Goal: Task Accomplishment & Management: Use online tool/utility

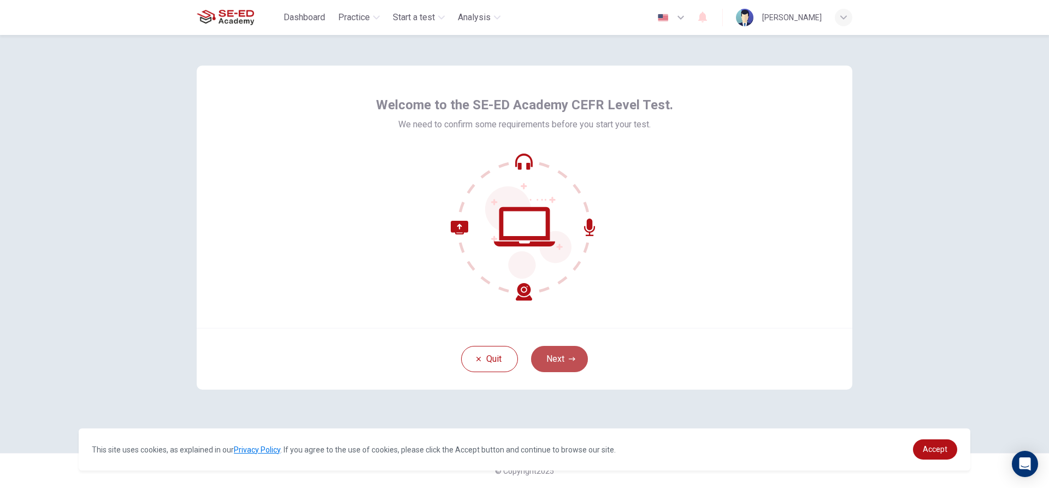
click at [562, 357] on button "Next" at bounding box center [559, 359] width 57 height 26
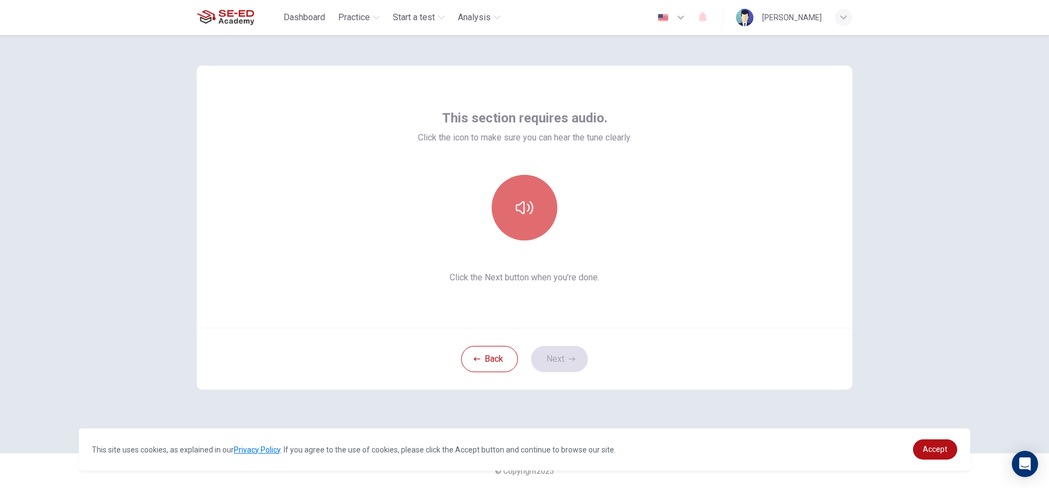
click at [519, 209] on icon "button" at bounding box center [524, 207] width 17 height 17
click at [522, 222] on button "button" at bounding box center [525, 208] width 66 height 66
click at [531, 205] on icon "button" at bounding box center [524, 207] width 17 height 17
click at [553, 360] on button "Next" at bounding box center [559, 359] width 57 height 26
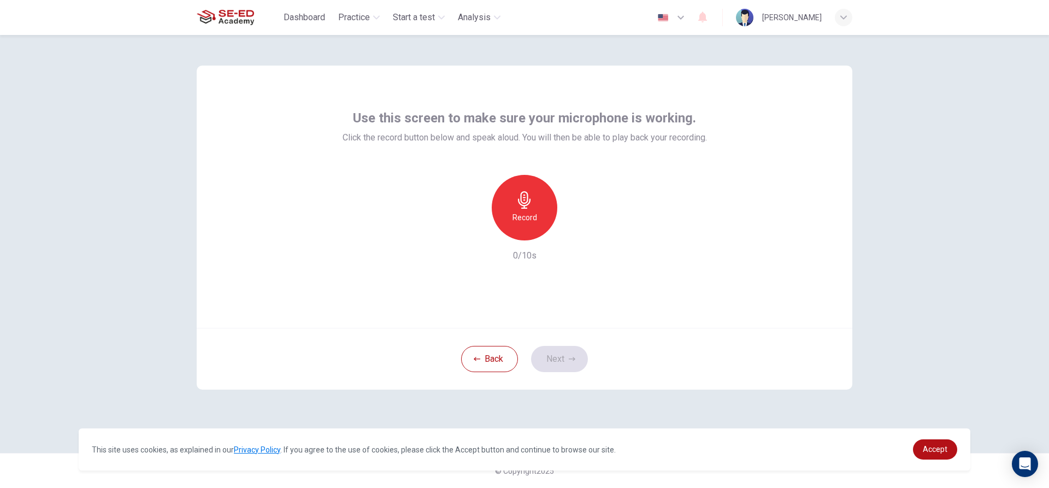
click at [535, 203] on div "Record" at bounding box center [525, 208] width 66 height 66
click at [527, 212] on h6 "Stop" at bounding box center [524, 217] width 16 height 13
click at [572, 235] on icon "button" at bounding box center [574, 231] width 11 height 11
click at [475, 229] on icon "button" at bounding box center [474, 232] width 10 height 10
click at [528, 202] on icon "button" at bounding box center [524, 199] width 17 height 17
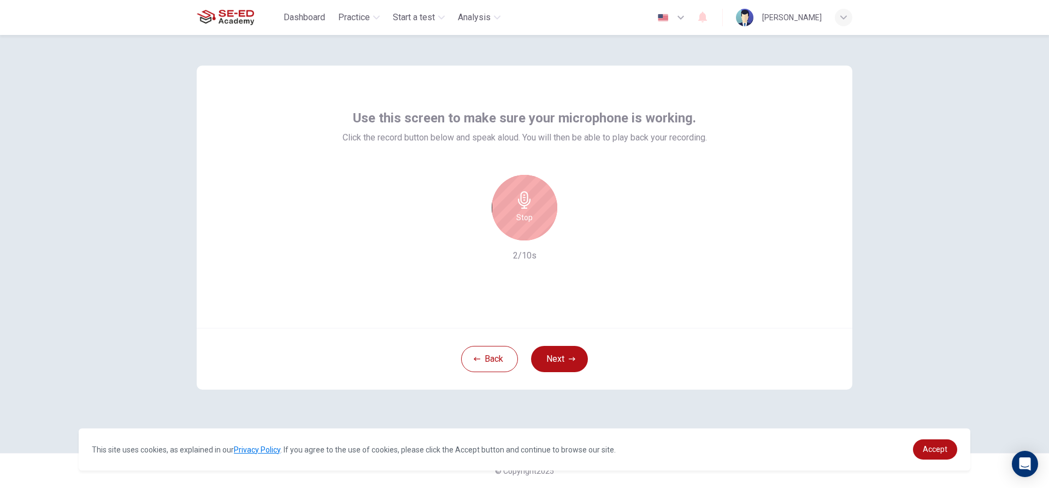
click at [528, 202] on icon "button" at bounding box center [524, 199] width 17 height 17
click at [577, 232] on icon "button" at bounding box center [574, 231] width 11 height 11
click at [467, 229] on div "button" at bounding box center [473, 231] width 17 height 17
click at [527, 212] on h6 "Record" at bounding box center [524, 217] width 25 height 13
click at [527, 212] on h6 "Stop" at bounding box center [524, 217] width 16 height 13
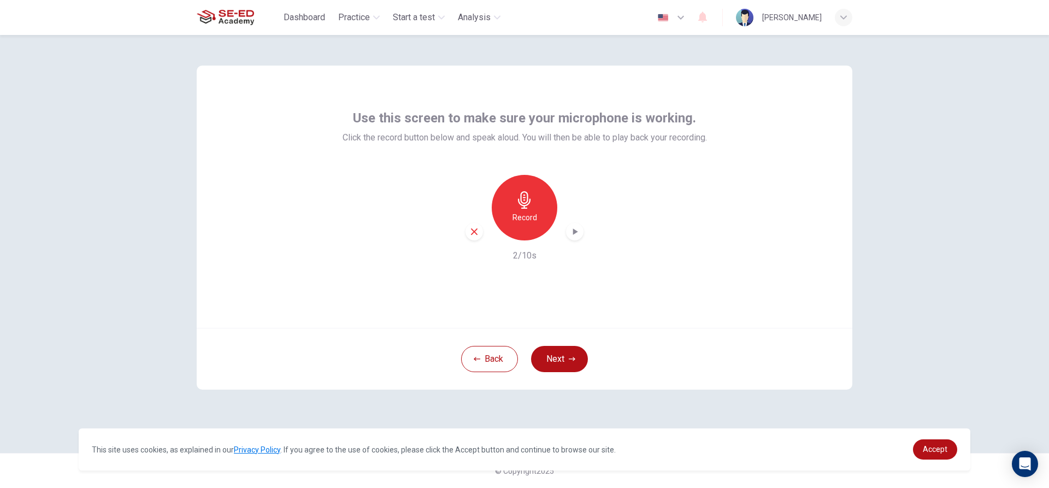
click at [573, 230] on icon "button" at bounding box center [575, 231] width 5 height 7
click at [474, 233] on icon "button" at bounding box center [474, 232] width 10 height 10
click at [523, 215] on h6 "Record" at bounding box center [524, 217] width 25 height 13
click at [523, 214] on h6 "Stop" at bounding box center [524, 217] width 16 height 13
click at [576, 228] on icon "button" at bounding box center [574, 231] width 11 height 11
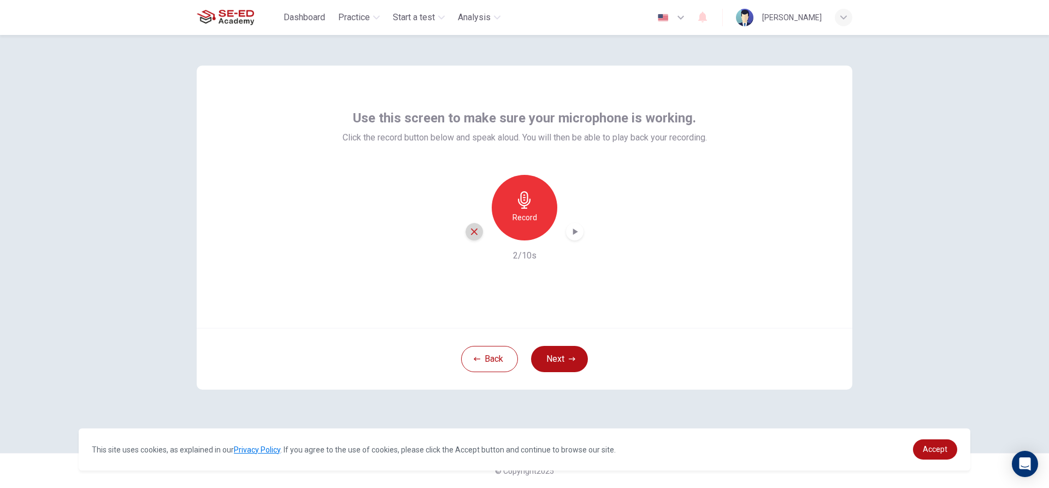
click at [471, 232] on icon "button" at bounding box center [474, 232] width 10 height 10
click at [561, 359] on button "Next" at bounding box center [559, 359] width 57 height 26
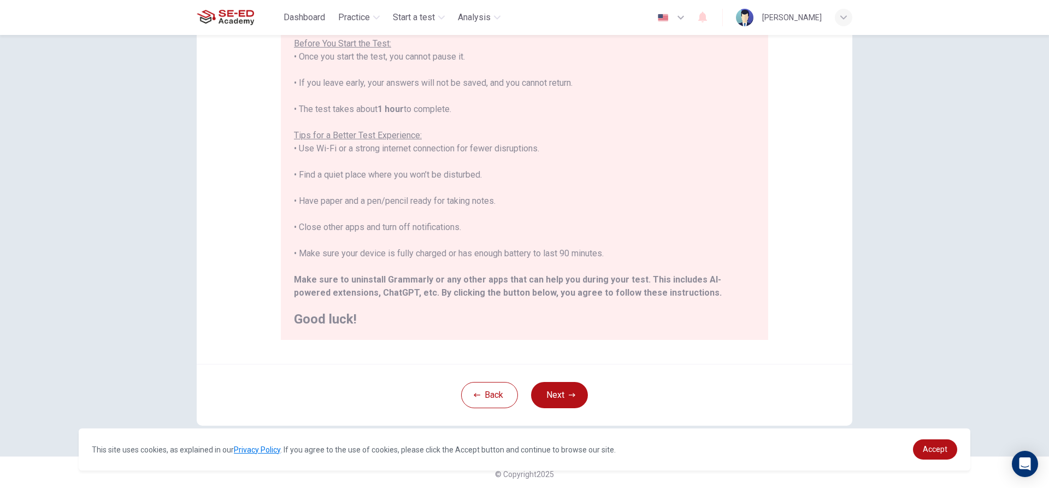
scroll to position [120, 0]
click at [569, 390] on icon "button" at bounding box center [572, 391] width 7 height 7
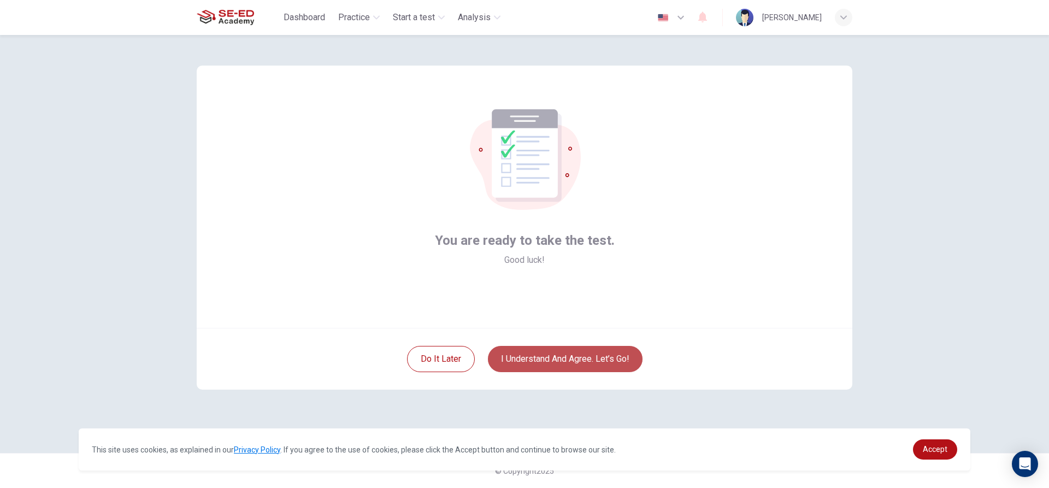
click at [558, 353] on button "I understand and agree. Let’s go!" at bounding box center [565, 359] width 155 height 26
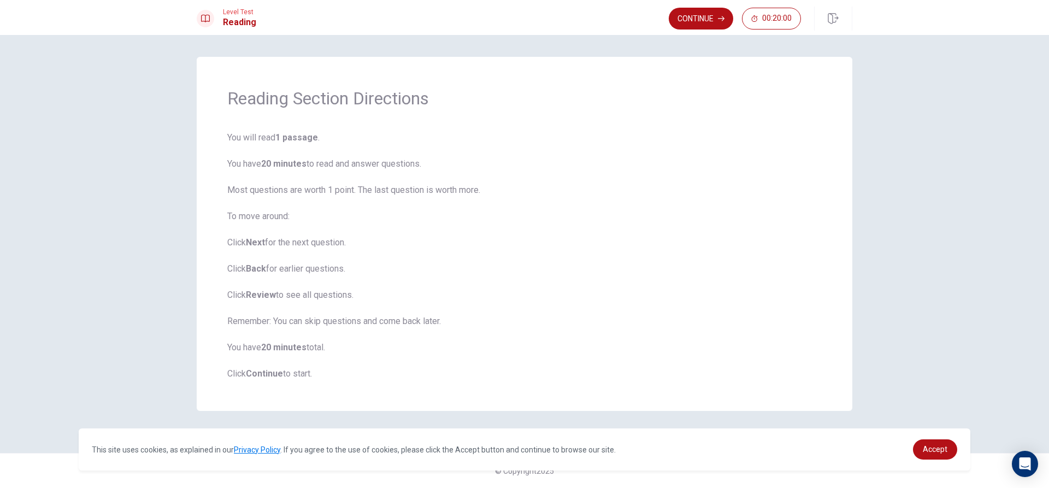
click at [790, 150] on span "You will read 1 passage . You have 20 minutes to read and answer questions. Mos…" at bounding box center [524, 255] width 594 height 249
click at [700, 14] on button "Continue" at bounding box center [701, 19] width 64 height 22
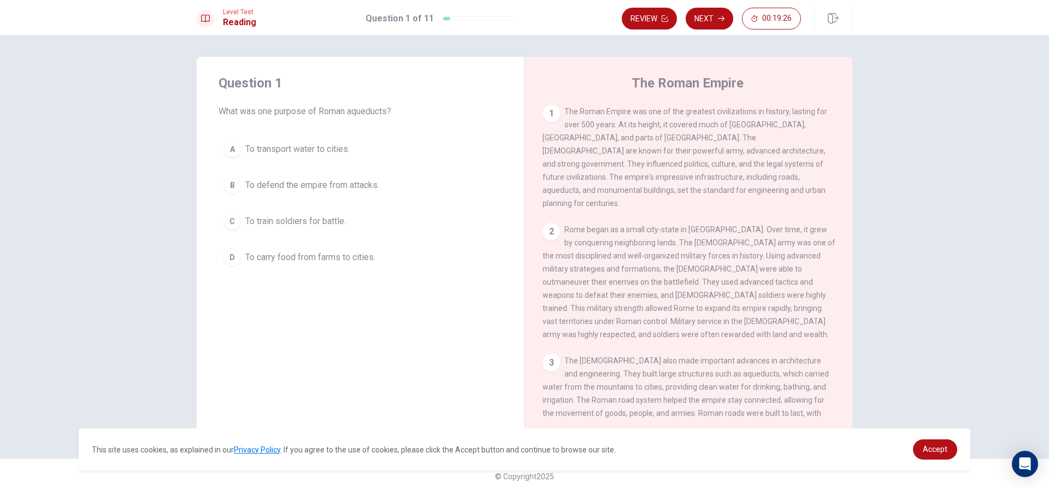
drag, startPoint x: 293, startPoint y: 224, endPoint x: 305, endPoint y: 176, distance: 49.0
click at [305, 176] on div "A To transport water to cities. B To defend the empire from attacks. C To train…" at bounding box center [360, 202] width 284 height 135
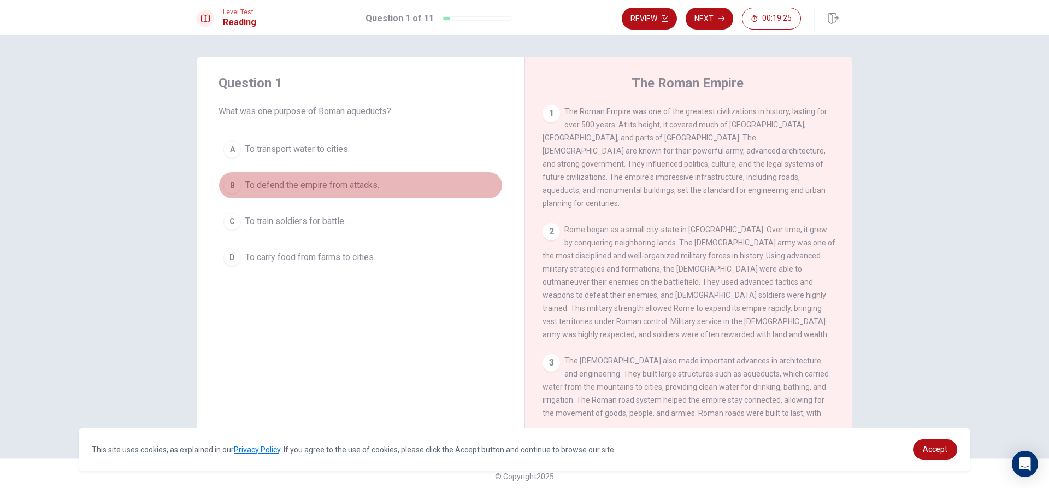
click at [304, 187] on span "To defend the empire from attacks." at bounding box center [312, 185] width 134 height 13
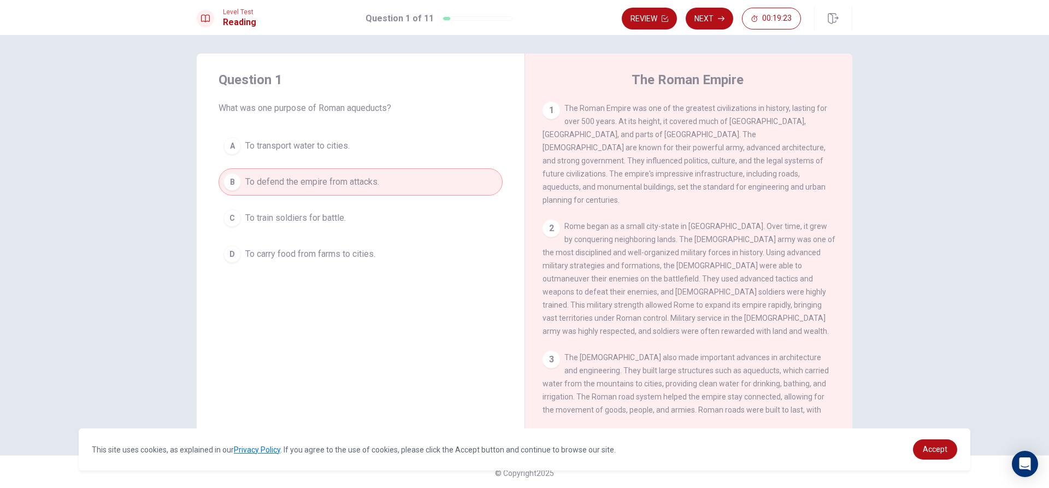
scroll to position [5, 0]
click at [720, 13] on button "Next" at bounding box center [709, 19] width 48 height 22
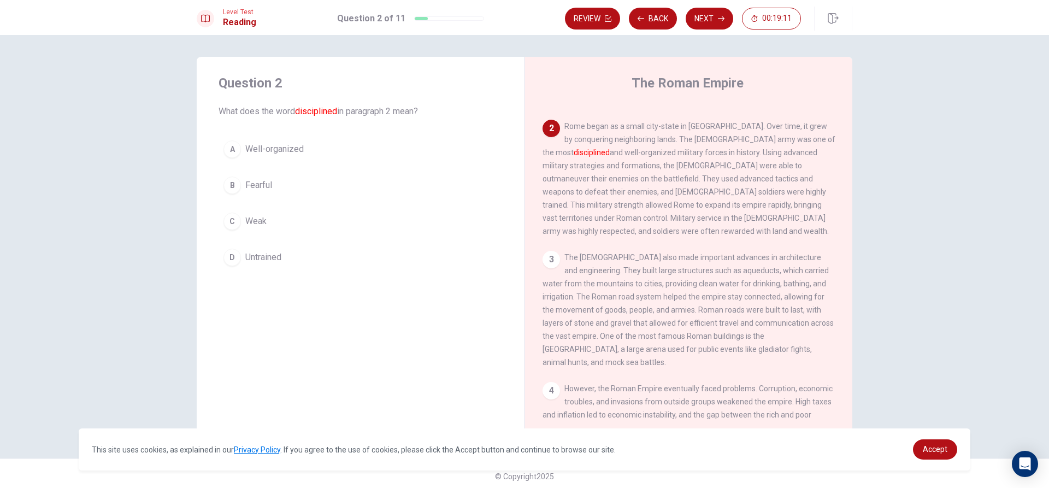
scroll to position [27, 0]
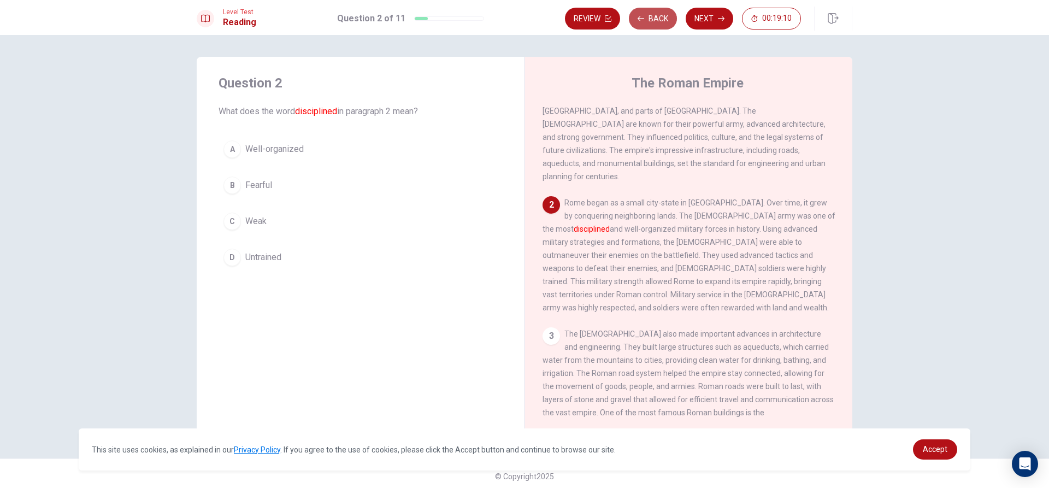
click at [652, 14] on button "Back" at bounding box center [653, 19] width 48 height 22
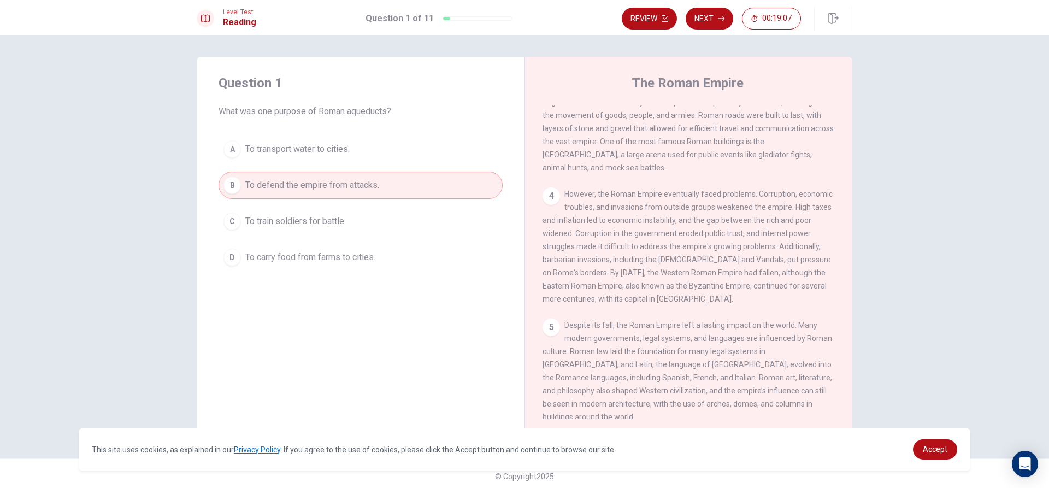
scroll to position [0, 0]
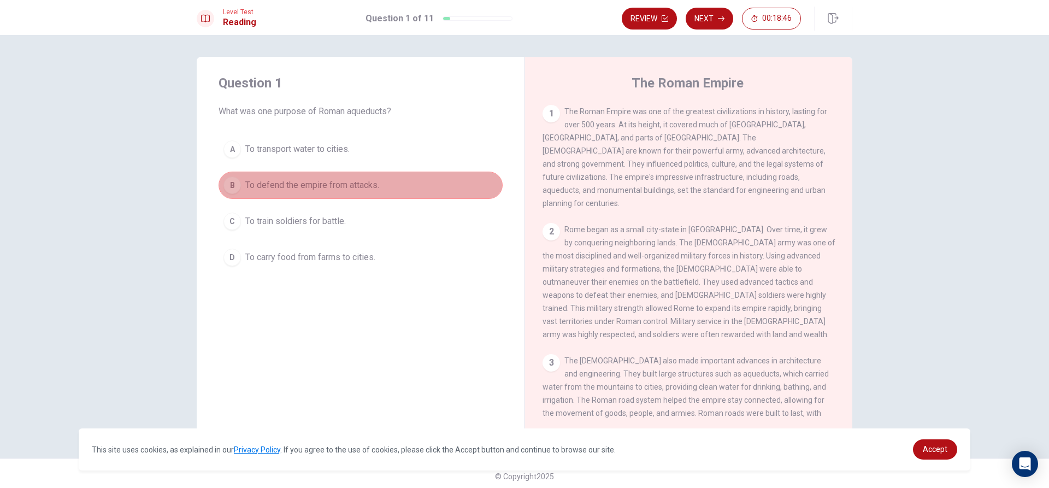
click at [376, 181] on span "To defend the empire from attacks." at bounding box center [312, 185] width 134 height 13
click at [218, 180] on button "B To defend the empire from attacks." at bounding box center [360, 184] width 284 height 27
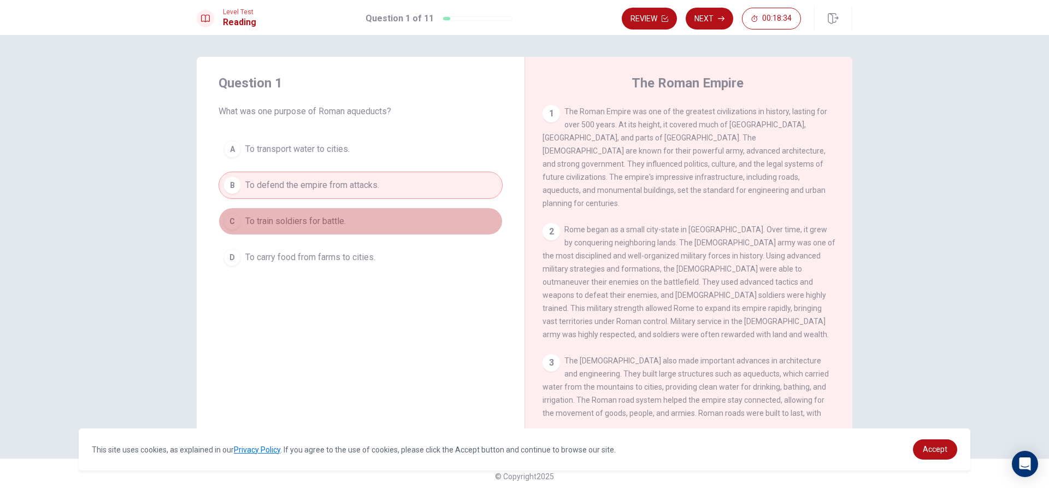
click at [339, 229] on button "C To train soldiers for battle." at bounding box center [360, 221] width 284 height 27
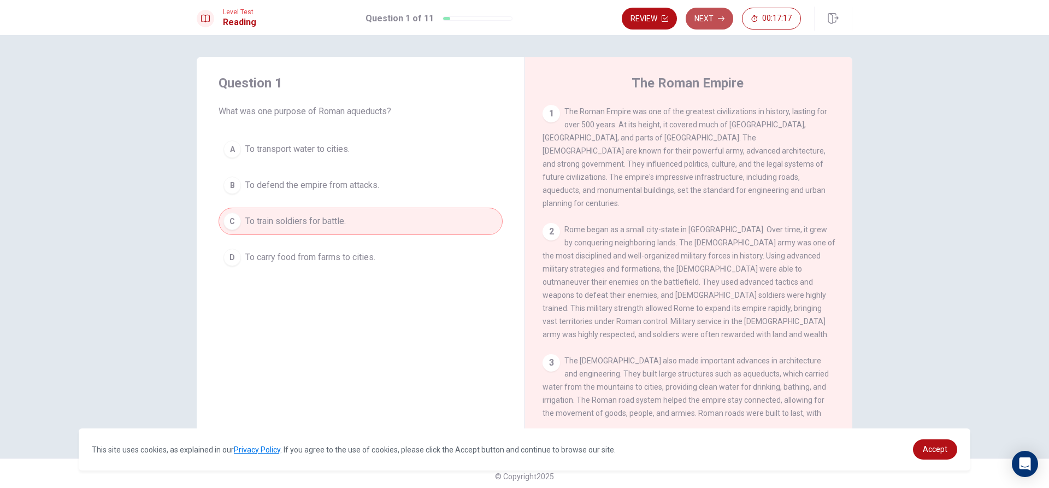
click at [729, 23] on button "Next" at bounding box center [709, 19] width 48 height 22
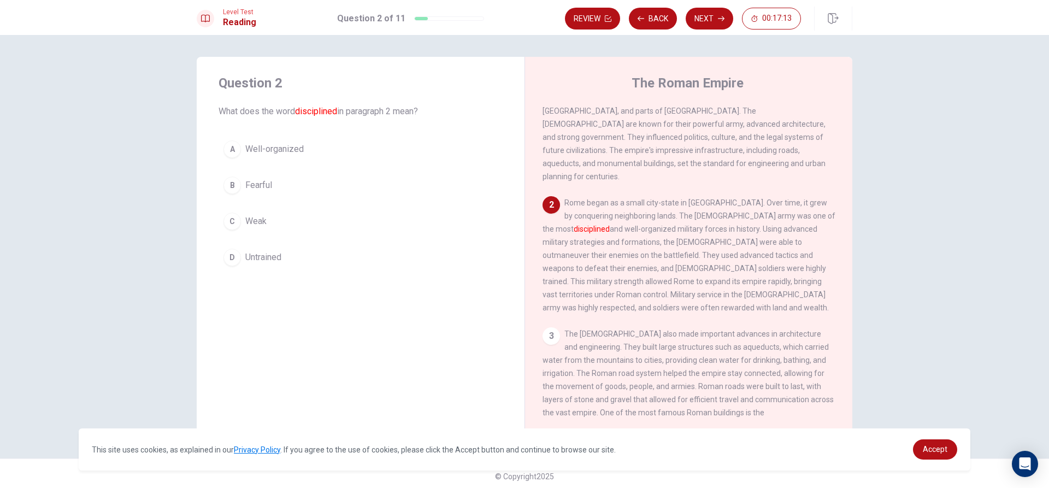
scroll to position [81, 0]
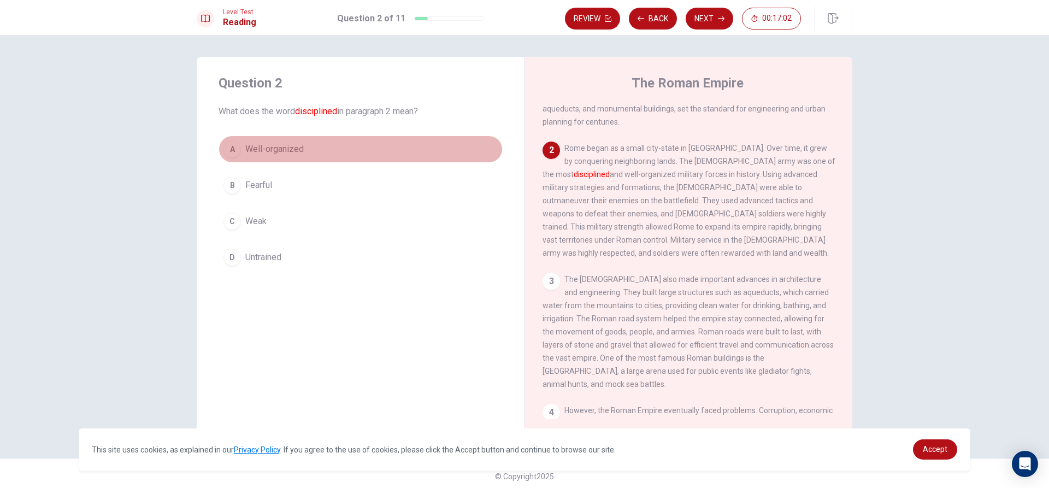
click at [252, 145] on span "Well-organized" at bounding box center [274, 149] width 58 height 13
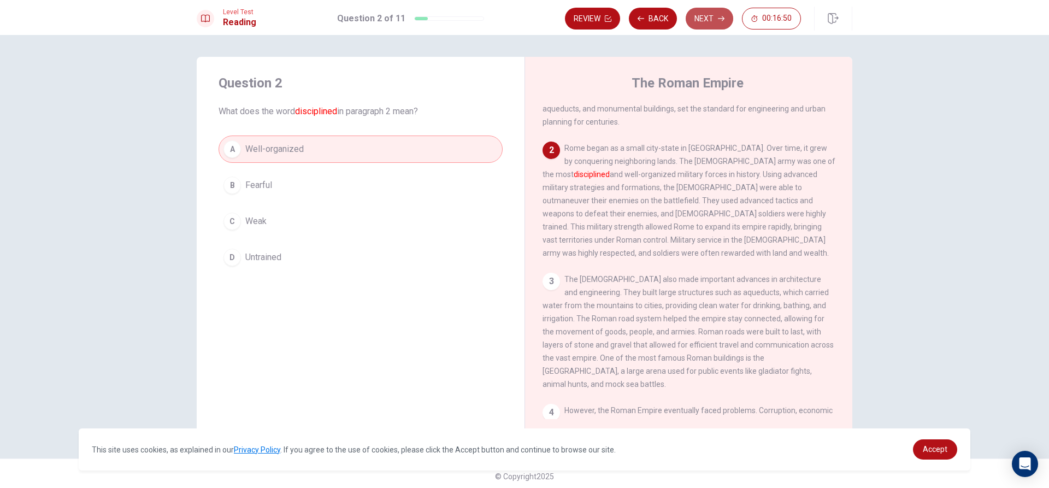
click at [706, 11] on button "Next" at bounding box center [709, 19] width 48 height 22
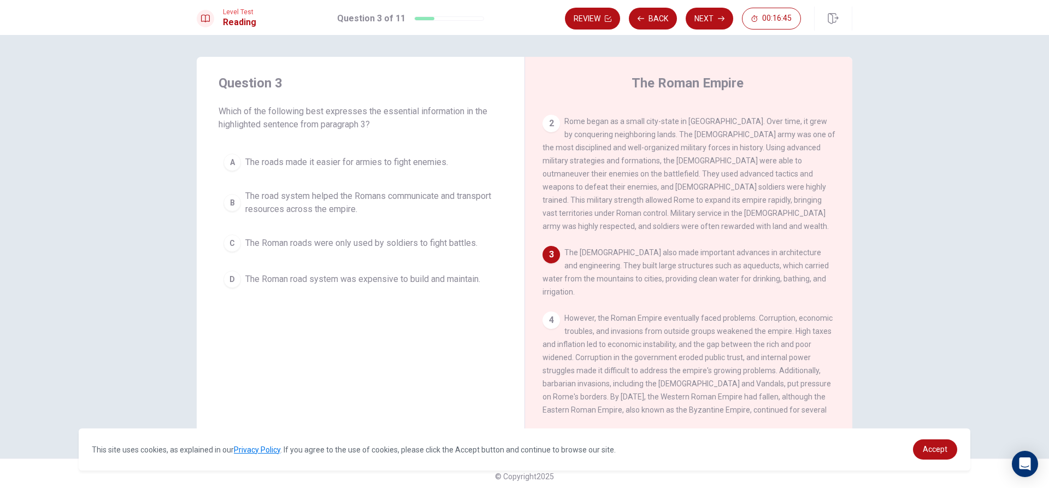
scroll to position [135, 0]
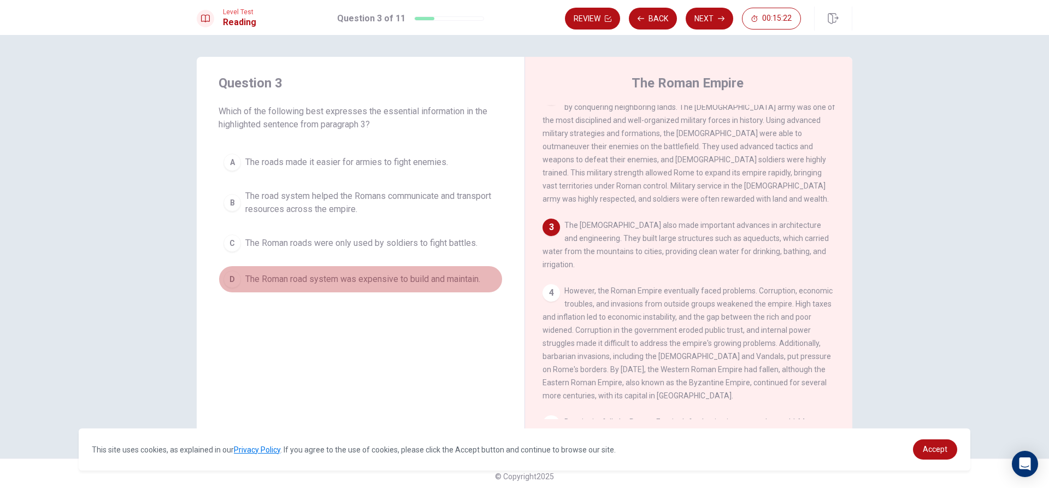
click at [328, 271] on button "D The Roman road system was expensive to build and maintain." at bounding box center [360, 278] width 284 height 27
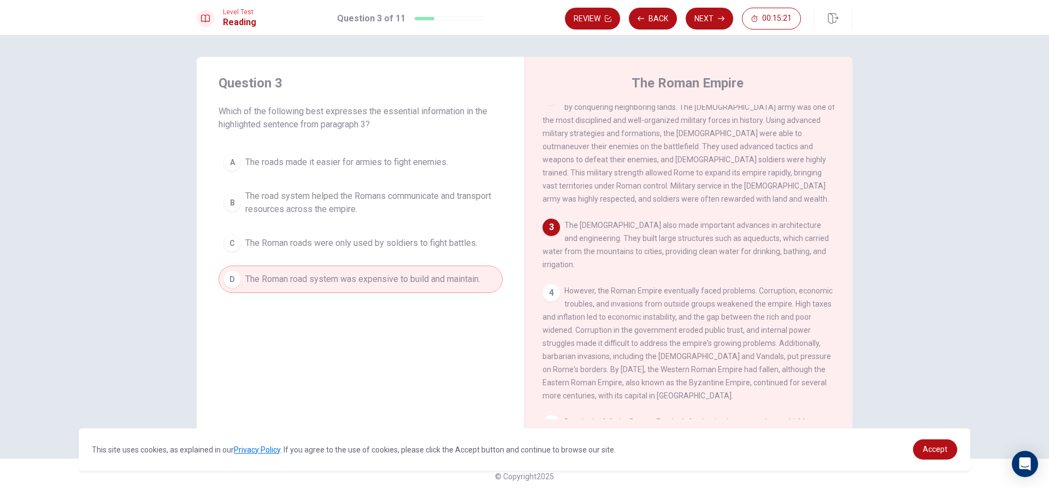
click at [338, 225] on div "A The roads made it easier for armies to fight enemies. B The road system helpe…" at bounding box center [360, 221] width 284 height 144
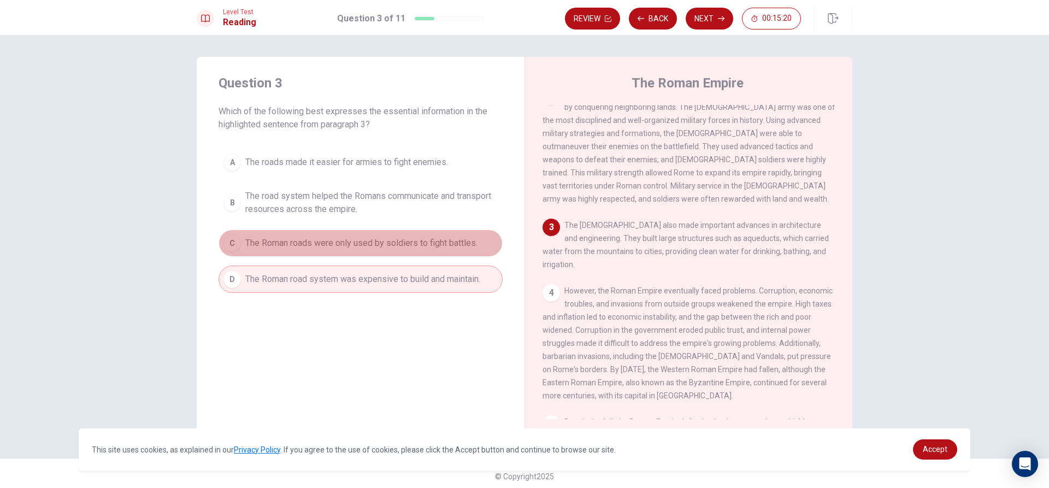
click at [342, 243] on span "The Roman roads were only used by soldiers to fight battles." at bounding box center [361, 242] width 232 height 13
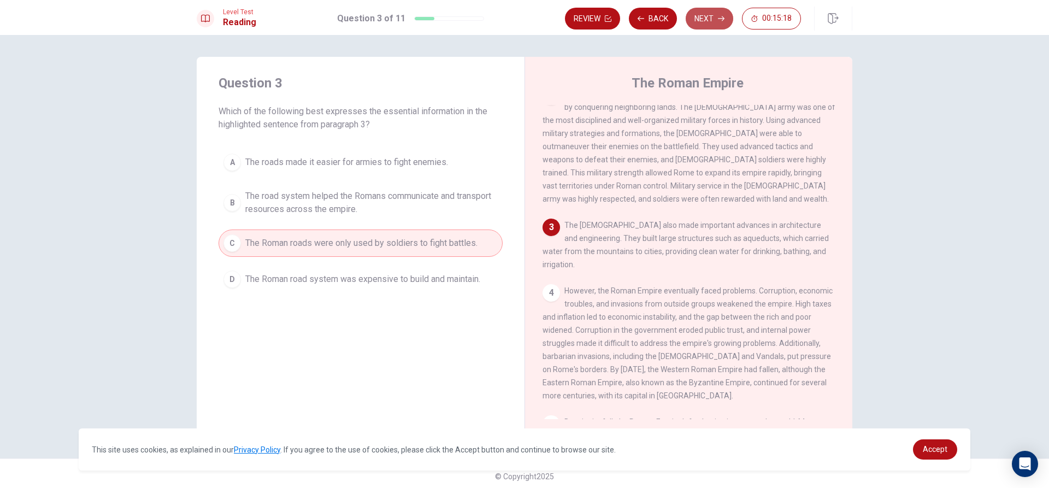
click at [724, 24] on button "Next" at bounding box center [709, 19] width 48 height 22
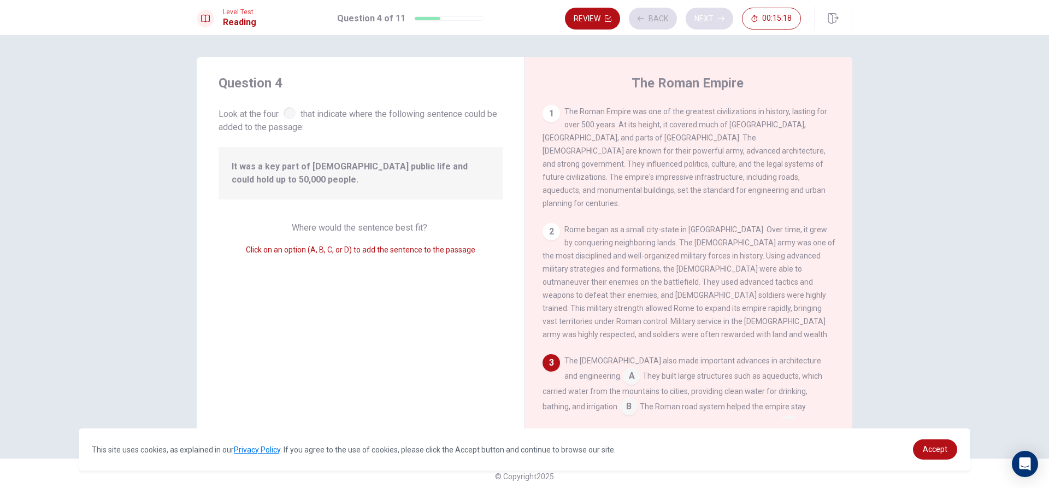
scroll to position [175, 0]
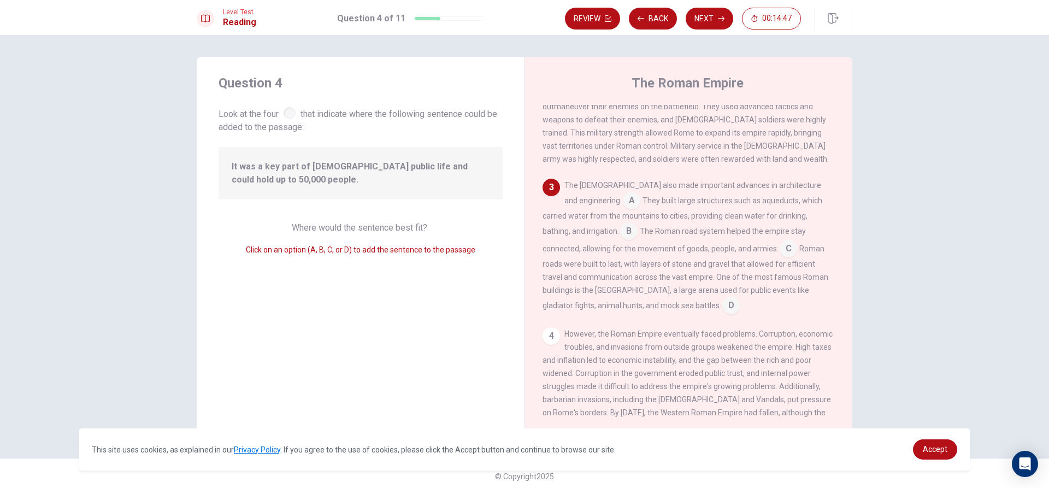
click at [623, 193] on input at bounding box center [631, 201] width 17 height 17
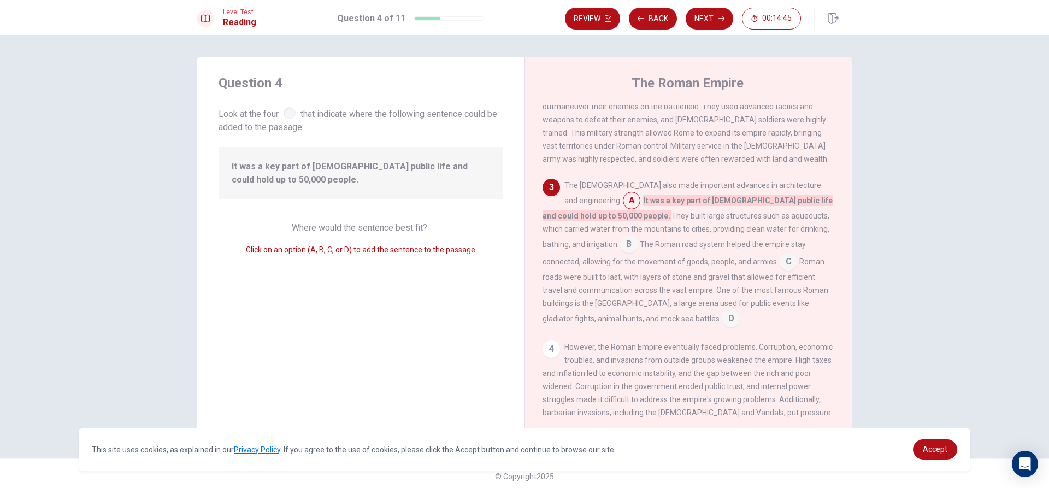
click at [623, 199] on input at bounding box center [631, 201] width 17 height 17
click at [548, 180] on div "3" at bounding box center [550, 187] width 17 height 17
click at [637, 236] on input at bounding box center [628, 244] width 17 height 17
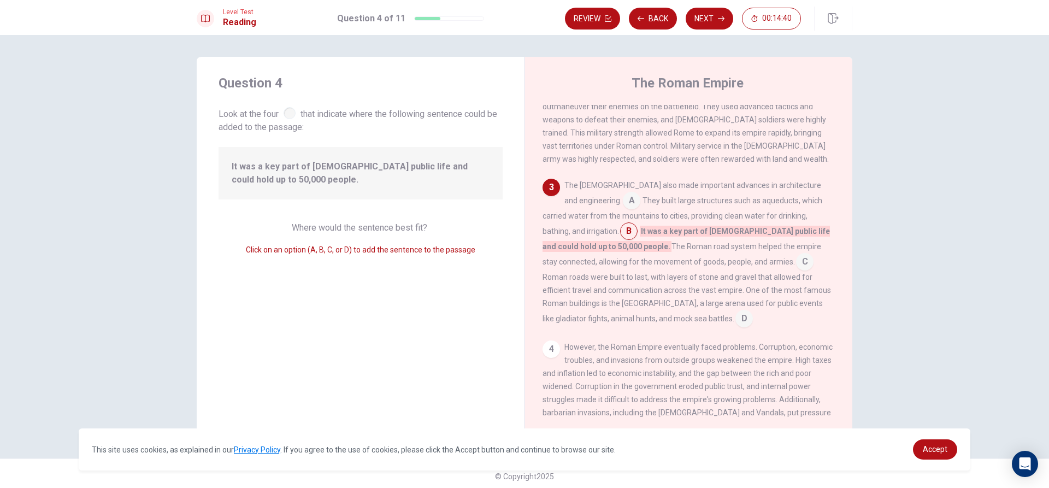
click at [623, 194] on input at bounding box center [631, 201] width 17 height 17
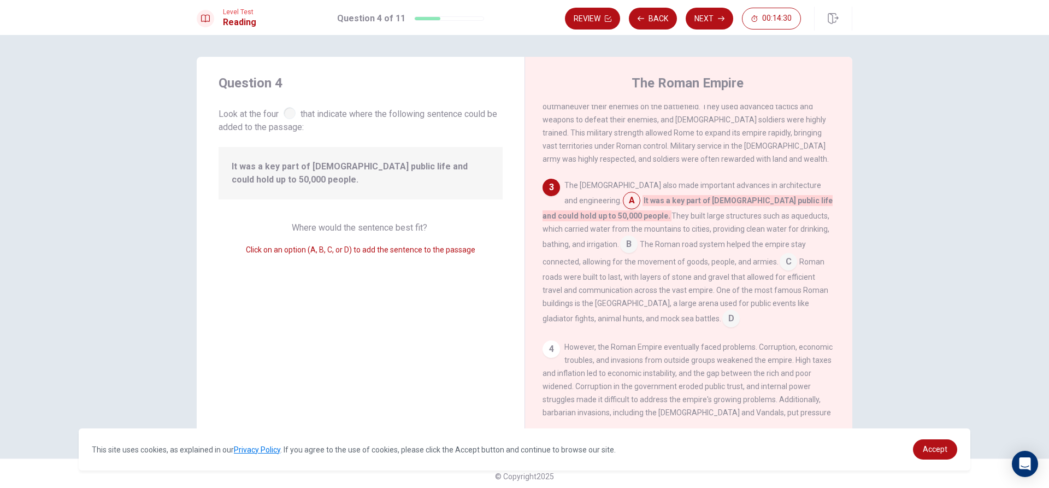
click at [637, 236] on input at bounding box center [628, 244] width 17 height 17
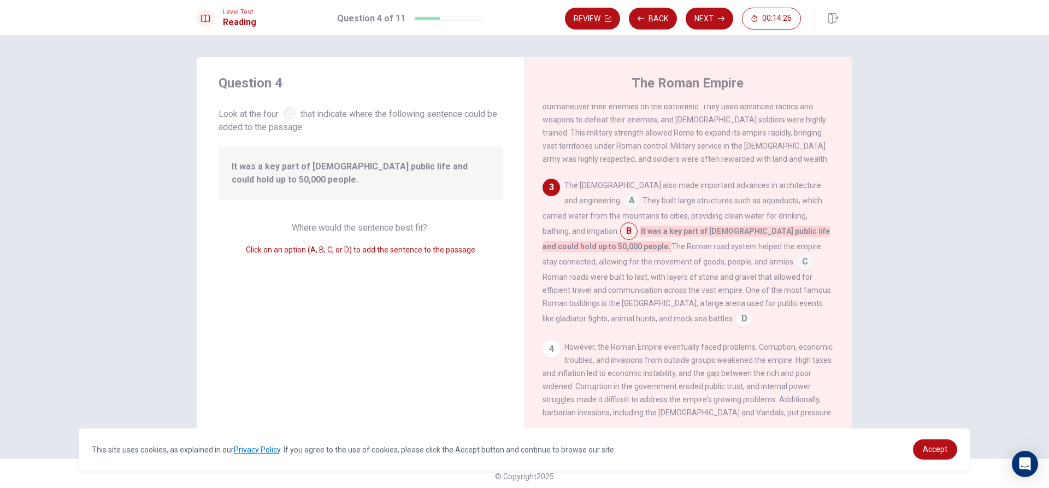
click at [695, 248] on div "The [DEMOGRAPHIC_DATA] also made important advances in architecture and enginee…" at bounding box center [688, 253] width 293 height 149
click at [796, 256] on input at bounding box center [804, 262] width 17 height 17
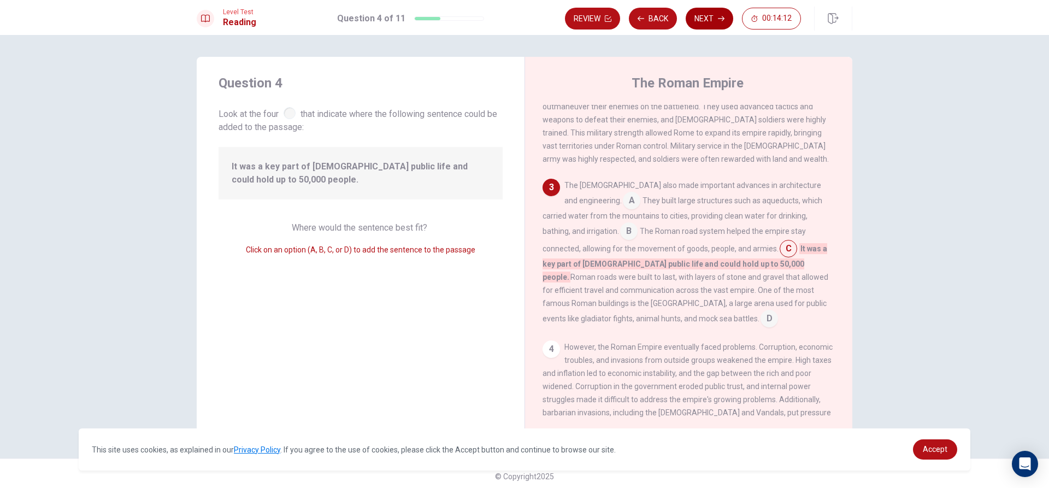
click at [723, 19] on icon "button" at bounding box center [721, 18] width 7 height 5
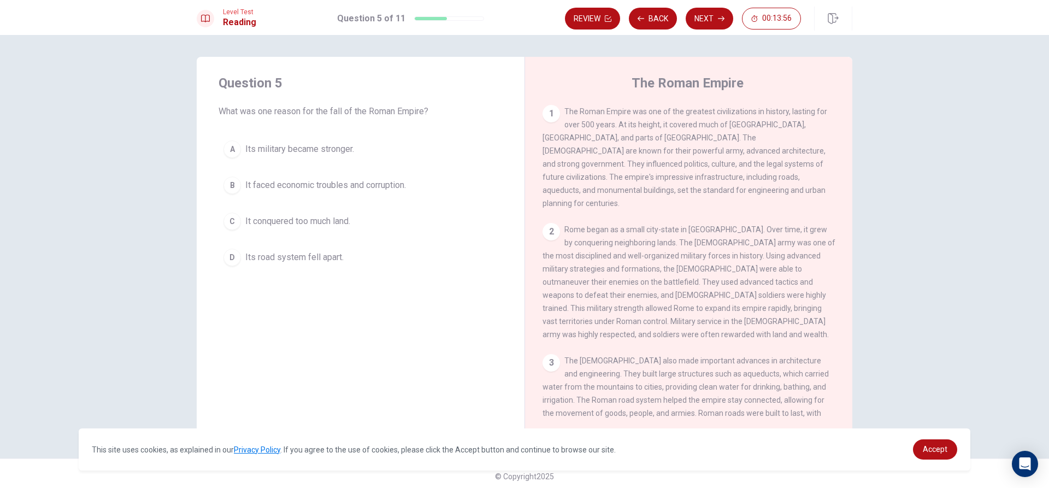
scroll to position [5, 0]
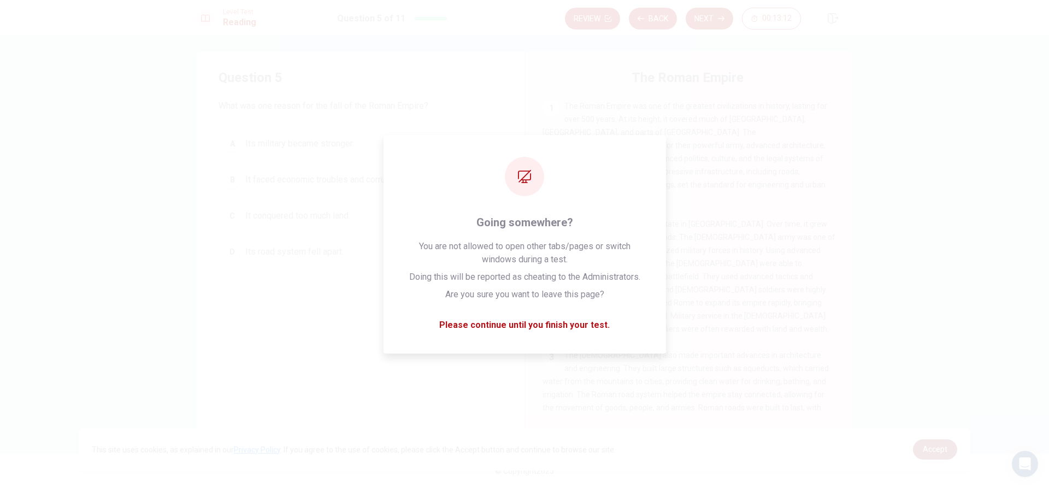
click at [945, 442] on link "Accept" at bounding box center [935, 449] width 44 height 20
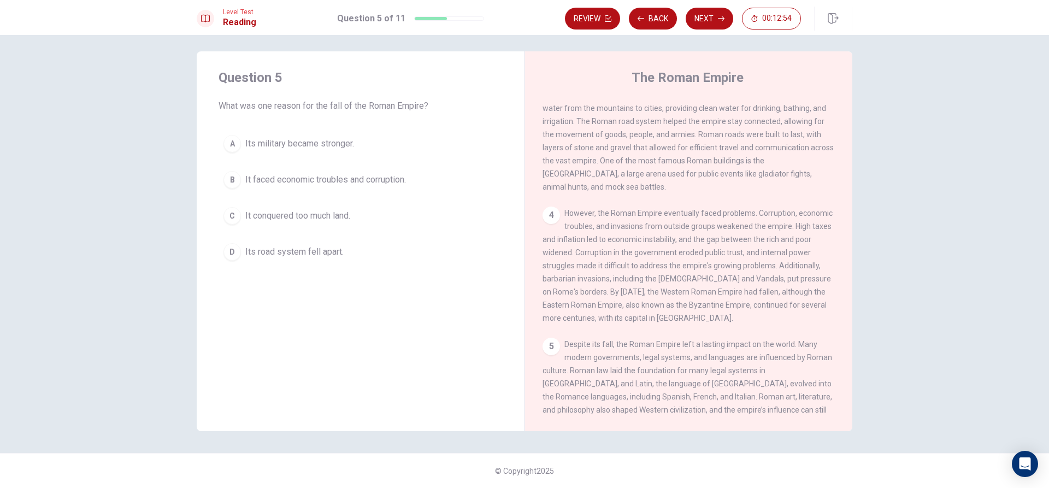
scroll to position [298, 0]
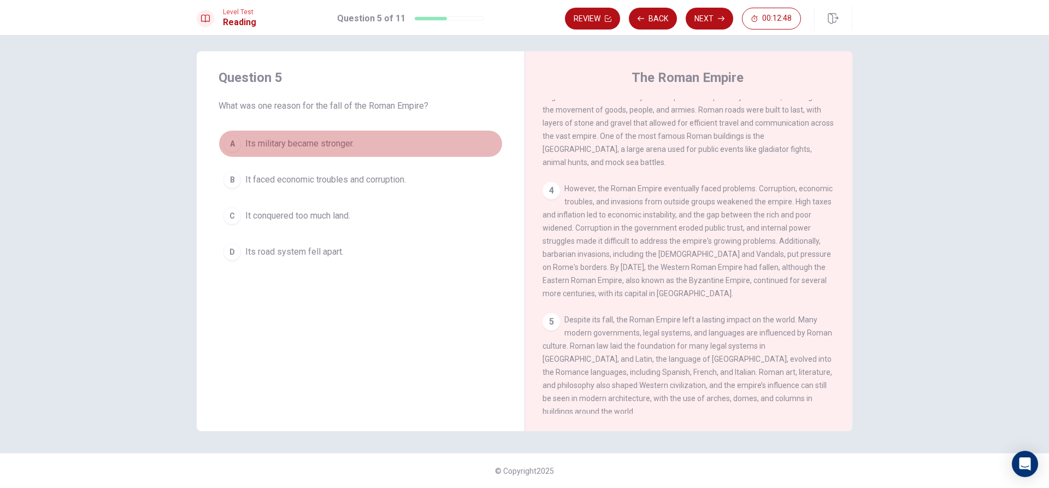
click at [223, 144] on div "A" at bounding box center [231, 143] width 17 height 17
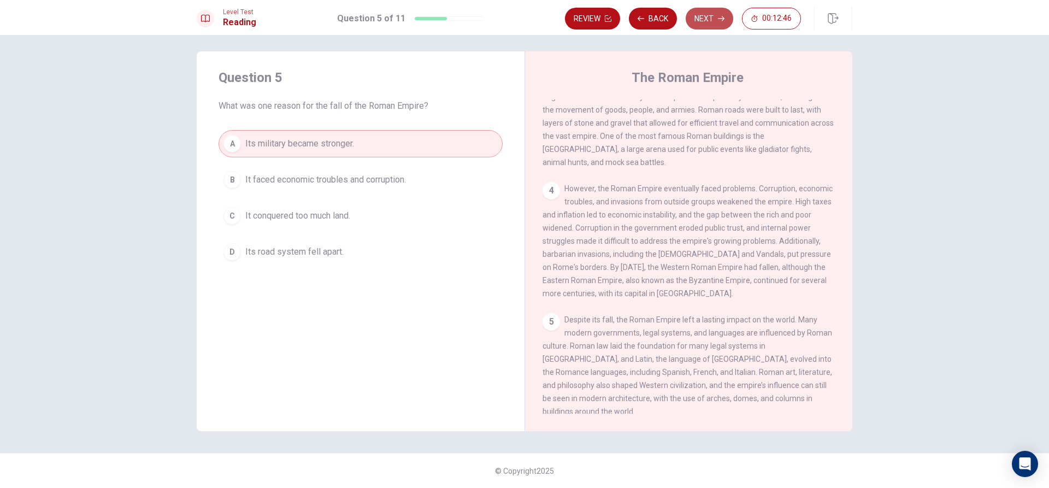
click at [695, 19] on button "Next" at bounding box center [709, 19] width 48 height 22
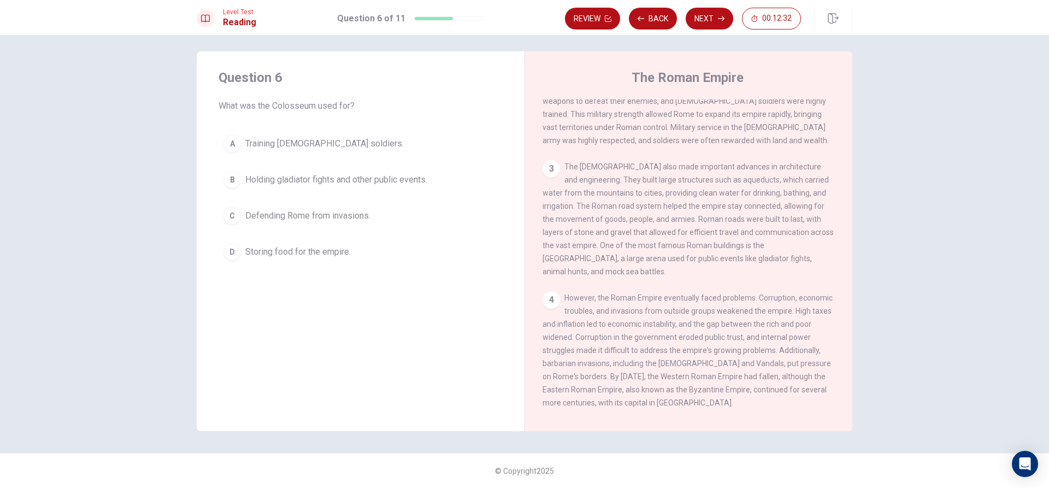
scroll to position [134, 0]
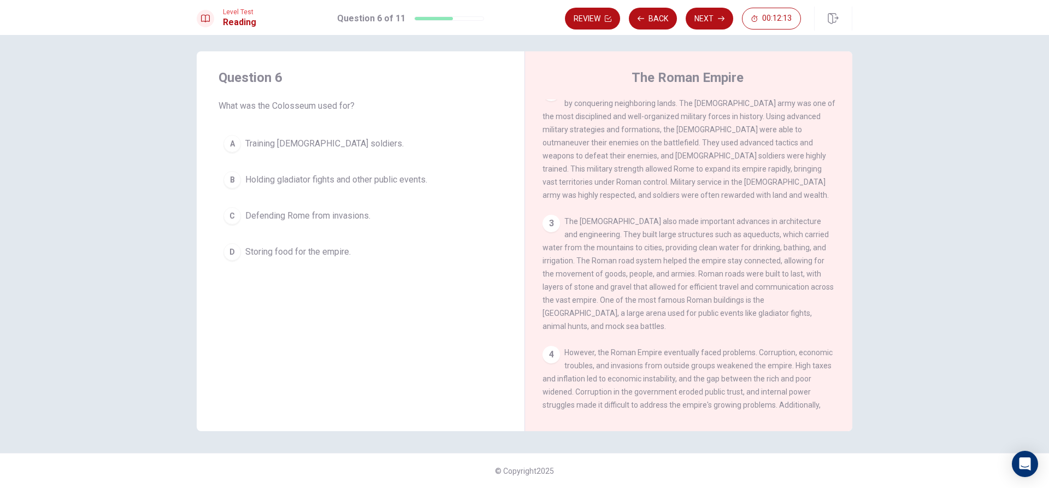
click at [380, 175] on span "Holding gladiator fights and other public events." at bounding box center [336, 179] width 182 height 13
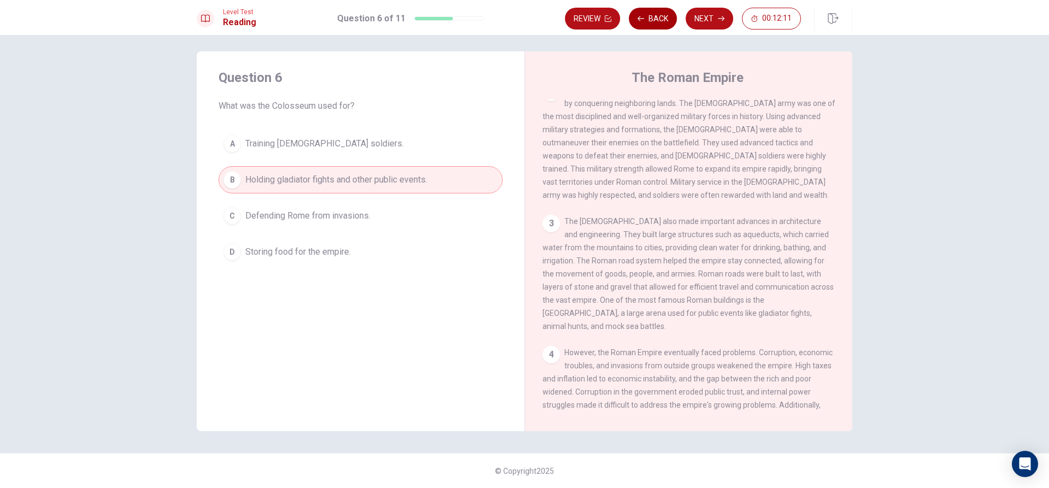
click at [658, 20] on button "Back" at bounding box center [653, 19] width 48 height 22
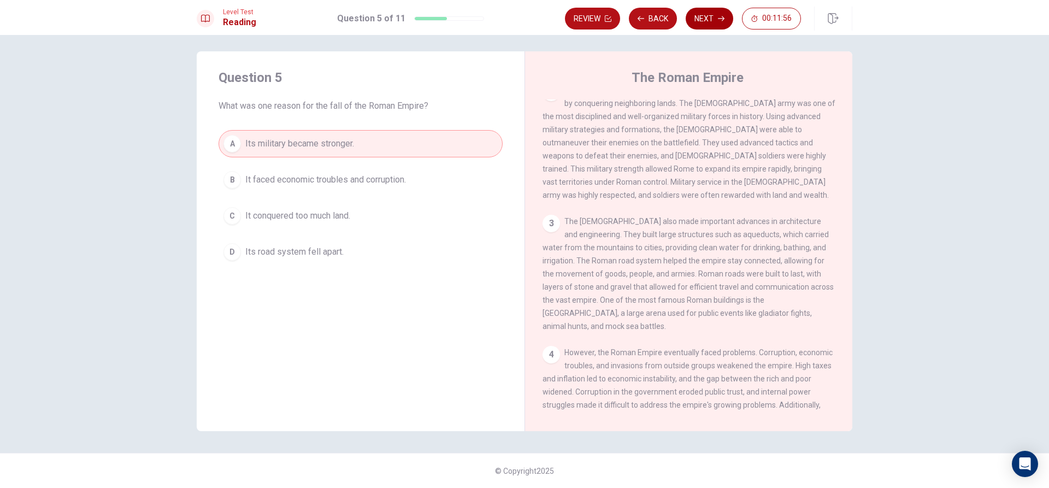
click at [723, 22] on button "Next" at bounding box center [709, 19] width 48 height 22
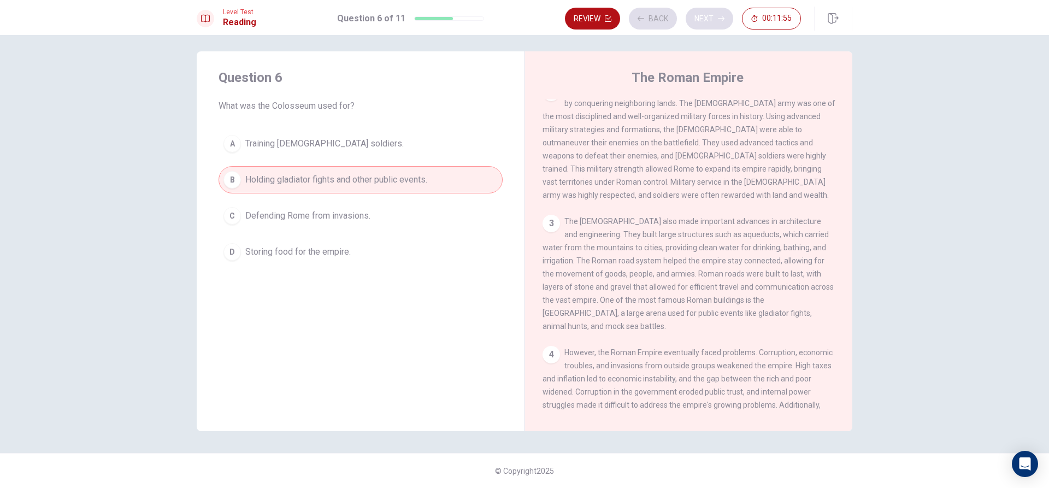
click at [723, 22] on div "Review Back Next 00:11:55" at bounding box center [683, 19] width 236 height 22
click at [721, 19] on icon "button" at bounding box center [721, 18] width 7 height 7
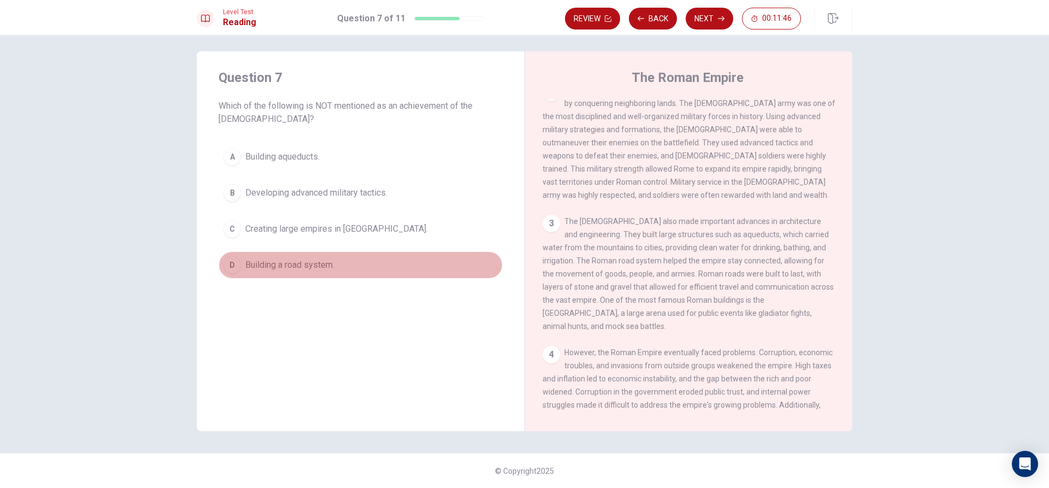
click at [307, 265] on span "Building a road system." at bounding box center [289, 264] width 89 height 13
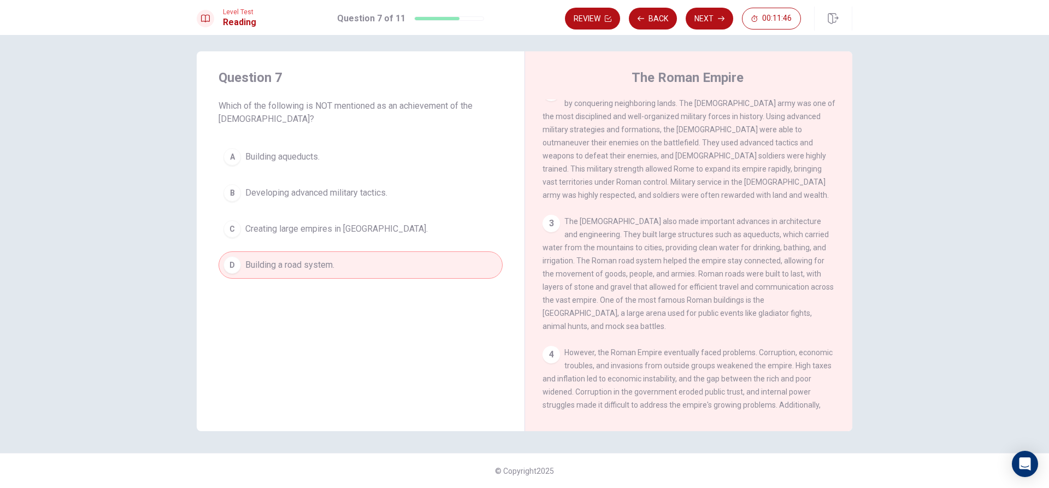
click at [340, 218] on button "C Creating large empires in [GEOGRAPHIC_DATA]." at bounding box center [360, 228] width 284 height 27
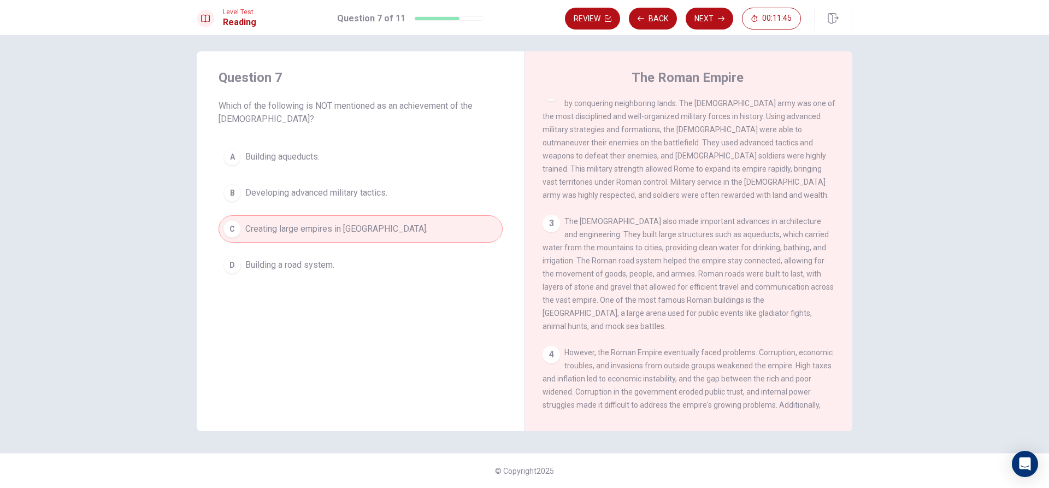
click at [394, 193] on button "B Developing advanced military tactics." at bounding box center [360, 192] width 284 height 27
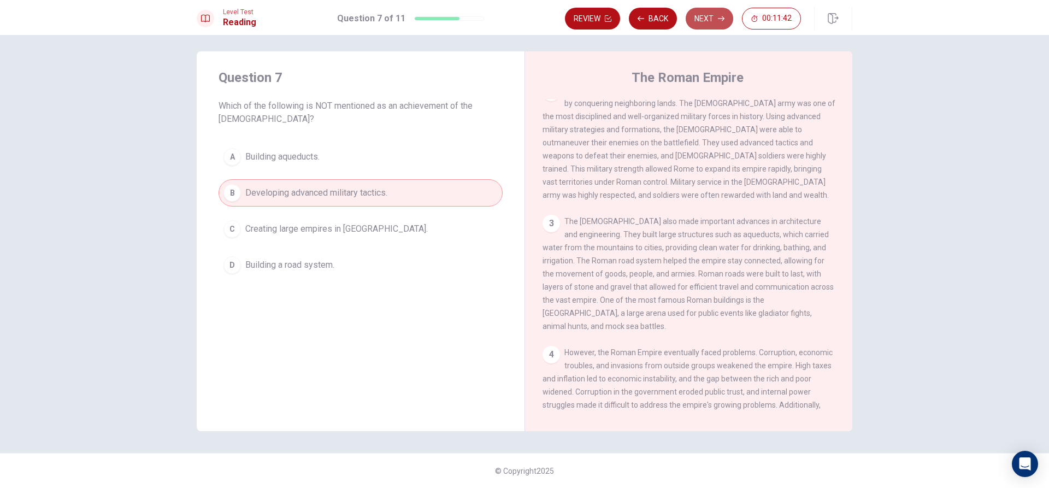
click at [699, 12] on button "Next" at bounding box center [709, 19] width 48 height 22
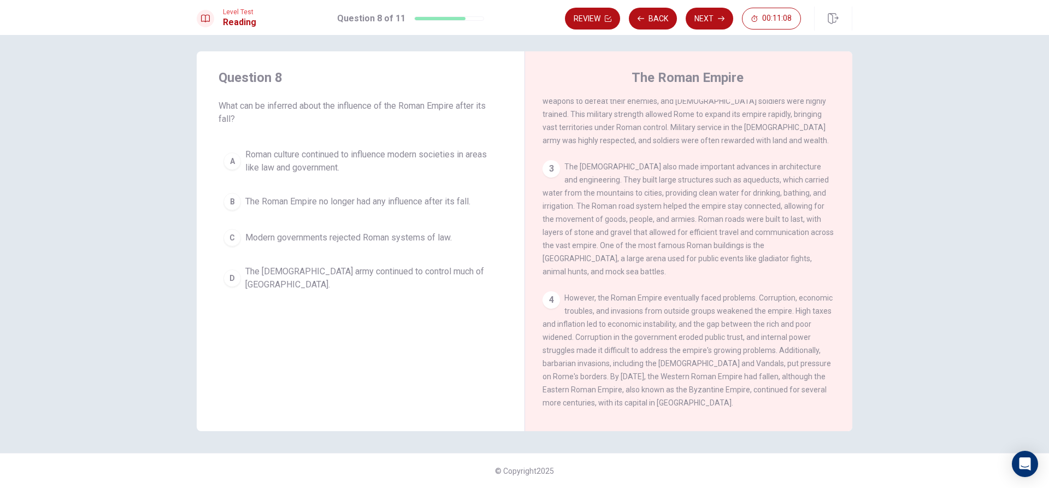
scroll to position [243, 0]
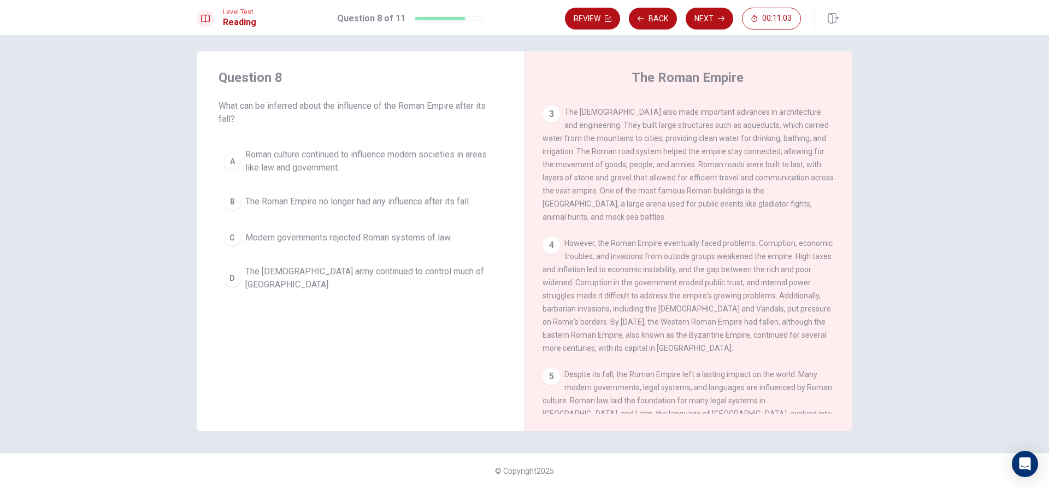
click at [265, 236] on span "Modern governments rejected Roman systems of law." at bounding box center [348, 237] width 206 height 13
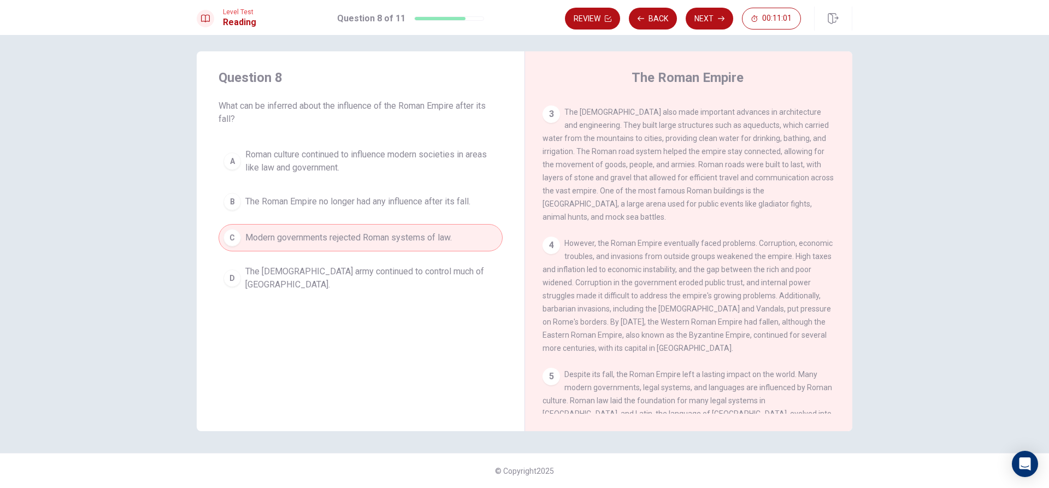
drag, startPoint x: 333, startPoint y: 280, endPoint x: 337, endPoint y: 273, distance: 8.3
click at [333, 279] on button "D The [DEMOGRAPHIC_DATA] army continued to control much of [GEOGRAPHIC_DATA]." at bounding box center [360, 278] width 284 height 36
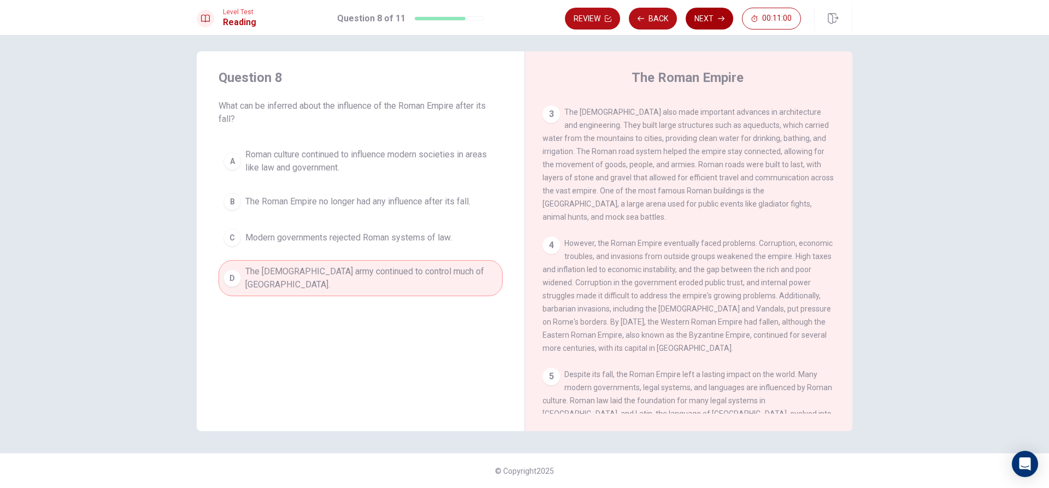
click at [718, 16] on icon "button" at bounding box center [721, 18] width 7 height 7
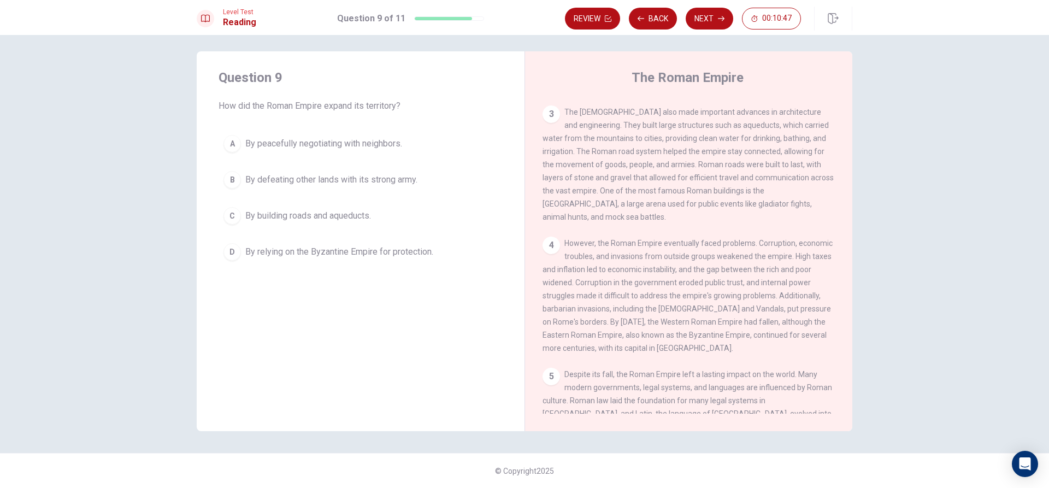
click at [313, 173] on span "By defeating other lands with its strong army." at bounding box center [331, 179] width 172 height 13
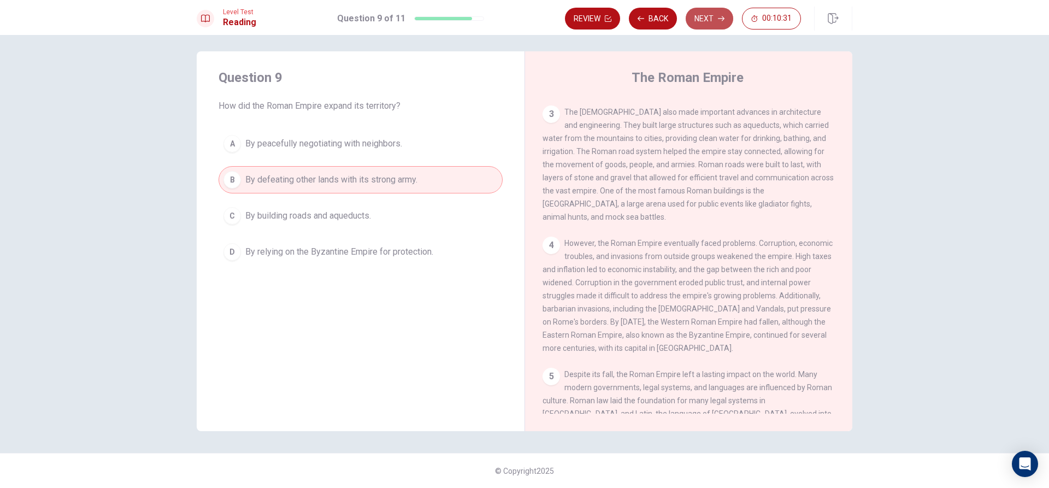
click at [720, 11] on button "Next" at bounding box center [709, 19] width 48 height 22
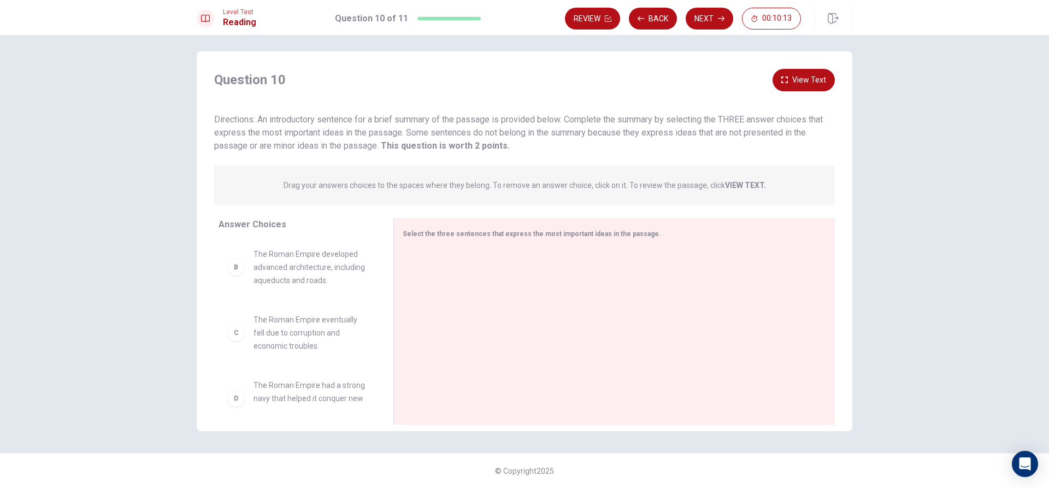
scroll to position [0, 0]
click at [213, 276] on div "Answer Choices A The Roman Empire expanded by conquering neighboring lands and …" at bounding box center [295, 324] width 197 height 212
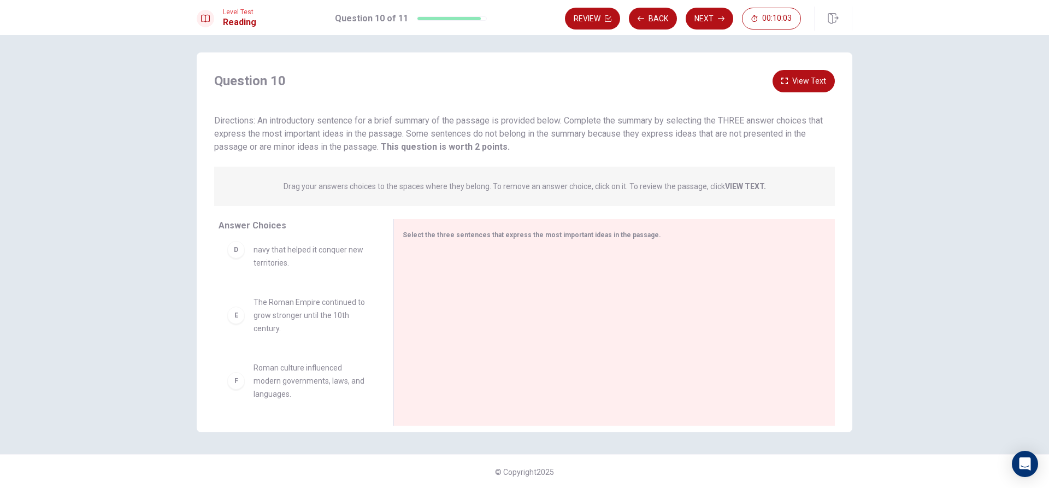
scroll to position [5, 0]
drag, startPoint x: 273, startPoint y: 297, endPoint x: 286, endPoint y: 300, distance: 13.5
click at [275, 297] on span "The Roman Empire continued to grow stronger until the 10th century." at bounding box center [310, 313] width 114 height 39
click at [289, 305] on span "The Roman Empire continued to grow stronger until the 10th century." at bounding box center [310, 313] width 114 height 39
drag, startPoint x: 247, startPoint y: 318, endPoint x: 447, endPoint y: 279, distance: 203.3
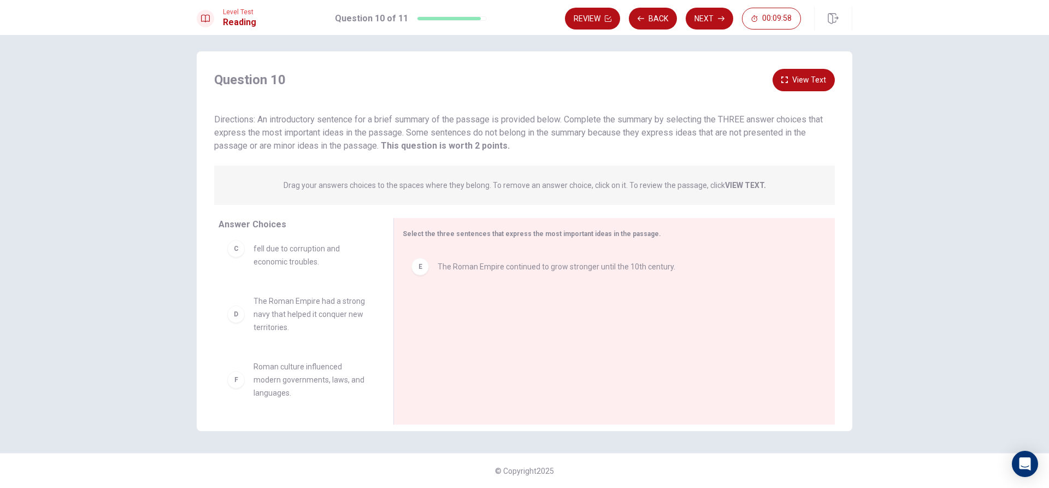
scroll to position [151, 0]
drag, startPoint x: 280, startPoint y: 320, endPoint x: 480, endPoint y: 315, distance: 200.5
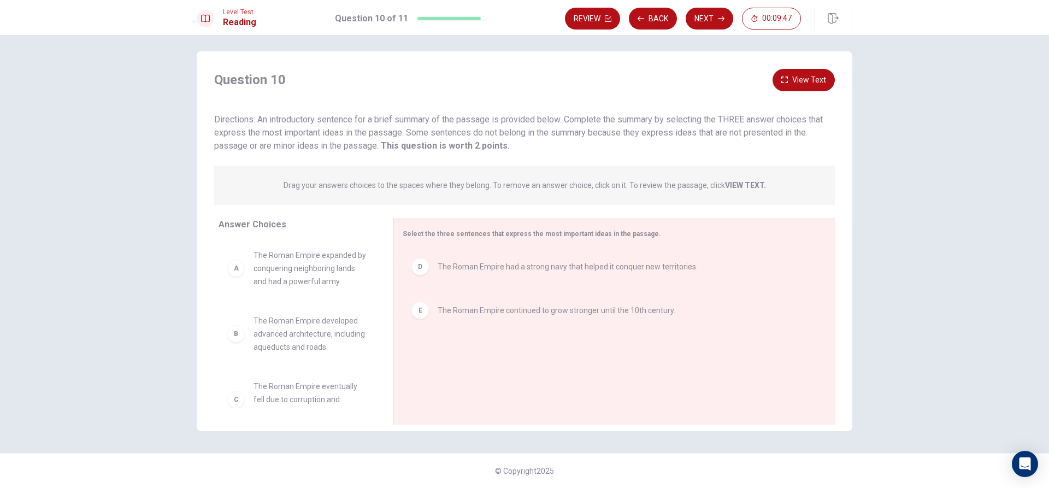
scroll to position [0, 0]
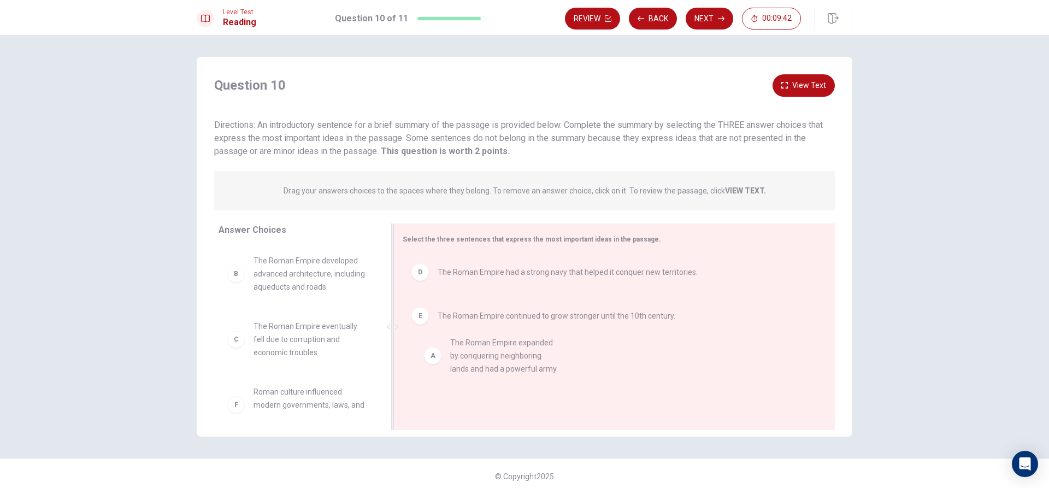
drag, startPoint x: 314, startPoint y: 276, endPoint x: 519, endPoint y: 360, distance: 222.4
click at [720, 20] on icon "button" at bounding box center [721, 18] width 7 height 7
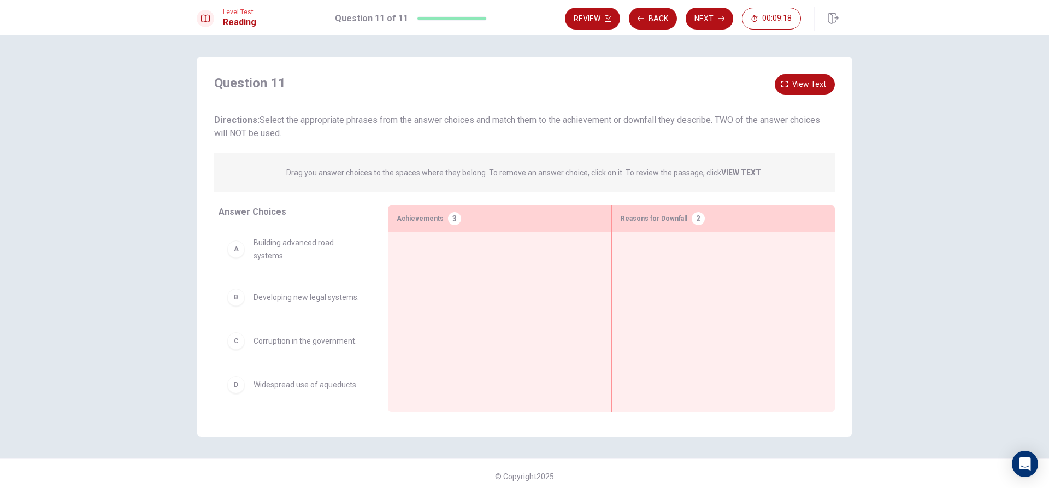
click at [507, 269] on div at bounding box center [500, 304] width 206 height 129
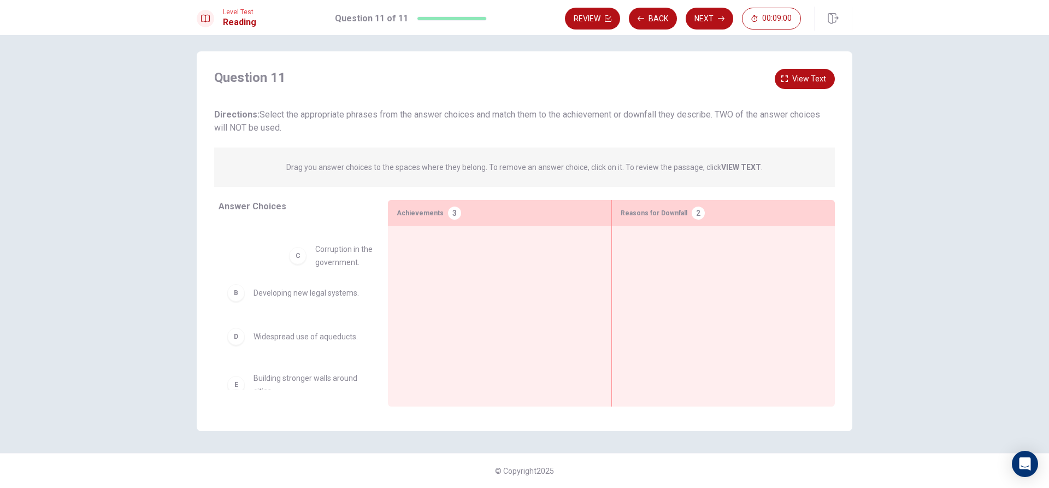
scroll to position [27, 0]
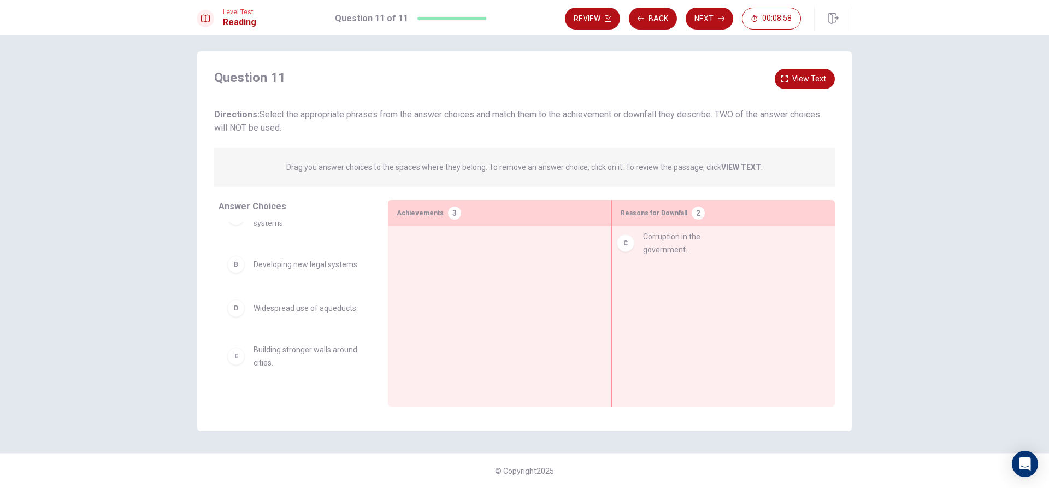
drag, startPoint x: 319, startPoint y: 277, endPoint x: 716, endPoint y: 244, distance: 398.5
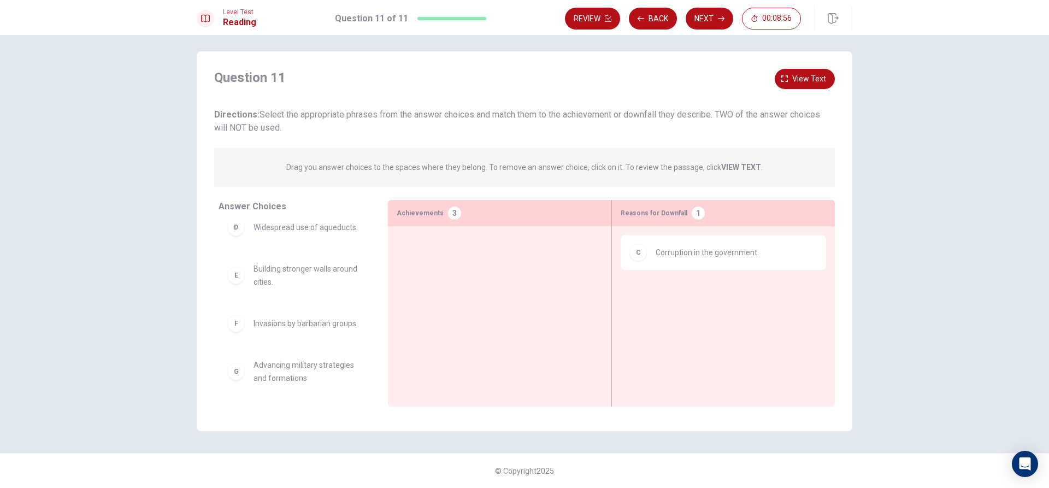
scroll to position [83, 0]
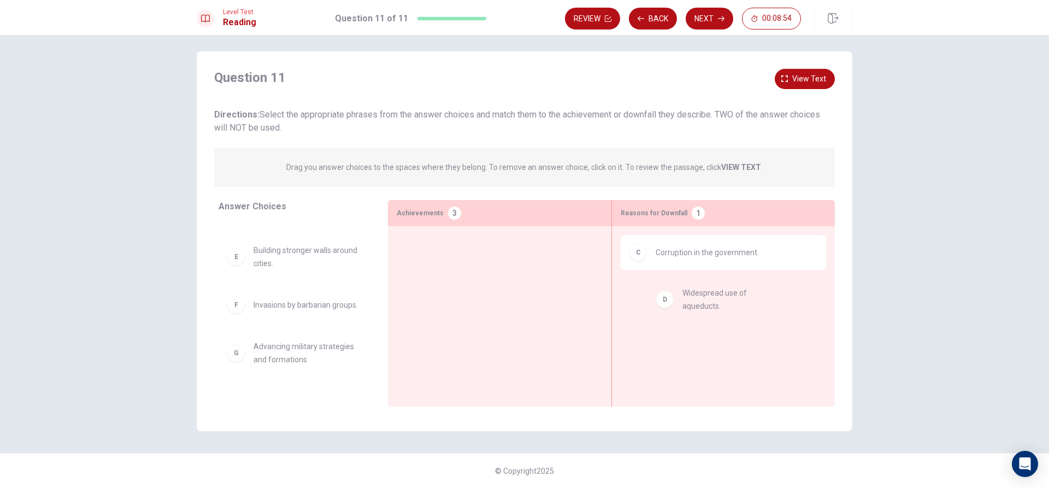
drag, startPoint x: 274, startPoint y: 265, endPoint x: 720, endPoint y: 288, distance: 446.3
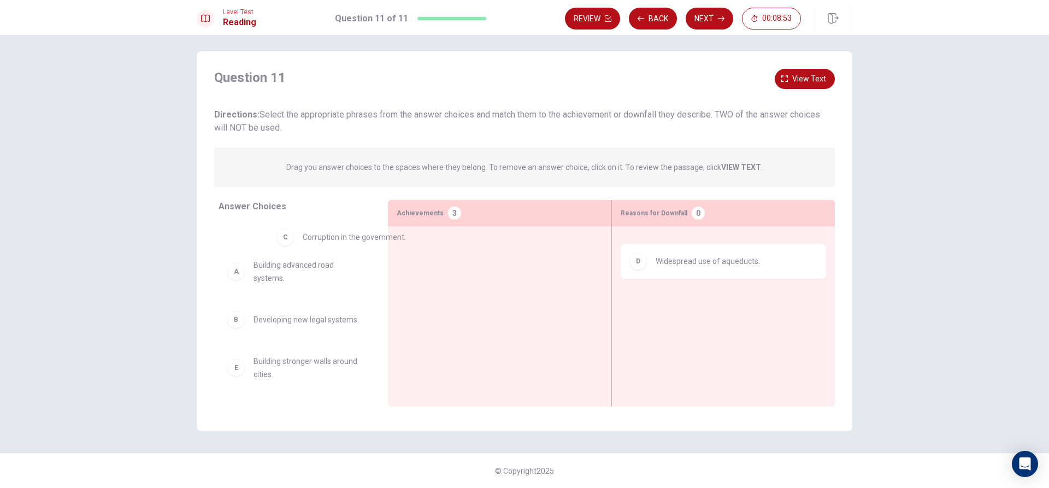
scroll to position [0, 0]
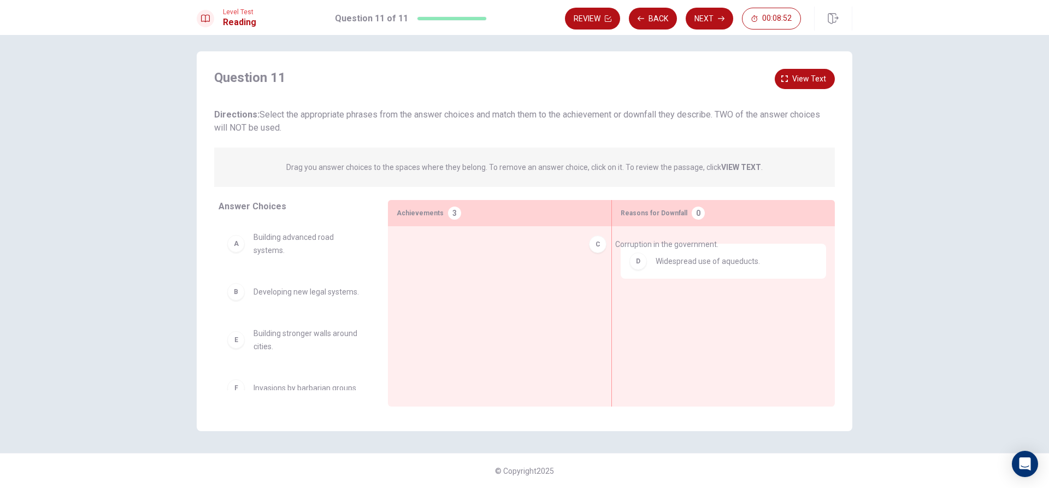
drag, startPoint x: 715, startPoint y: 250, endPoint x: 693, endPoint y: 236, distance: 27.0
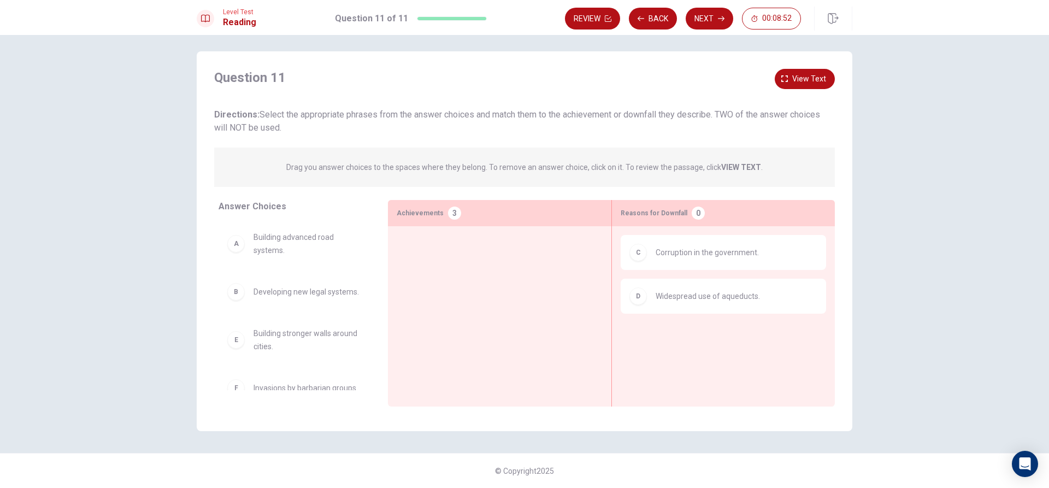
click at [682, 258] on span "Corruption in the government." at bounding box center [706, 252] width 103 height 13
click at [683, 258] on span "Corruption in the government." at bounding box center [706, 252] width 103 height 13
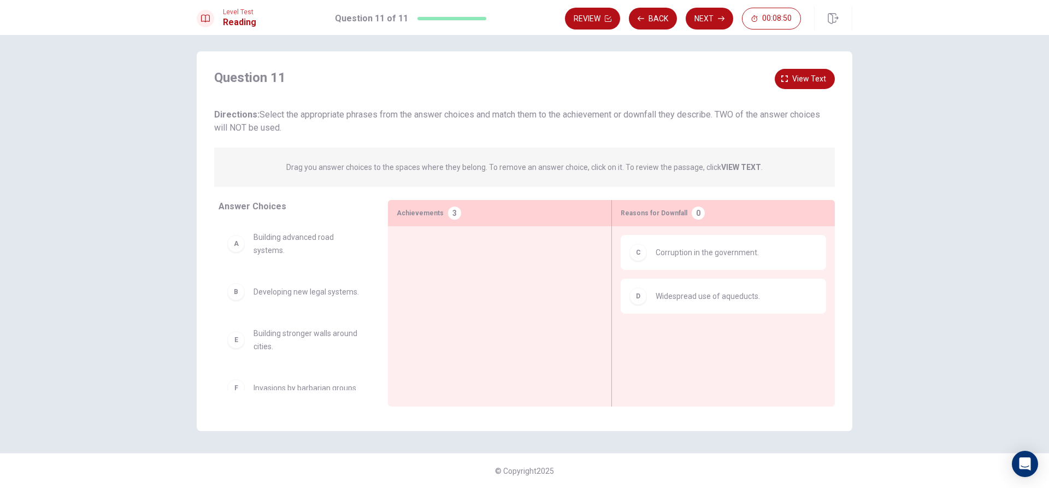
click at [683, 258] on span "Corruption in the government." at bounding box center [706, 252] width 103 height 13
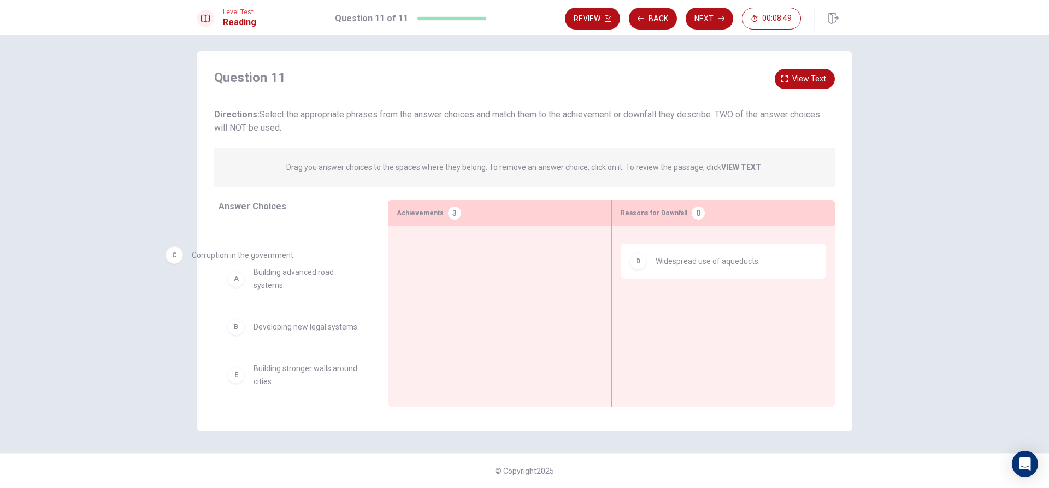
drag, startPoint x: 683, startPoint y: 258, endPoint x: 206, endPoint y: 263, distance: 476.3
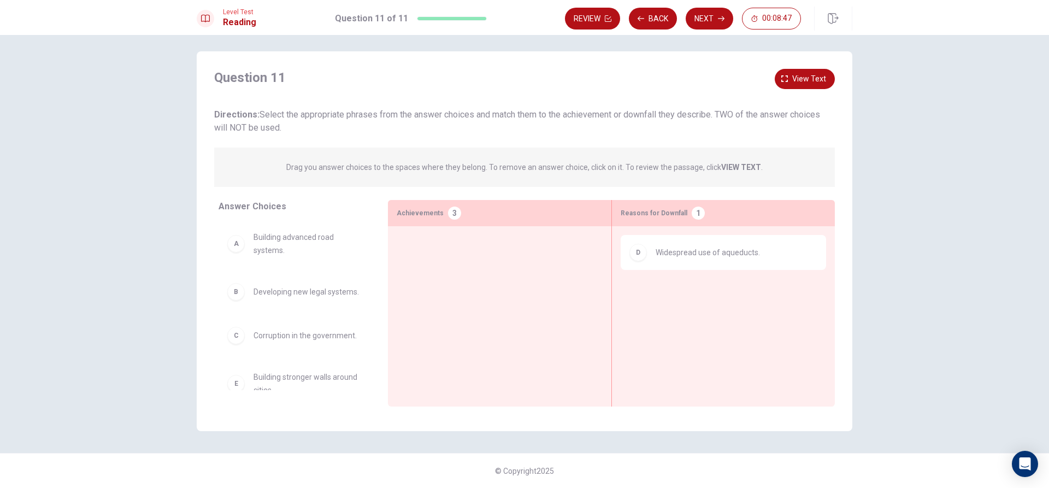
scroll to position [129, 0]
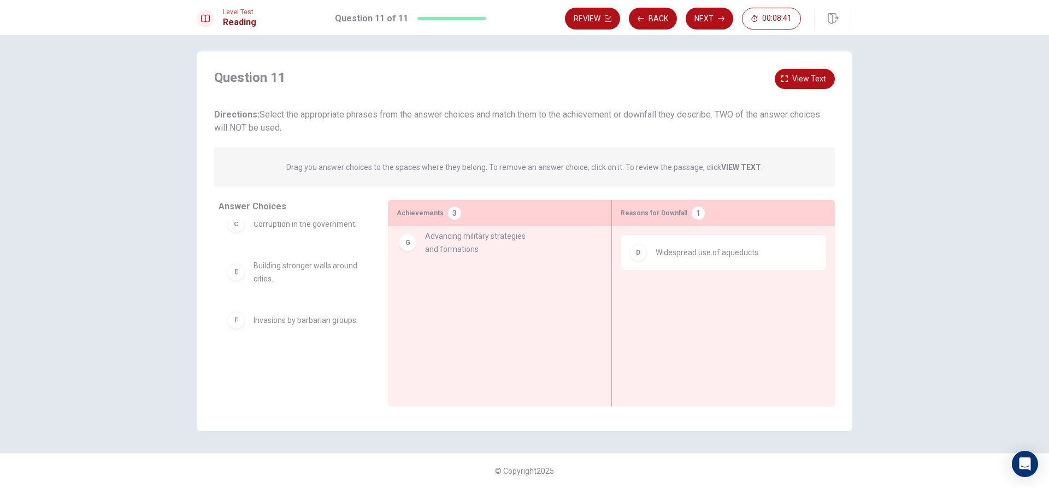
drag, startPoint x: 313, startPoint y: 364, endPoint x: 488, endPoint y: 246, distance: 211.3
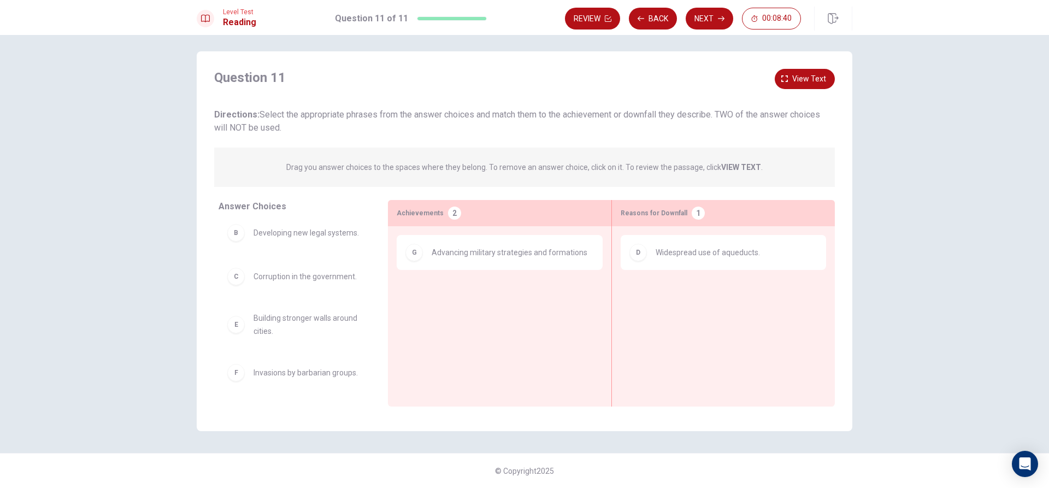
scroll to position [76, 0]
click at [707, 15] on button "Next" at bounding box center [709, 19] width 48 height 22
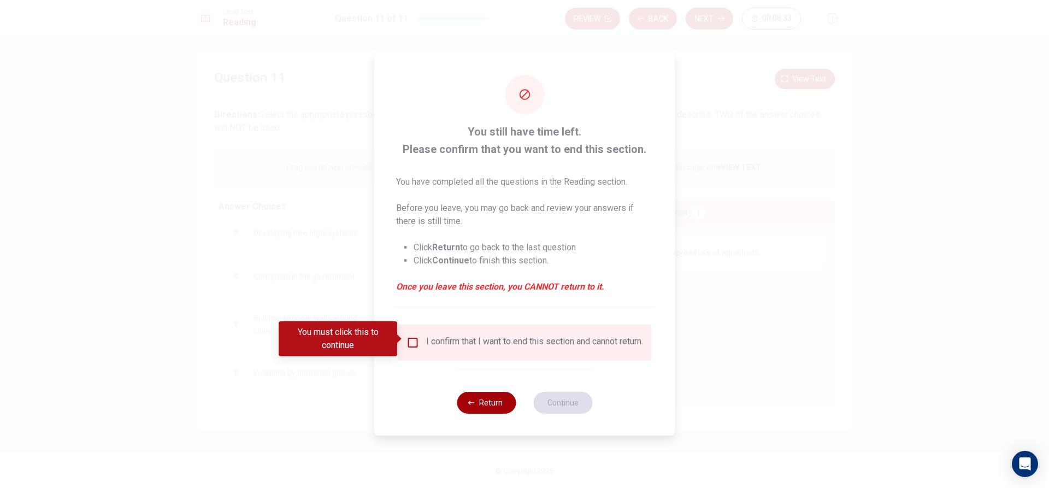
click at [472, 405] on icon "button" at bounding box center [471, 402] width 7 height 7
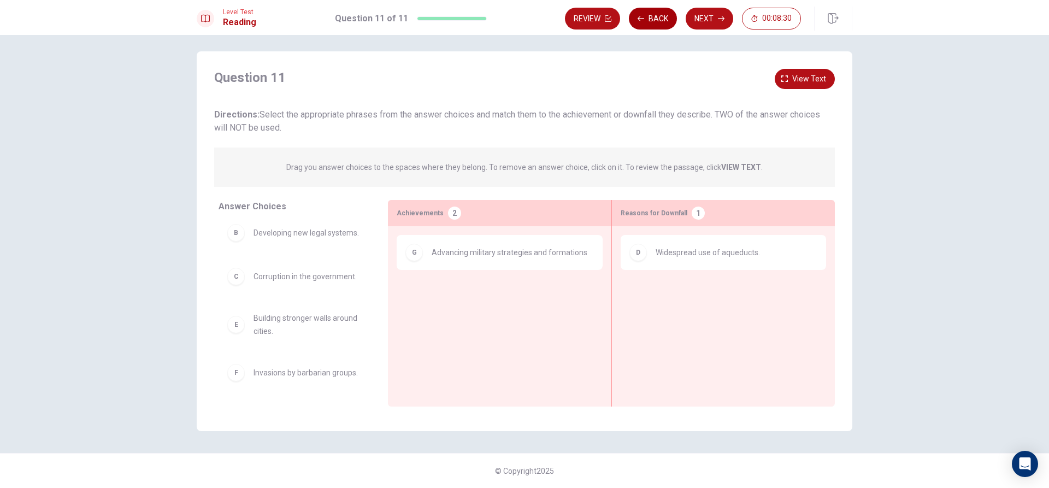
click at [660, 13] on button "Back" at bounding box center [653, 19] width 48 height 22
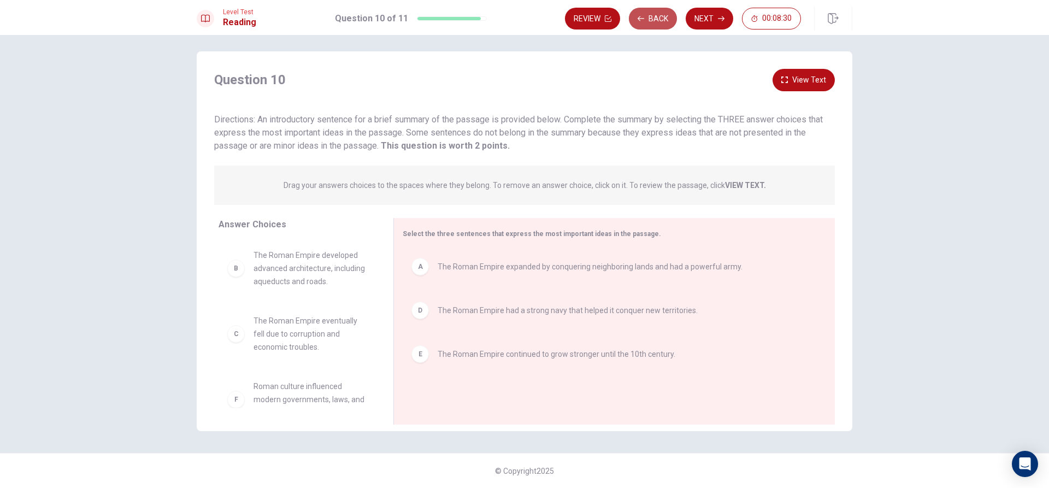
click at [660, 13] on button "Back" at bounding box center [653, 19] width 48 height 22
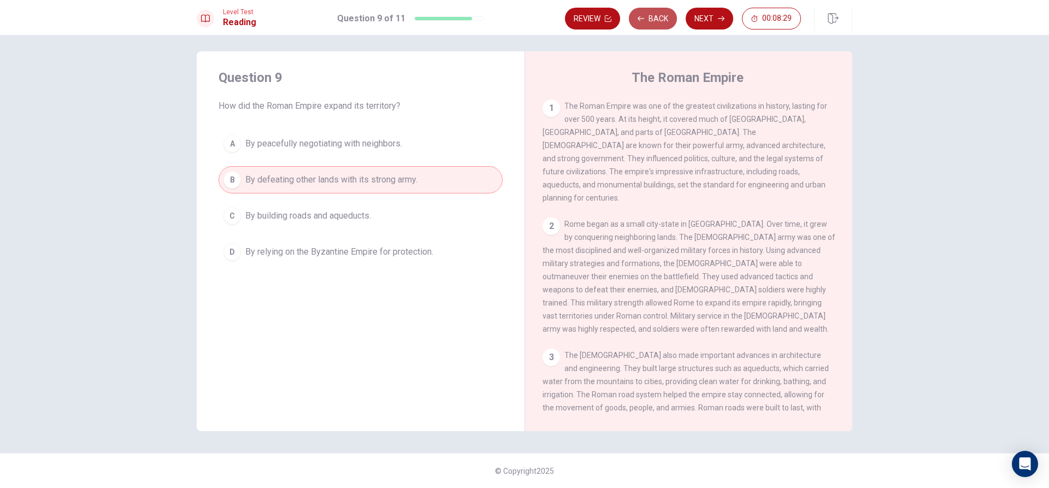
click at [660, 13] on button "Back" at bounding box center [653, 19] width 48 height 22
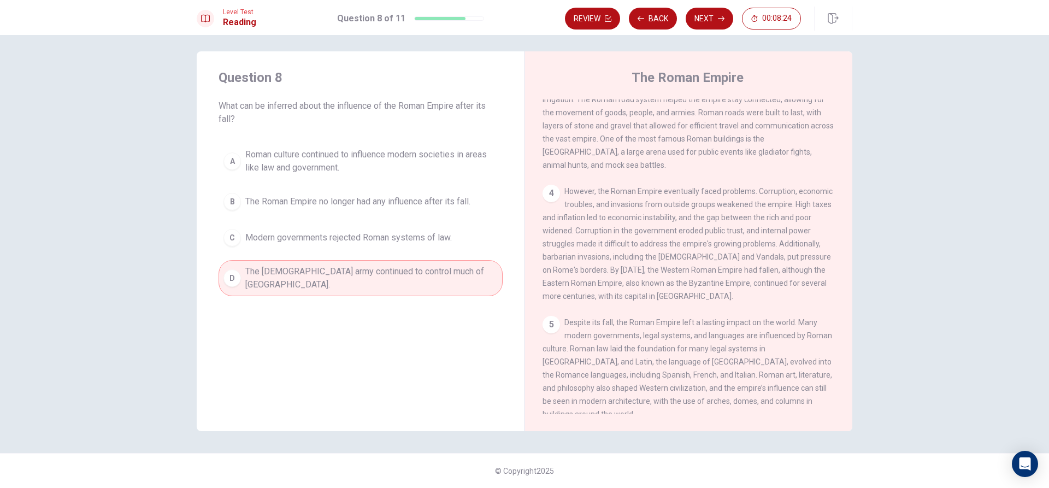
scroll to position [298, 0]
click at [709, 21] on button "Next" at bounding box center [709, 19] width 48 height 22
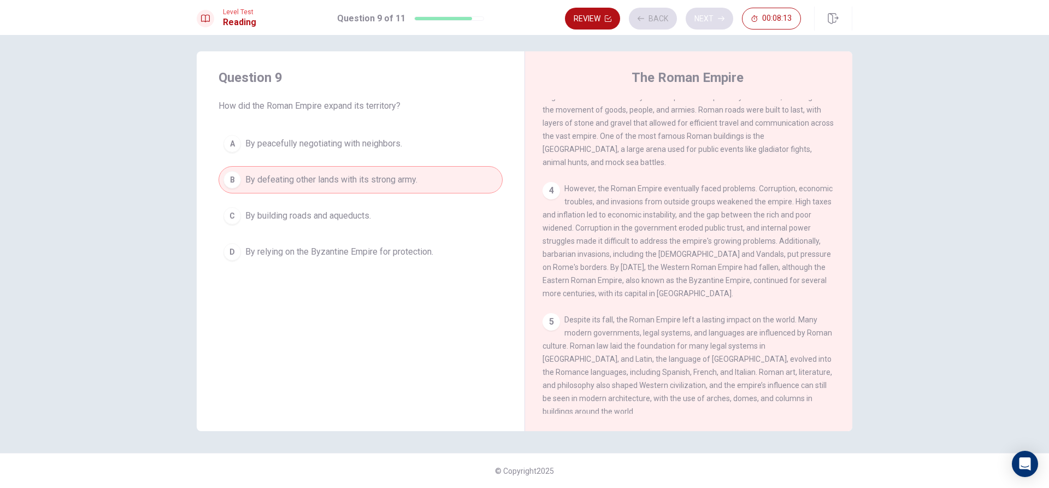
click at [709, 21] on div "Review Back Next 00:08:13" at bounding box center [683, 19] width 236 height 22
click at [704, 25] on button "Next" at bounding box center [709, 19] width 48 height 22
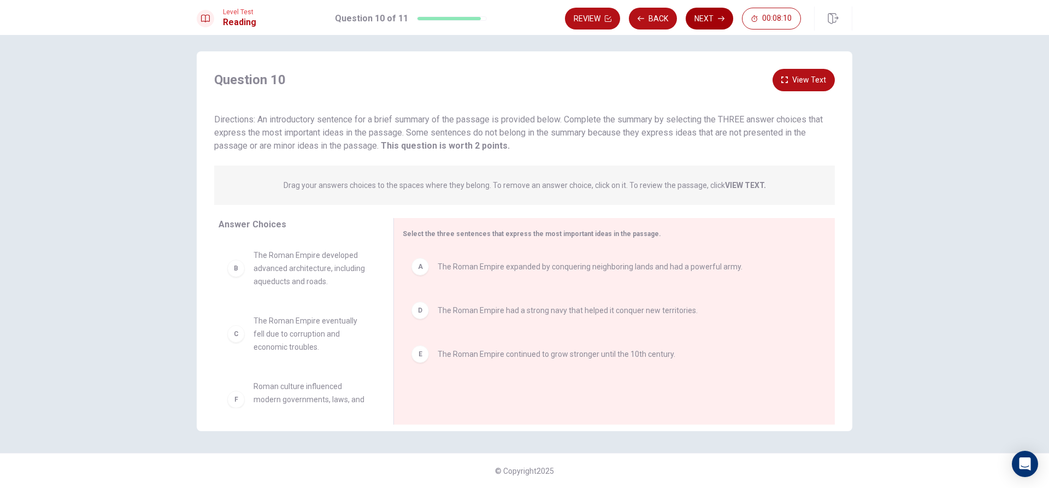
click at [704, 25] on button "Next" at bounding box center [709, 19] width 48 height 22
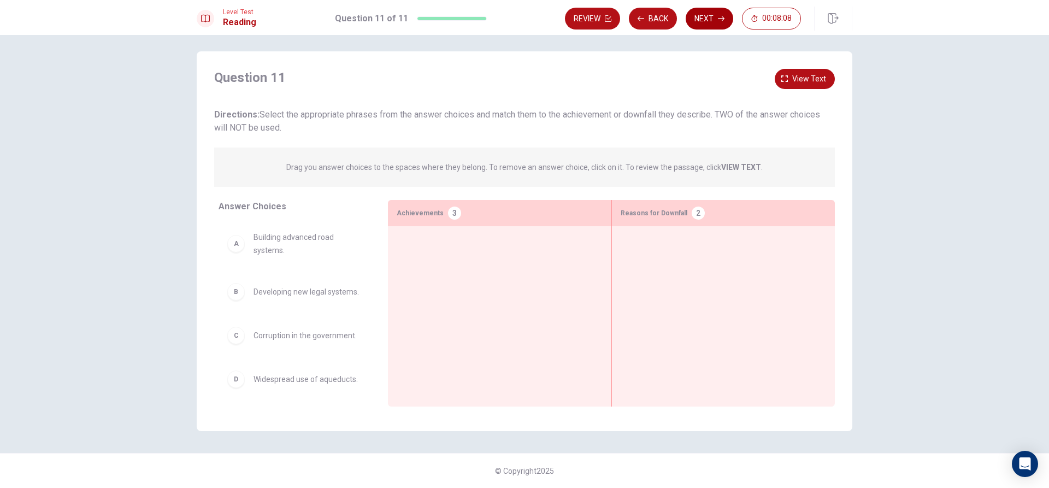
click at [704, 25] on button "Next" at bounding box center [709, 19] width 48 height 22
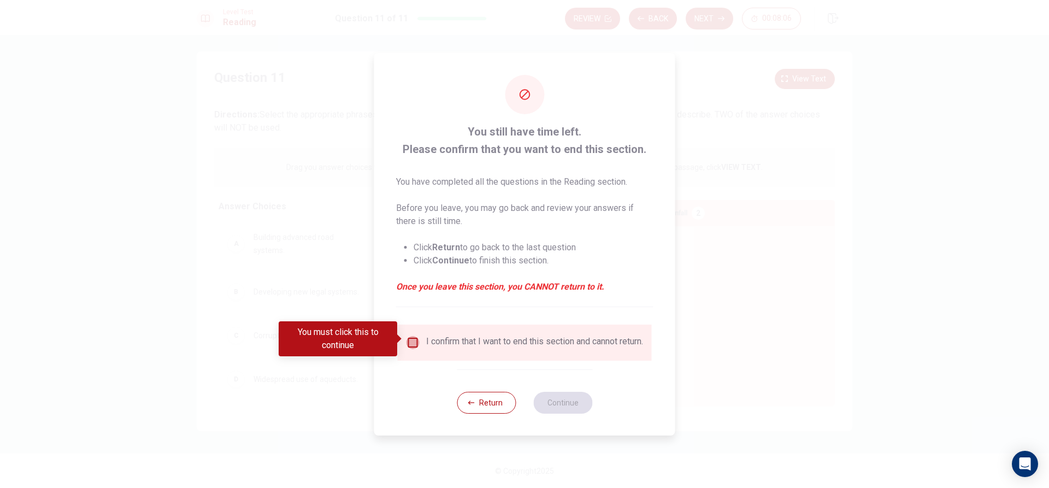
click at [416, 341] on input "You must click this to continue" at bounding box center [412, 342] width 13 height 13
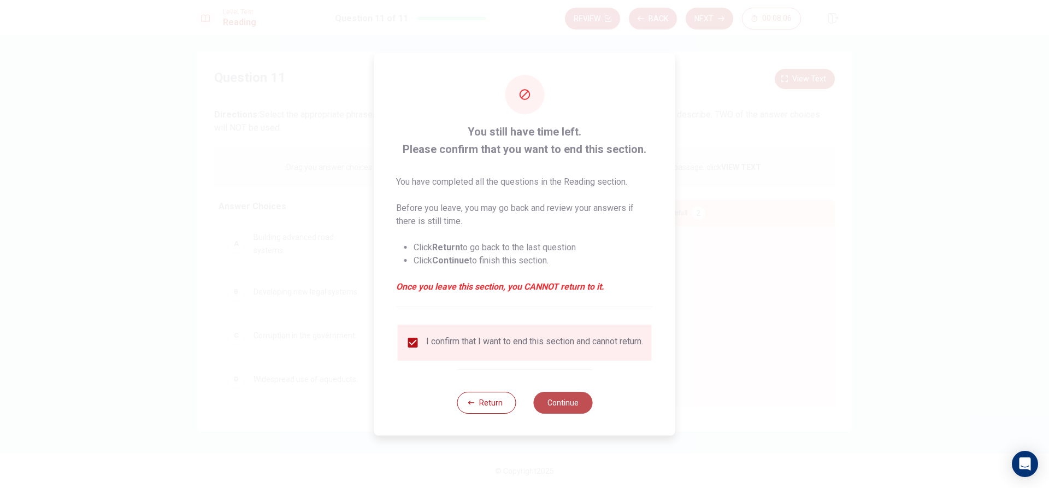
click at [576, 401] on button "Continue" at bounding box center [562, 403] width 59 height 22
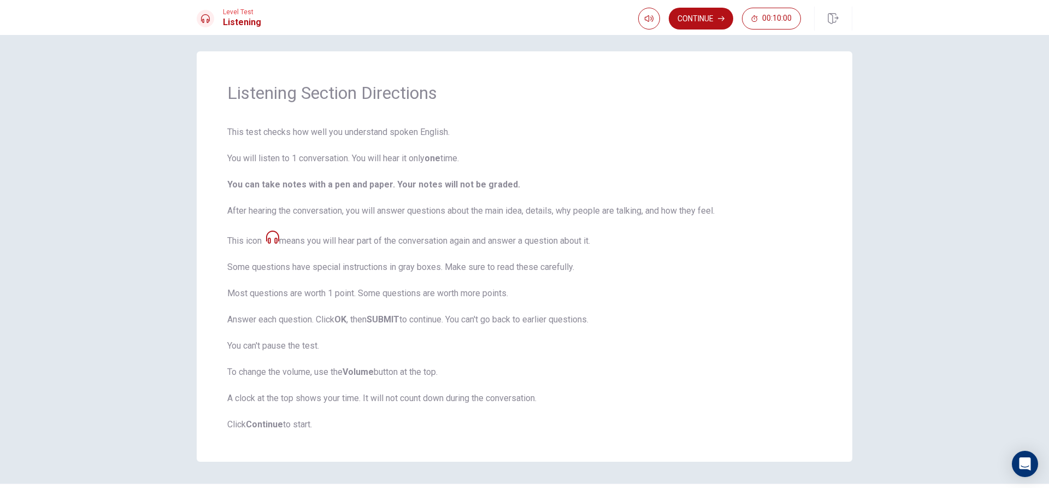
scroll to position [36, 0]
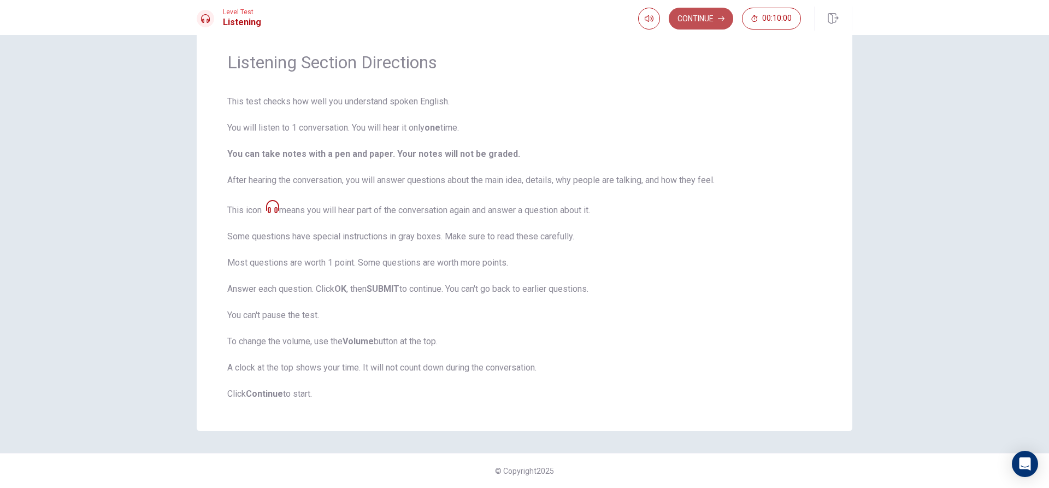
click at [713, 15] on button "Continue" at bounding box center [701, 19] width 64 height 22
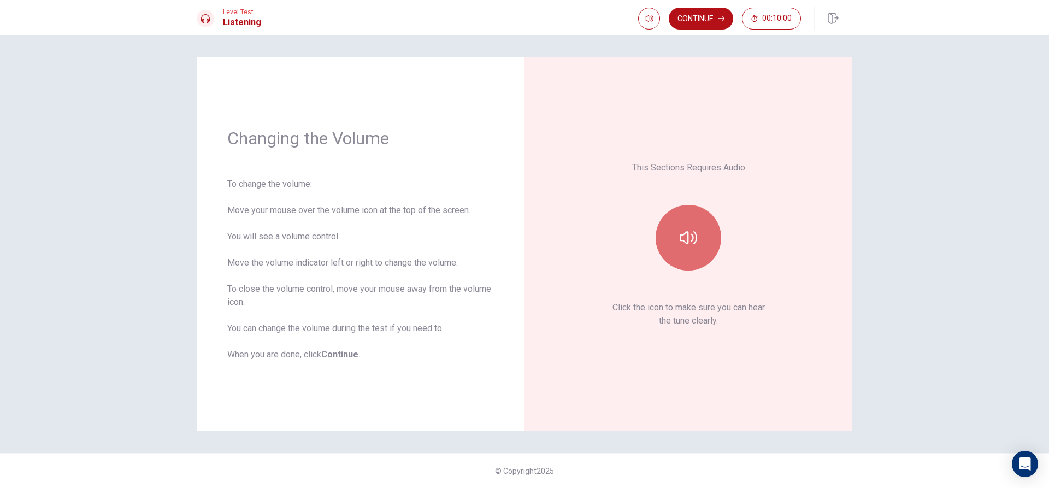
click at [677, 259] on button "button" at bounding box center [688, 238] width 66 height 66
click at [694, 244] on icon "button" at bounding box center [687, 237] width 17 height 17
click at [705, 23] on button "Continue" at bounding box center [701, 19] width 64 height 22
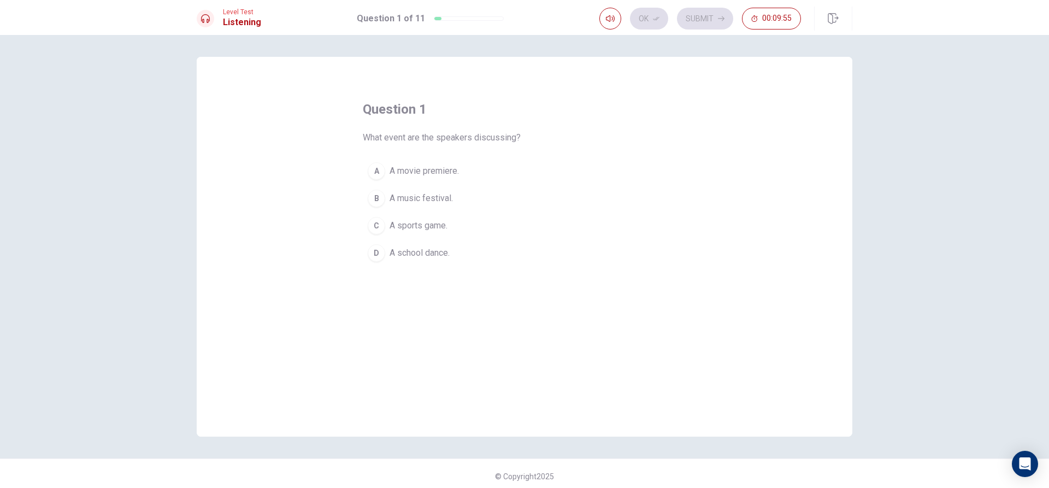
click at [424, 192] on span "A music festival." at bounding box center [420, 198] width 63 height 13
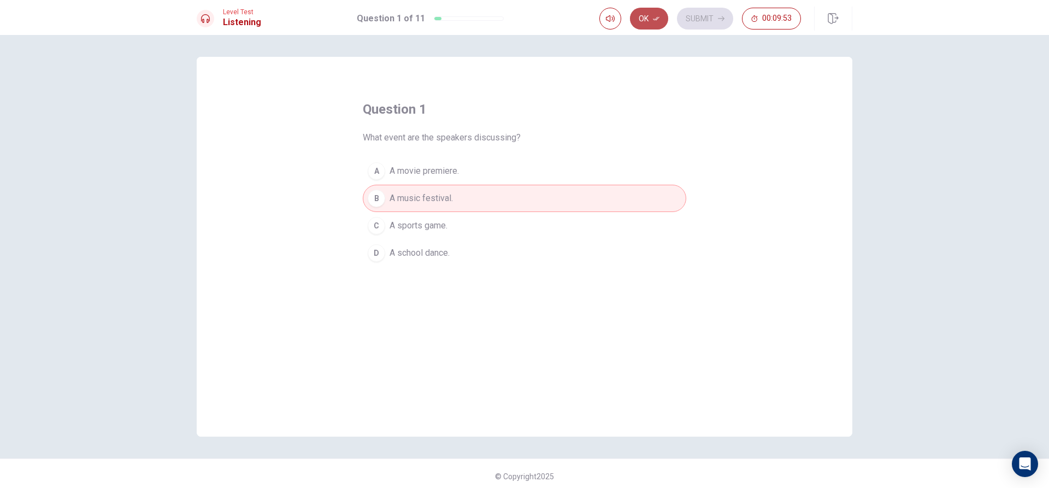
click at [640, 16] on button "Ok" at bounding box center [649, 19] width 38 height 22
click at [704, 19] on button "Submit" at bounding box center [705, 19] width 56 height 22
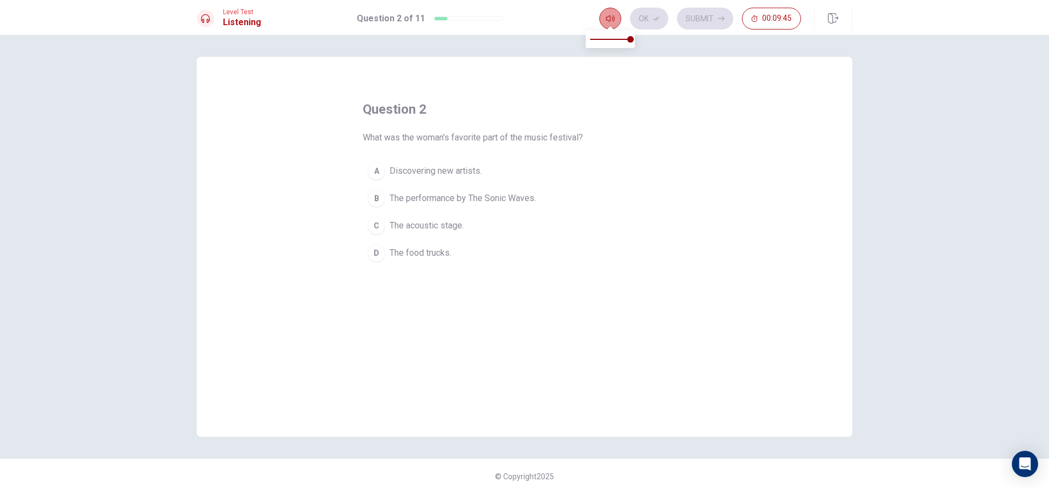
click at [611, 23] on button "button" at bounding box center [610, 19] width 22 height 22
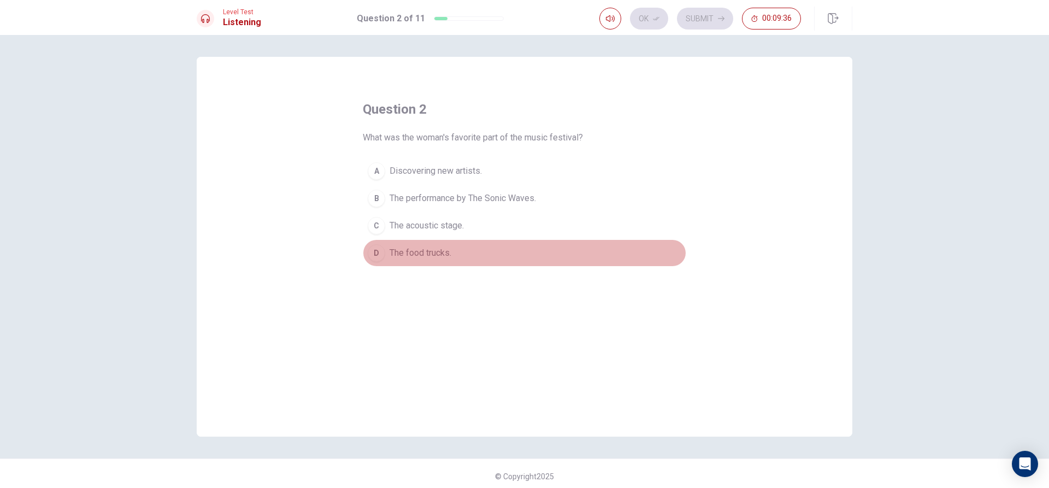
click at [396, 250] on span "The food trucks." at bounding box center [420, 252] width 62 height 13
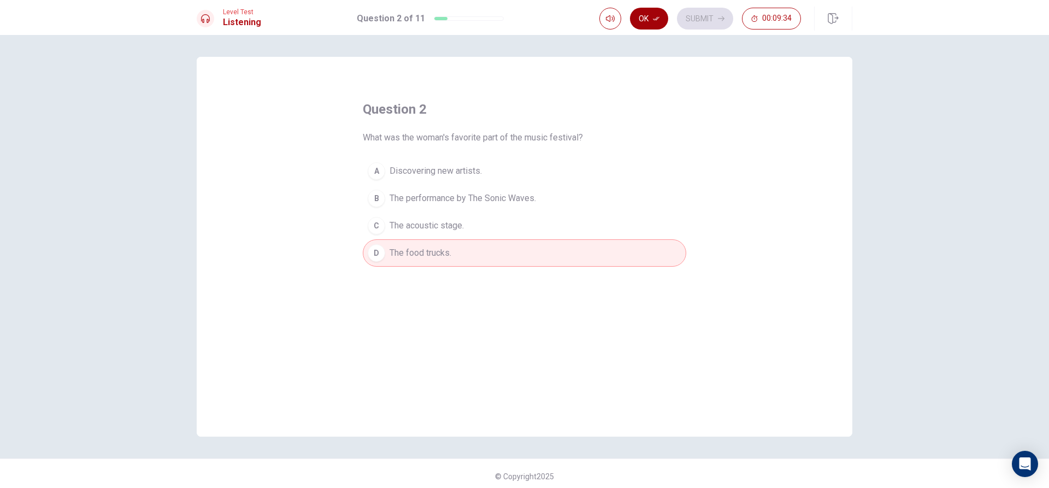
click at [655, 11] on button "Ok" at bounding box center [649, 19] width 38 height 22
click at [705, 11] on button "Submit" at bounding box center [705, 19] width 56 height 22
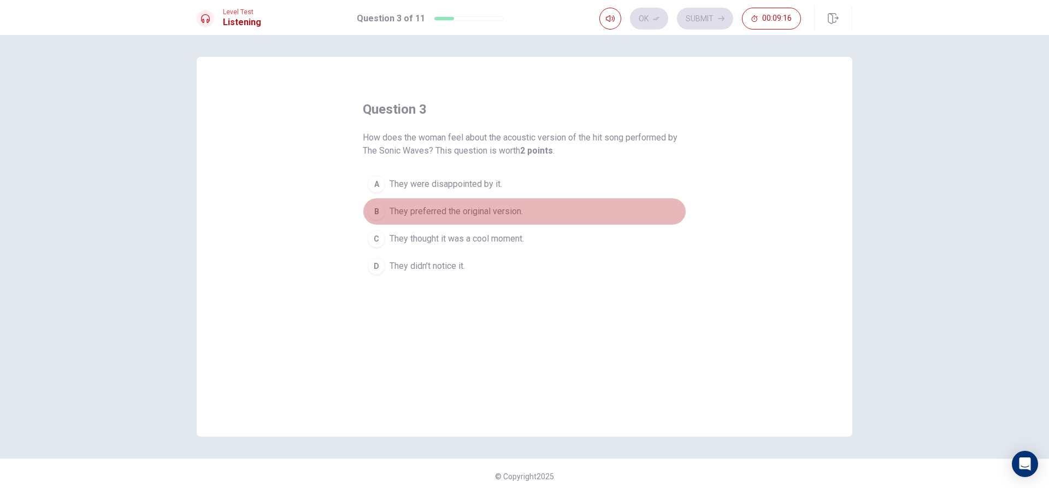
click at [411, 210] on span "They preferred the original version." at bounding box center [455, 211] width 133 height 13
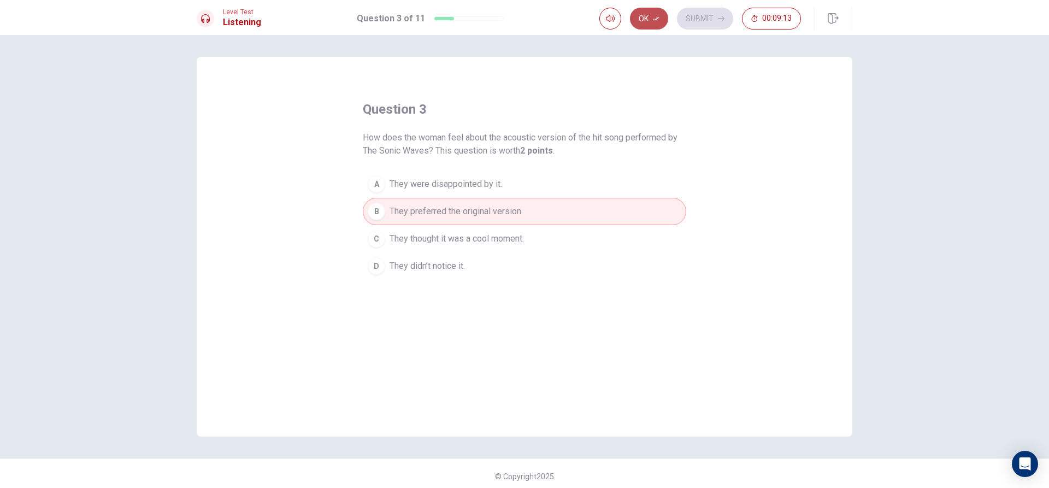
click at [644, 16] on button "Ok" at bounding box center [649, 19] width 38 height 22
click at [692, 15] on button "Submit" at bounding box center [705, 19] width 56 height 22
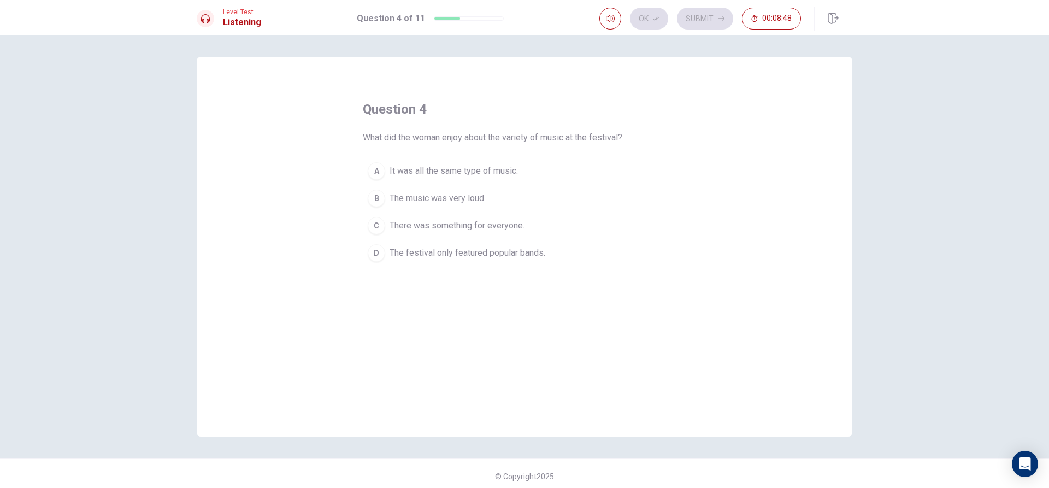
drag, startPoint x: 456, startPoint y: 220, endPoint x: 512, endPoint y: 216, distance: 56.4
click at [474, 220] on span "There was something for everyone." at bounding box center [456, 225] width 135 height 13
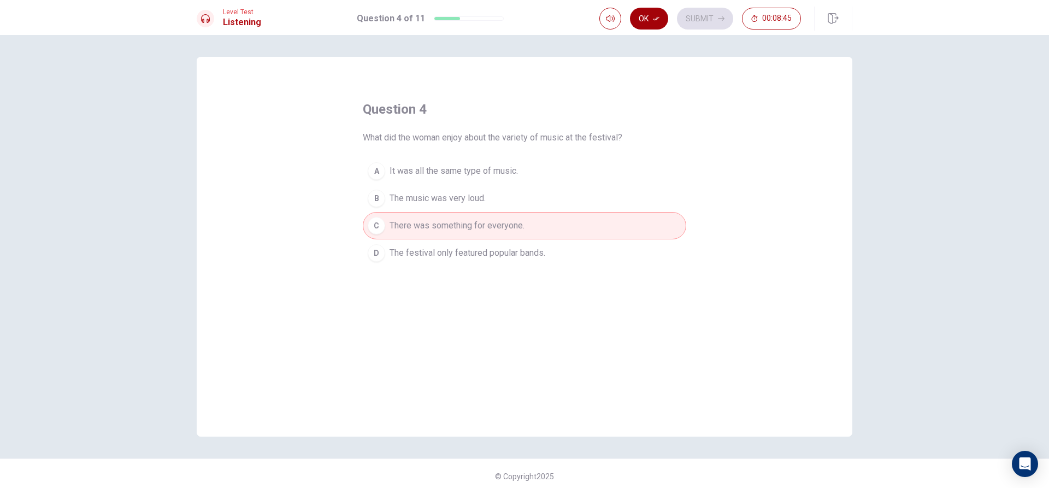
click at [645, 14] on button "Ok" at bounding box center [649, 19] width 38 height 22
click at [717, 12] on button "Submit" at bounding box center [705, 19] width 56 height 22
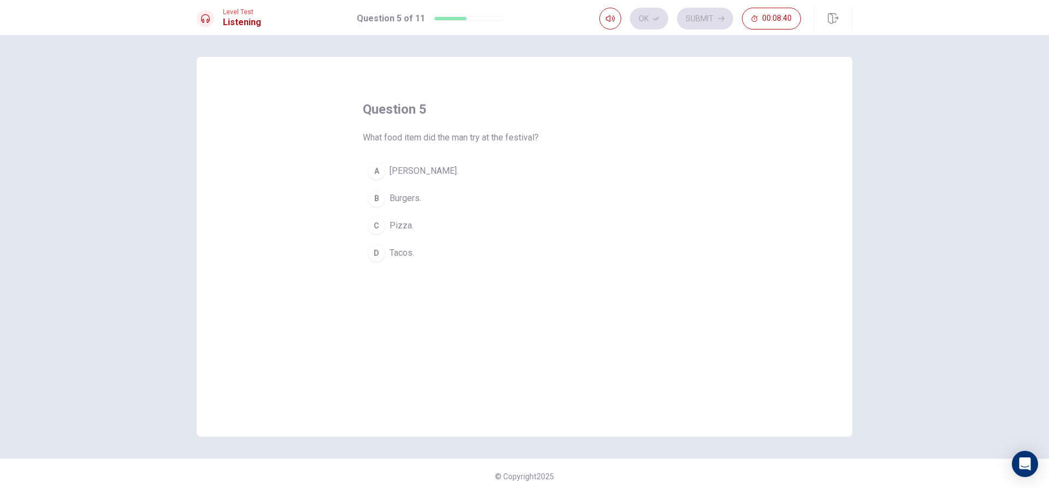
click at [435, 166] on span "[PERSON_NAME]." at bounding box center [423, 170] width 69 height 13
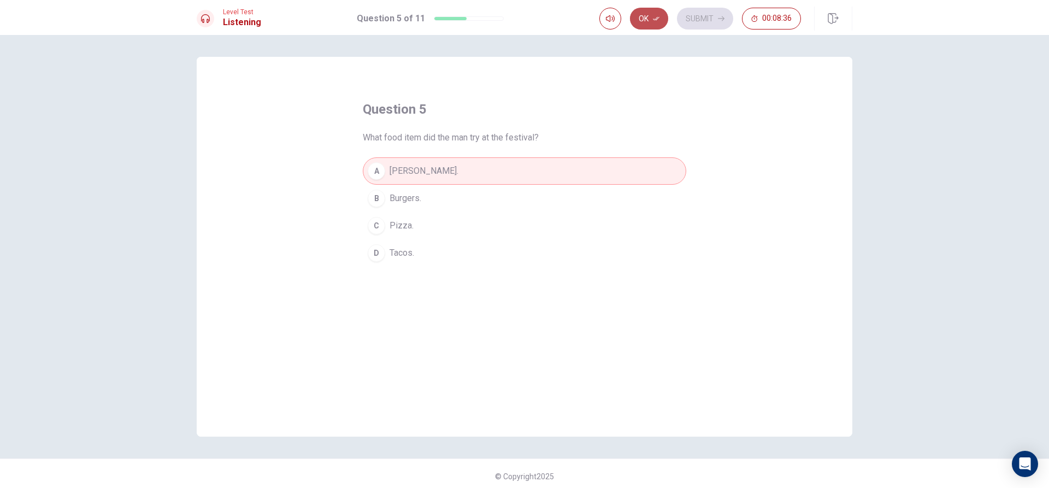
click at [664, 17] on button "Ok" at bounding box center [649, 19] width 38 height 22
click at [690, 17] on button "Submit" at bounding box center [705, 19] width 56 height 22
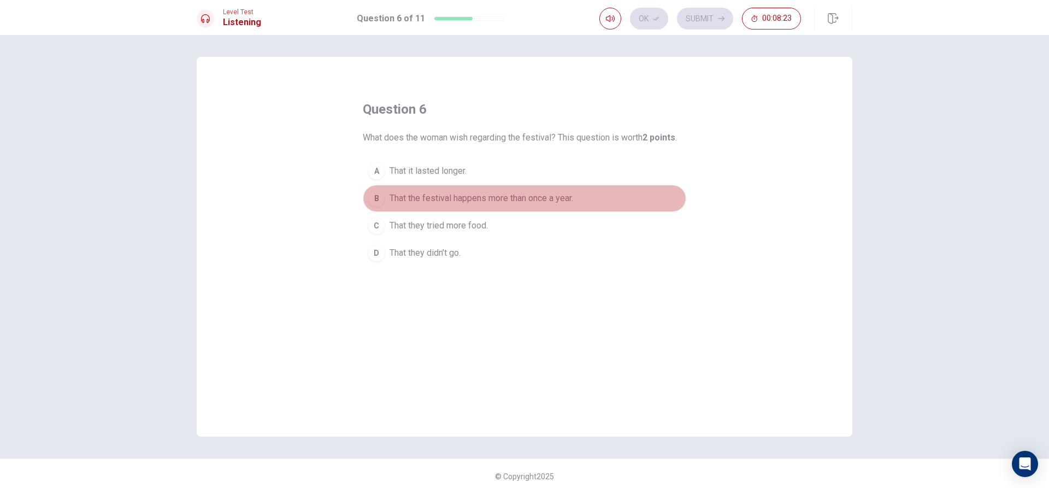
click at [548, 197] on span "That the festival happens more than once a year." at bounding box center [481, 198] width 184 height 13
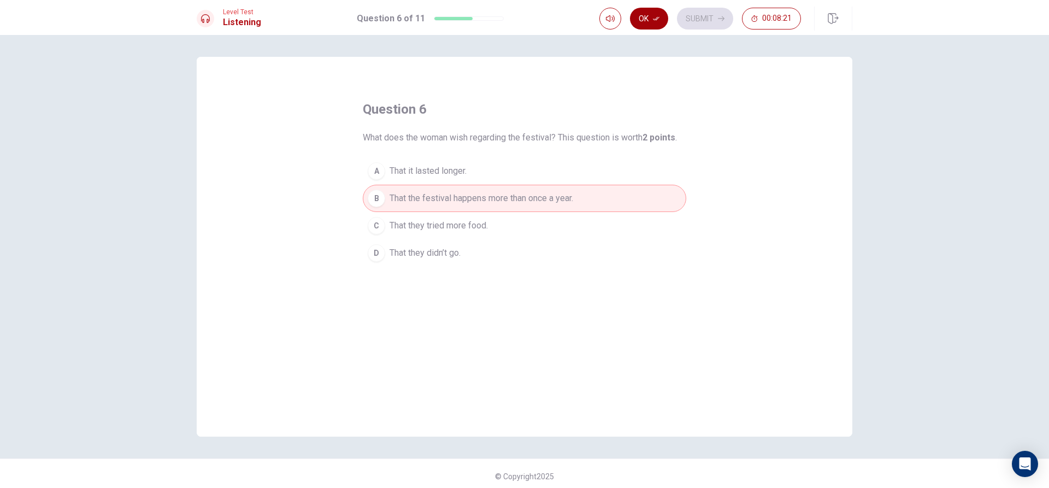
click at [656, 11] on button "Ok" at bounding box center [649, 19] width 38 height 22
click at [687, 11] on button "Submit" at bounding box center [705, 19] width 56 height 22
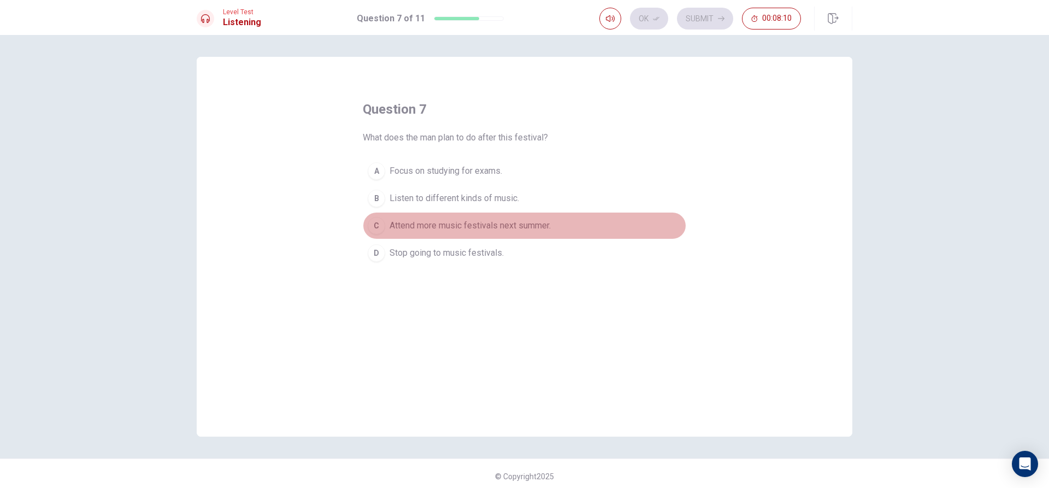
click at [543, 219] on span "Attend more music festivals next summer." at bounding box center [469, 225] width 161 height 13
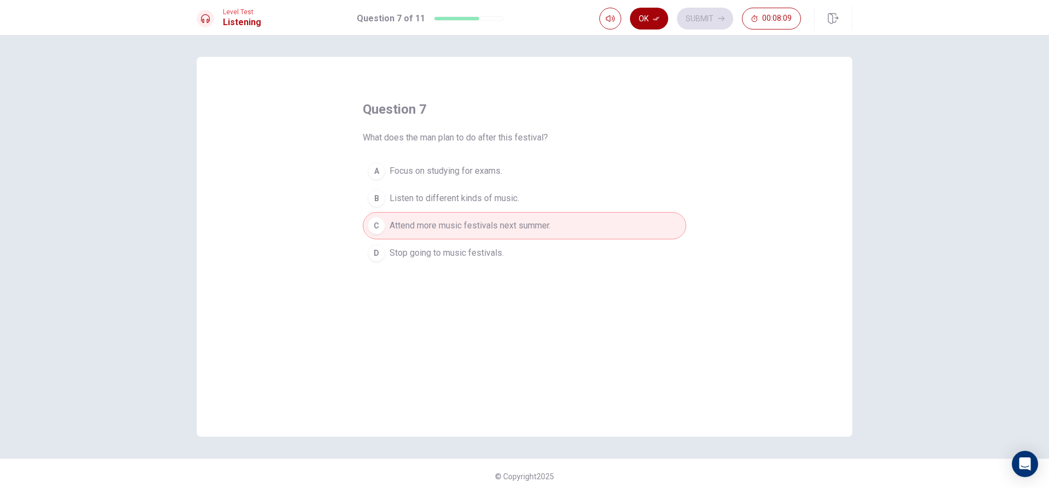
click at [659, 22] on button "Ok" at bounding box center [649, 19] width 38 height 22
click at [693, 13] on button "Submit" at bounding box center [705, 19] width 56 height 22
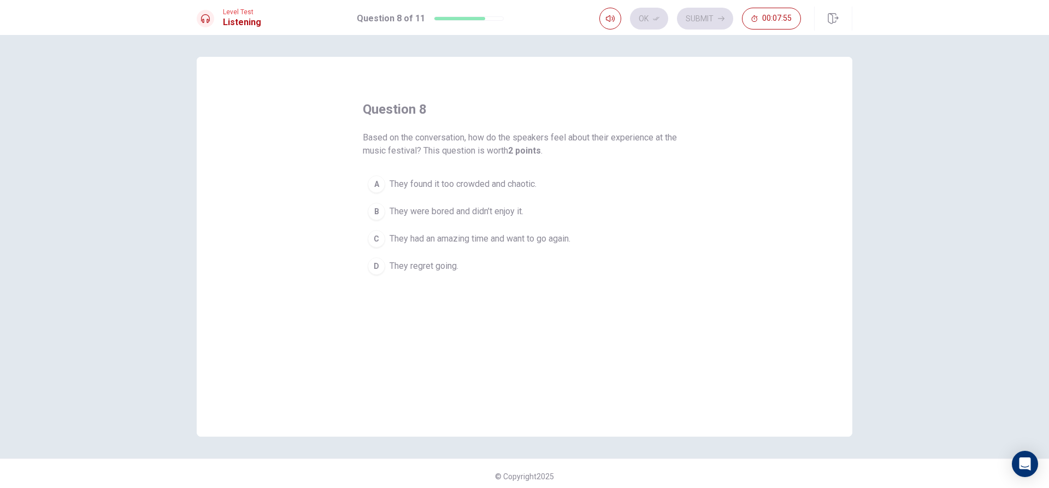
click at [431, 238] on span "They had an amazing time and want to go again." at bounding box center [479, 238] width 181 height 13
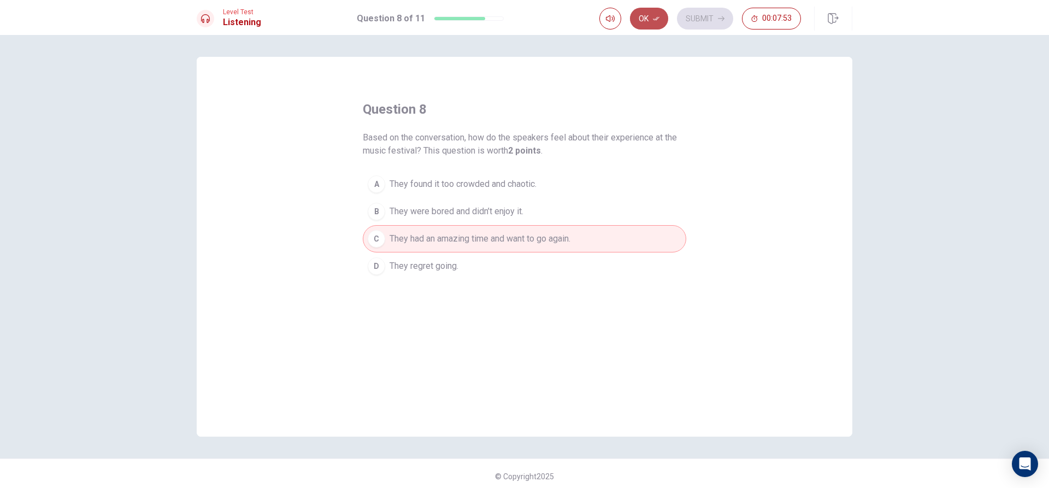
click at [647, 13] on button "Ok" at bounding box center [649, 19] width 38 height 22
click at [696, 13] on button "Submit" at bounding box center [705, 19] width 56 height 22
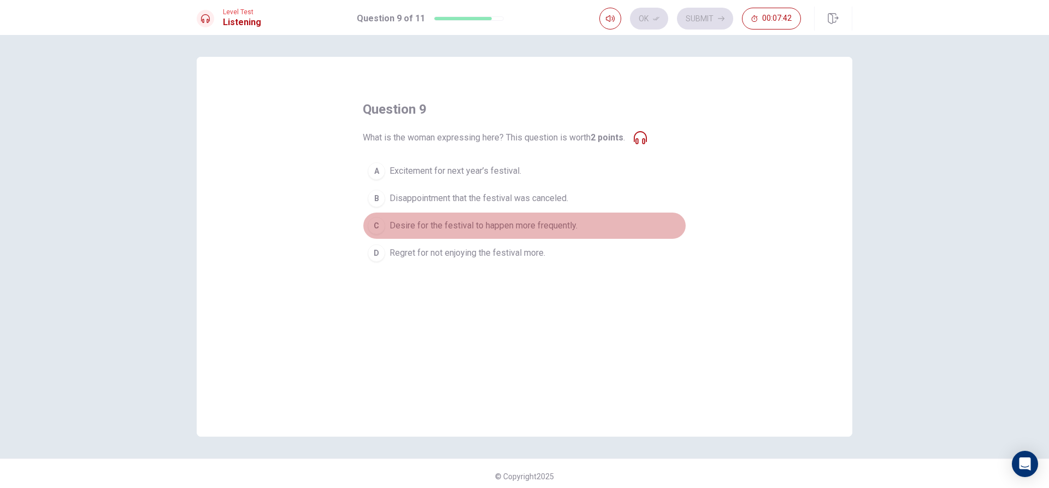
click at [558, 221] on span "Desire for the festival to happen more frequently." at bounding box center [483, 225] width 188 height 13
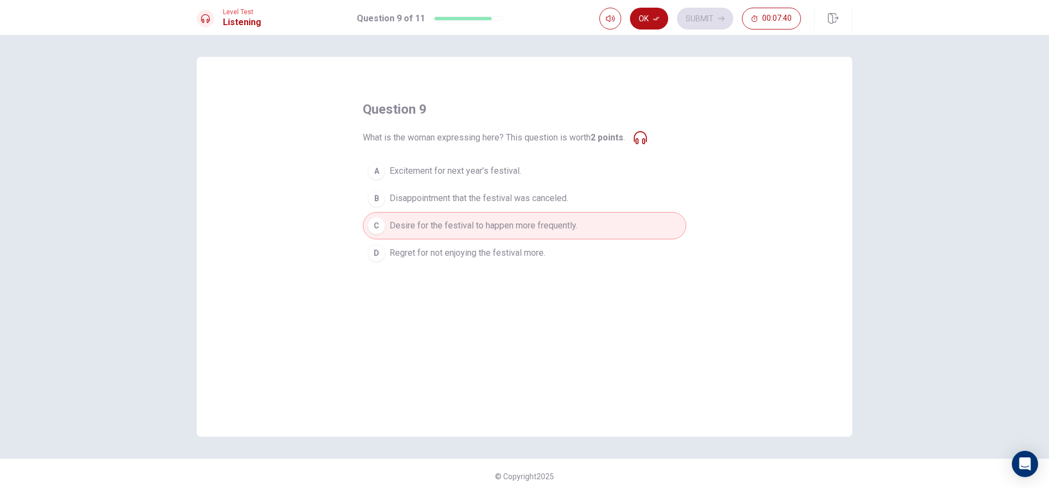
click at [648, 19] on button "Ok" at bounding box center [649, 19] width 38 height 22
click at [708, 20] on button "Submit" at bounding box center [705, 19] width 56 height 22
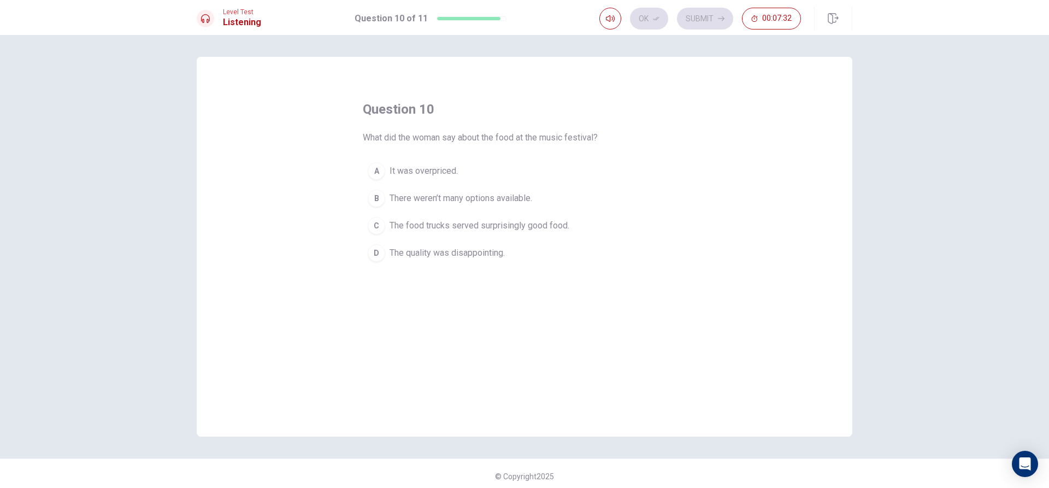
click at [451, 226] on span "The food trucks served surprisingly good food." at bounding box center [479, 225] width 180 height 13
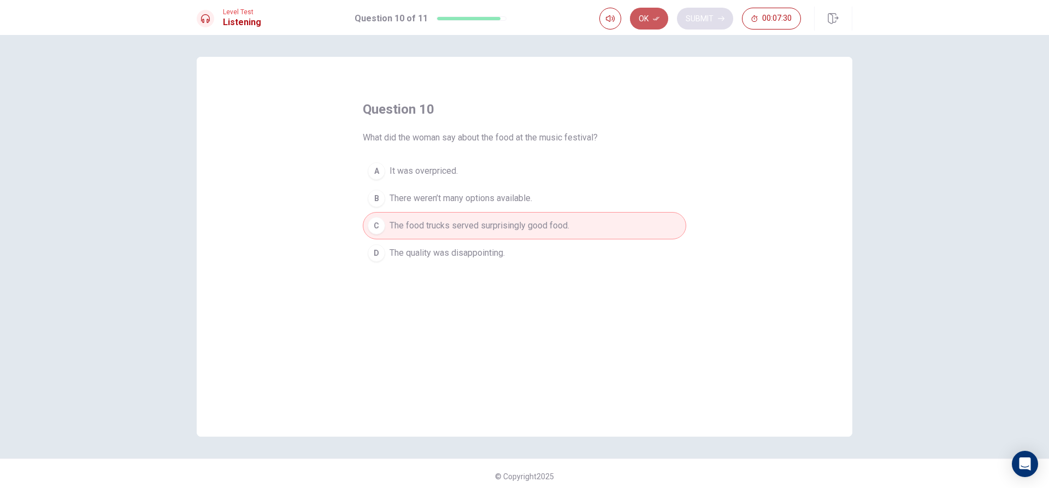
drag, startPoint x: 644, startPoint y: 22, endPoint x: 703, endPoint y: 22, distance: 59.5
click at [655, 22] on button "Ok" at bounding box center [649, 19] width 38 height 22
click at [703, 22] on button "Submit" at bounding box center [705, 19] width 56 height 22
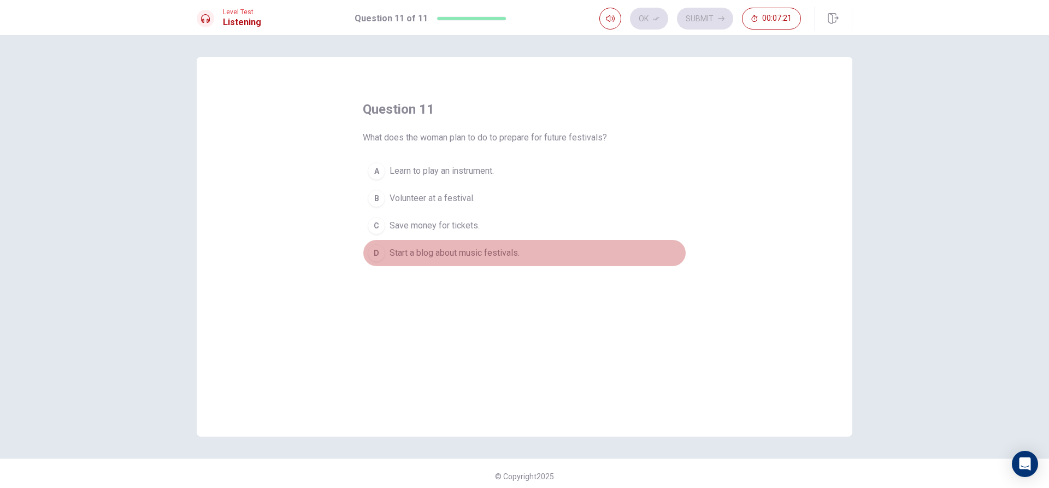
click at [415, 256] on span "Start a blog about music festivals." at bounding box center [454, 252] width 130 height 13
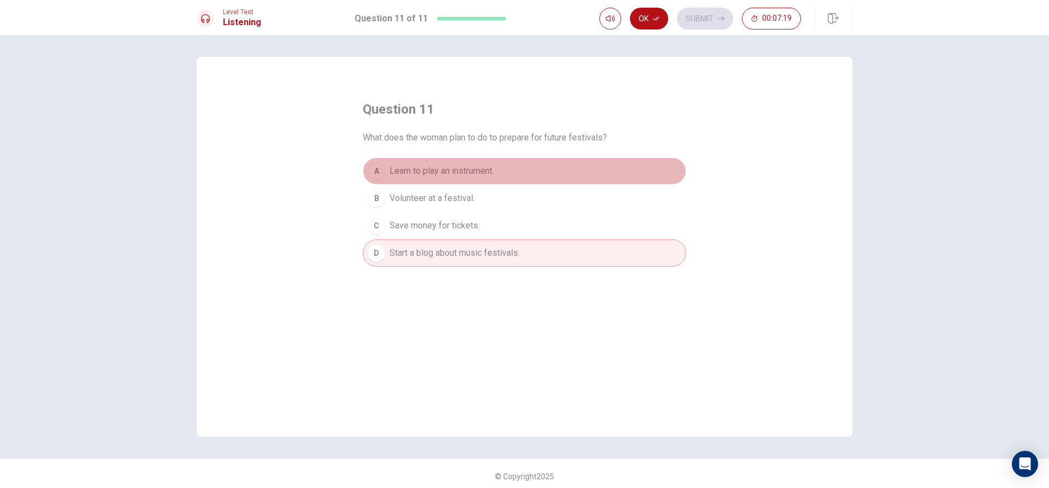
click at [494, 181] on button "A Learn to play an instrument." at bounding box center [524, 170] width 323 height 27
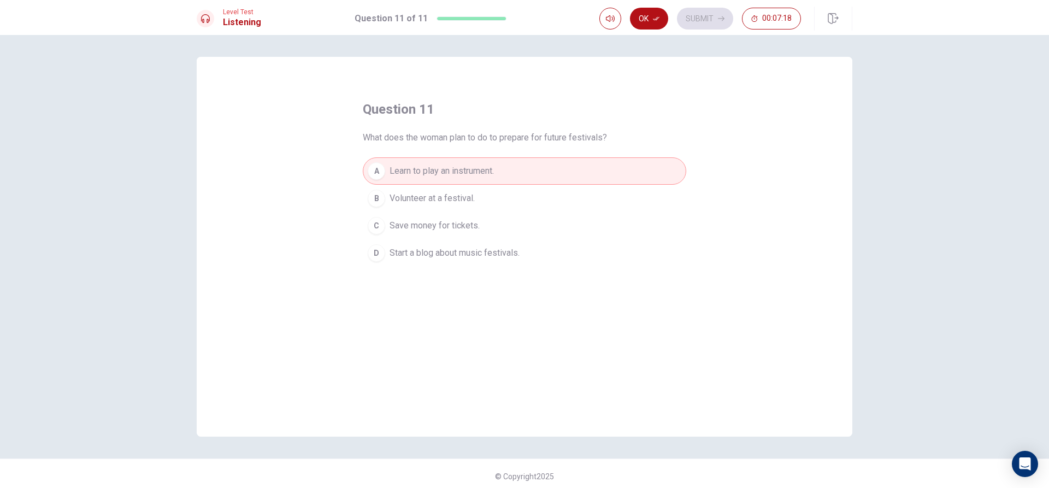
click at [492, 239] on button "C Save money for tickets." at bounding box center [524, 225] width 323 height 27
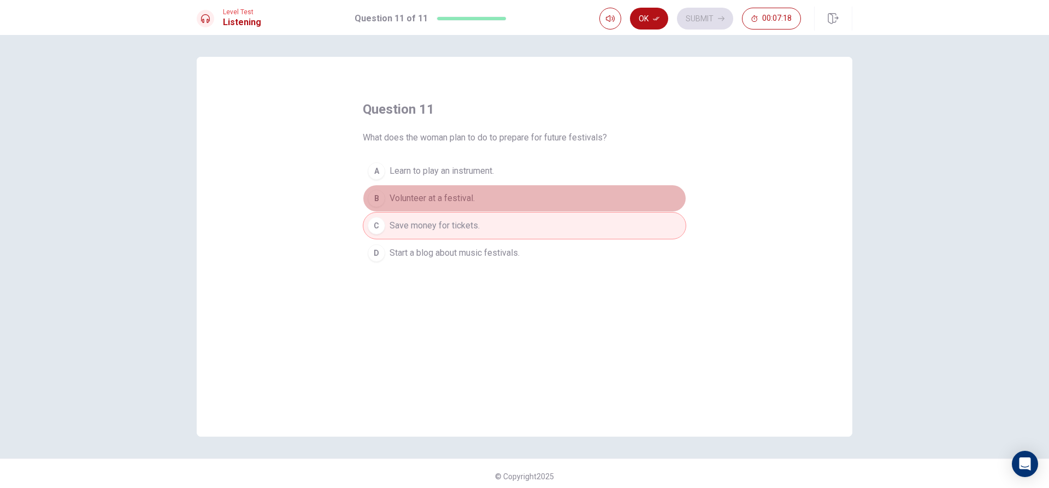
click at [498, 192] on button "B Volunteer at a festival." at bounding box center [524, 198] width 323 height 27
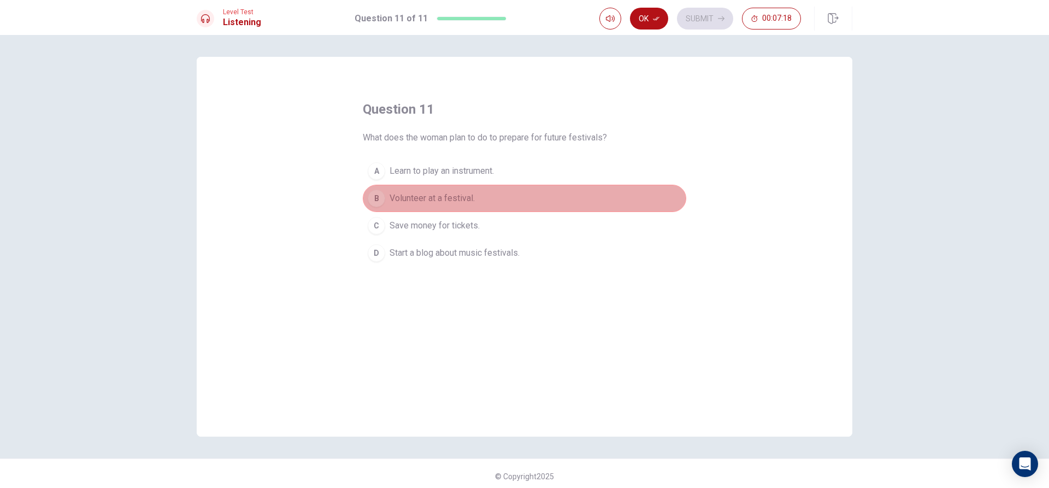
drag, startPoint x: 498, startPoint y: 192, endPoint x: 501, endPoint y: 220, distance: 27.4
click at [496, 204] on button "B Volunteer at a festival." at bounding box center [524, 198] width 323 height 27
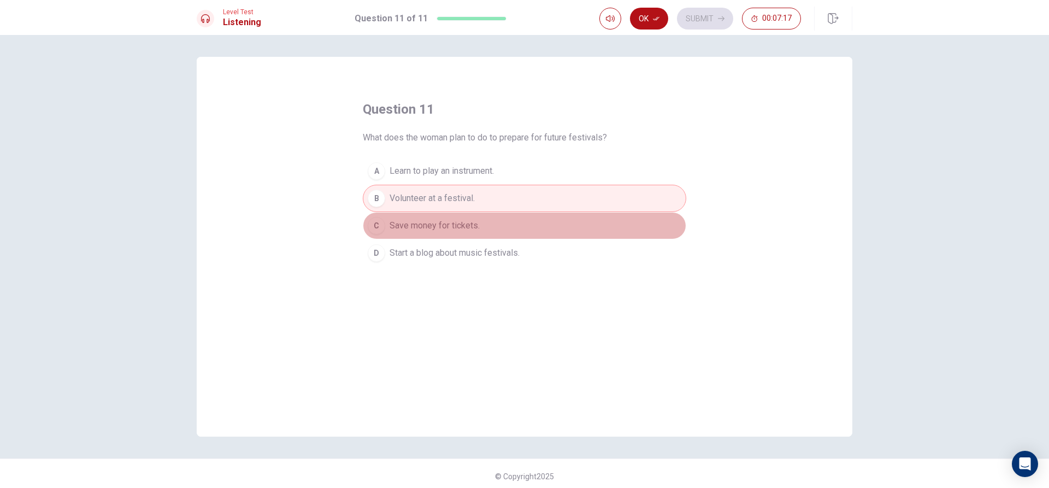
drag, startPoint x: 501, startPoint y: 220, endPoint x: 498, endPoint y: 249, distance: 29.1
click at [501, 224] on button "C Save money for tickets." at bounding box center [524, 225] width 323 height 27
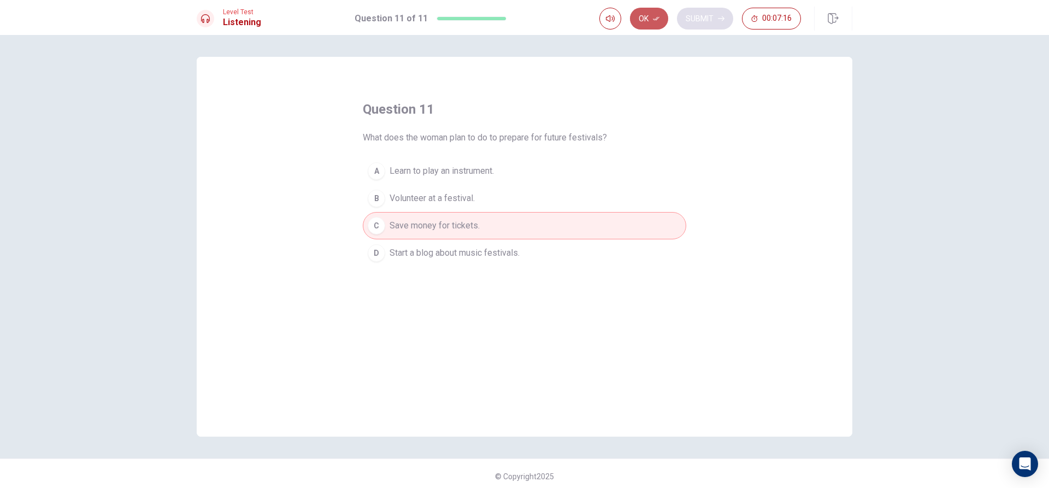
drag, startPoint x: 648, startPoint y: 15, endPoint x: 702, endPoint y: 15, distance: 53.5
click at [664, 15] on button "Ok" at bounding box center [649, 19] width 38 height 22
click at [703, 15] on button "Submit" at bounding box center [705, 19] width 56 height 22
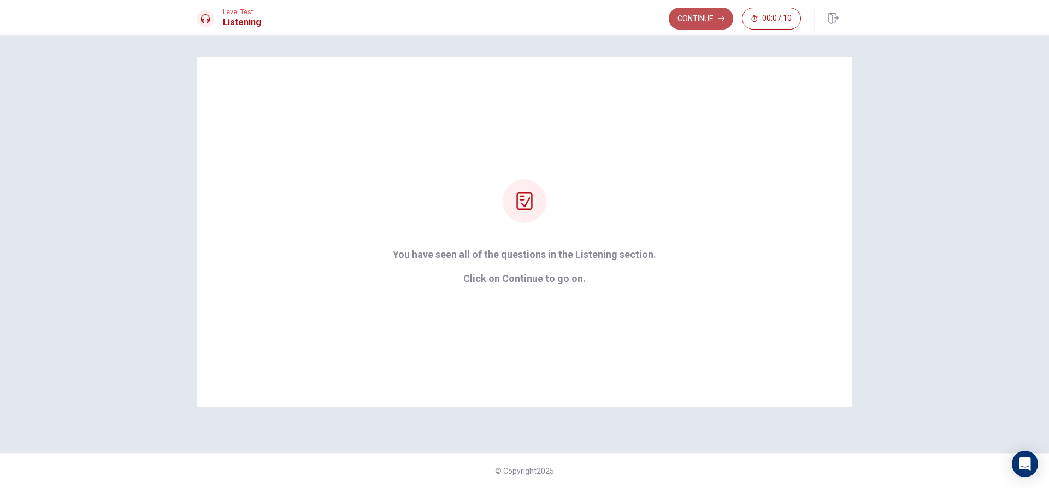
click at [706, 23] on button "Continue" at bounding box center [701, 19] width 64 height 22
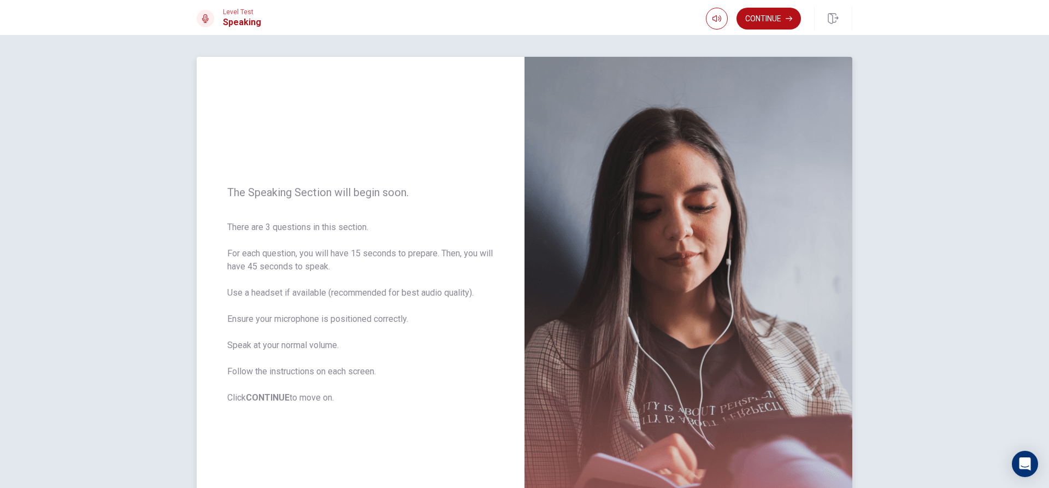
drag, startPoint x: 243, startPoint y: 193, endPoint x: 280, endPoint y: 198, distance: 37.5
click at [280, 198] on span "The Speaking Section will begin soon." at bounding box center [360, 192] width 267 height 13
drag, startPoint x: 281, startPoint y: 196, endPoint x: 269, endPoint y: 194, distance: 12.1
click at [269, 194] on span "The Speaking Section will begin soon." at bounding box center [360, 192] width 267 height 13
click at [770, 16] on button "Continue" at bounding box center [768, 19] width 64 height 22
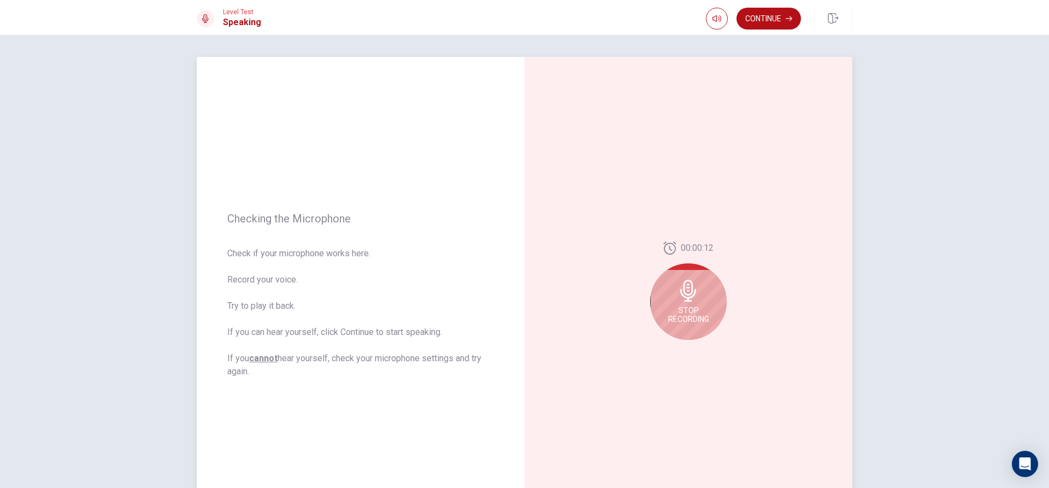
click at [693, 302] on div "Stop Recording" at bounding box center [688, 301] width 76 height 76
click at [702, 346] on button "Play Audio" at bounding box center [700, 348] width 15 height 15
click at [673, 345] on icon "Record Again" at bounding box center [676, 348] width 7 height 7
click at [687, 285] on icon at bounding box center [688, 291] width 22 height 22
click at [687, 285] on icon at bounding box center [687, 294] width 16 height 22
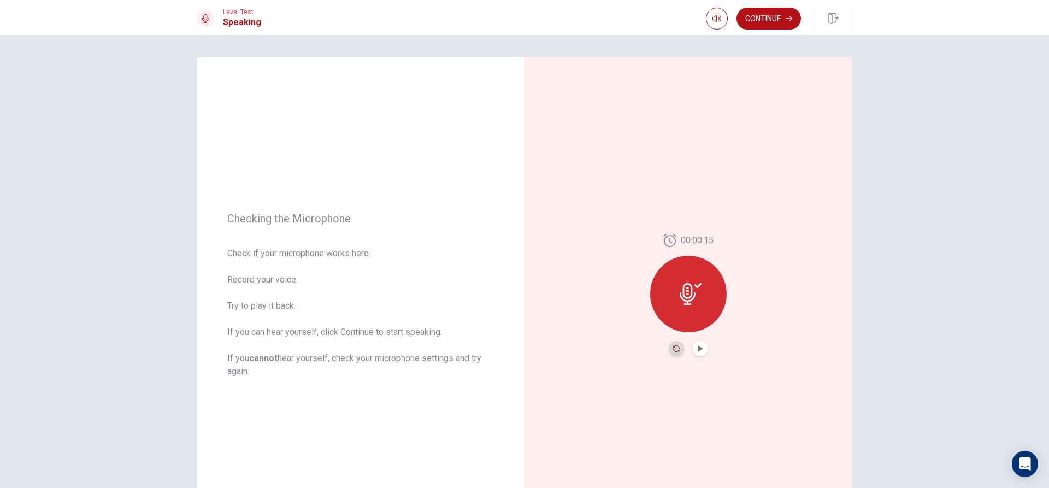
click at [673, 348] on icon "Record Again" at bounding box center [676, 348] width 7 height 7
click at [683, 283] on icon at bounding box center [688, 291] width 22 height 22
click at [700, 353] on button "Play Audio" at bounding box center [700, 348] width 15 height 15
click at [680, 347] on button "Record Again" at bounding box center [676, 348] width 15 height 15
click at [682, 289] on icon at bounding box center [688, 291] width 16 height 22
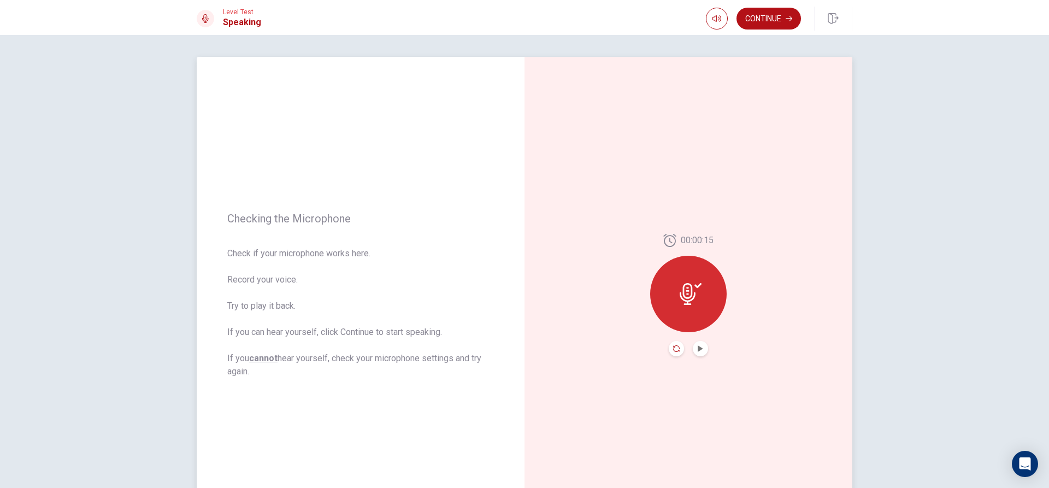
click at [676, 347] on icon "Record Again" at bounding box center [676, 348] width 7 height 7
click at [692, 293] on icon at bounding box center [688, 291] width 16 height 22
click at [699, 345] on button "Play Audio" at bounding box center [700, 348] width 15 height 15
click at [784, 9] on button "Continue" at bounding box center [768, 19] width 64 height 22
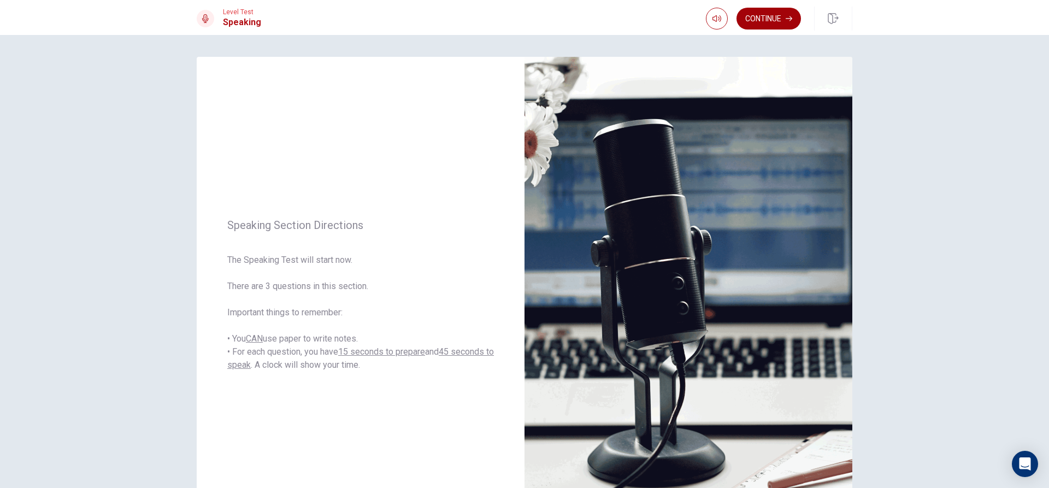
click at [759, 16] on button "Continue" at bounding box center [768, 19] width 64 height 22
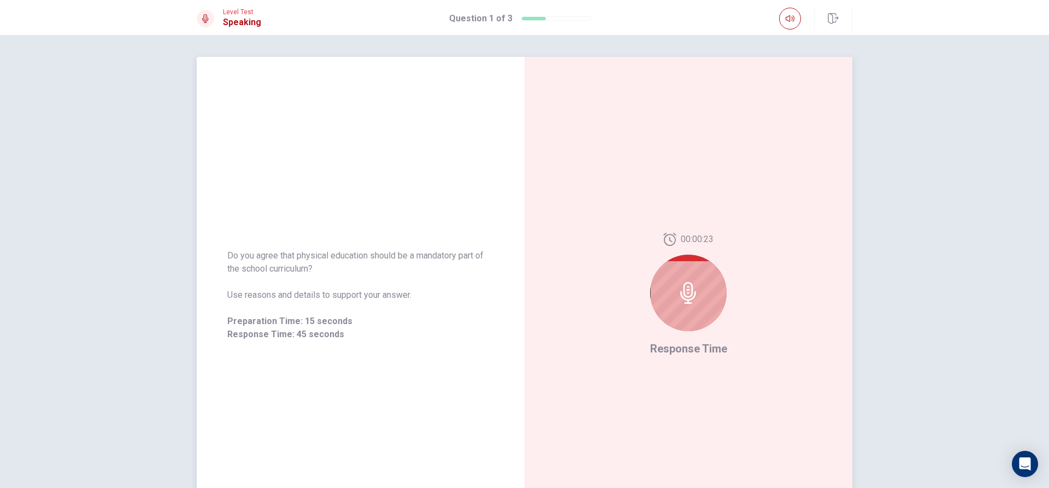
click at [697, 293] on div at bounding box center [688, 293] width 76 height 76
click at [680, 292] on icon at bounding box center [688, 293] width 22 height 22
click at [679, 292] on icon at bounding box center [688, 293] width 22 height 22
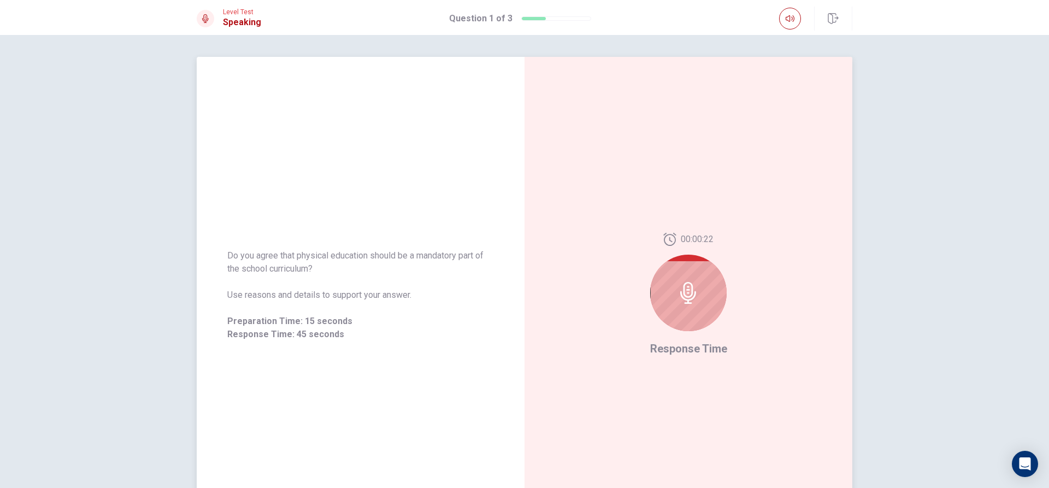
click at [679, 292] on icon at bounding box center [688, 293] width 22 height 22
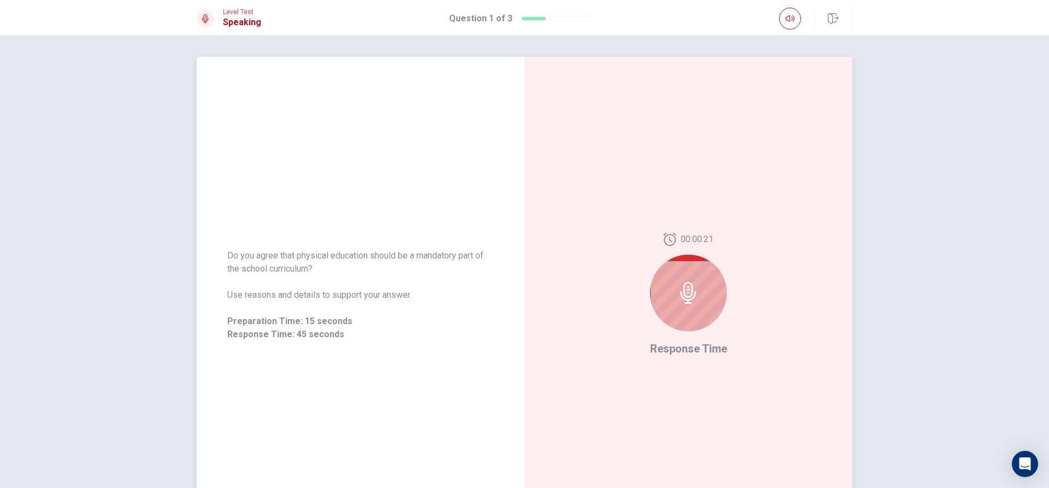
click at [679, 292] on icon at bounding box center [688, 293] width 22 height 22
click at [681, 291] on icon at bounding box center [688, 293] width 16 height 22
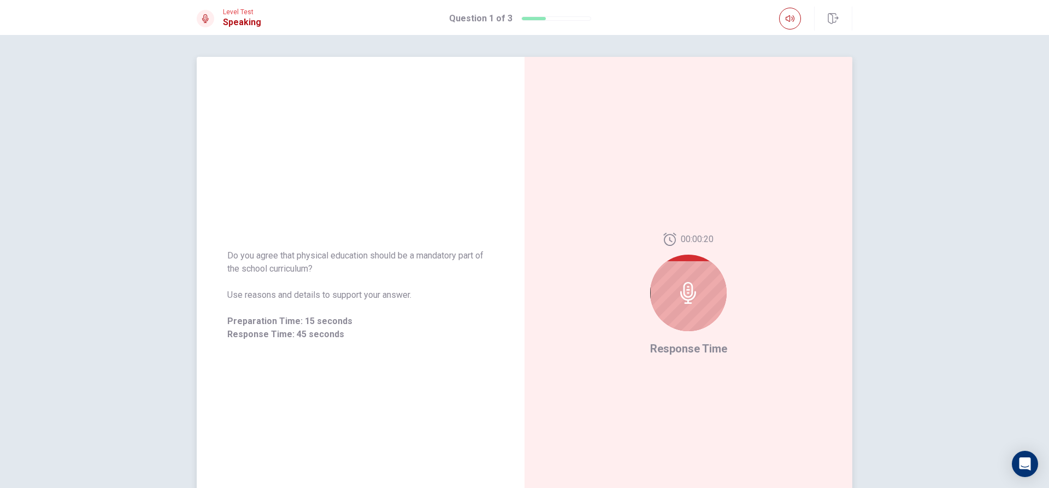
click at [681, 291] on icon at bounding box center [688, 293] width 16 height 22
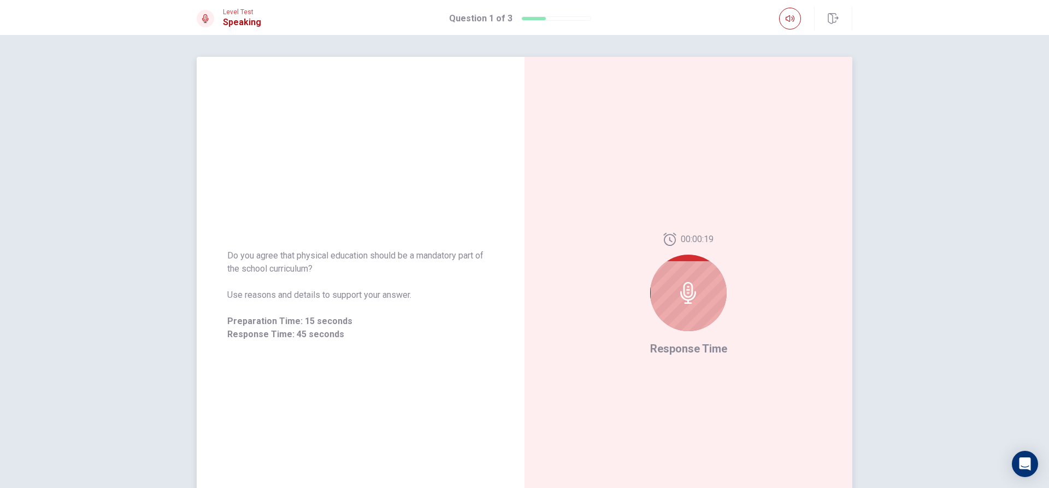
click at [681, 290] on icon at bounding box center [688, 293] width 16 height 22
click at [682, 289] on icon at bounding box center [688, 293] width 16 height 22
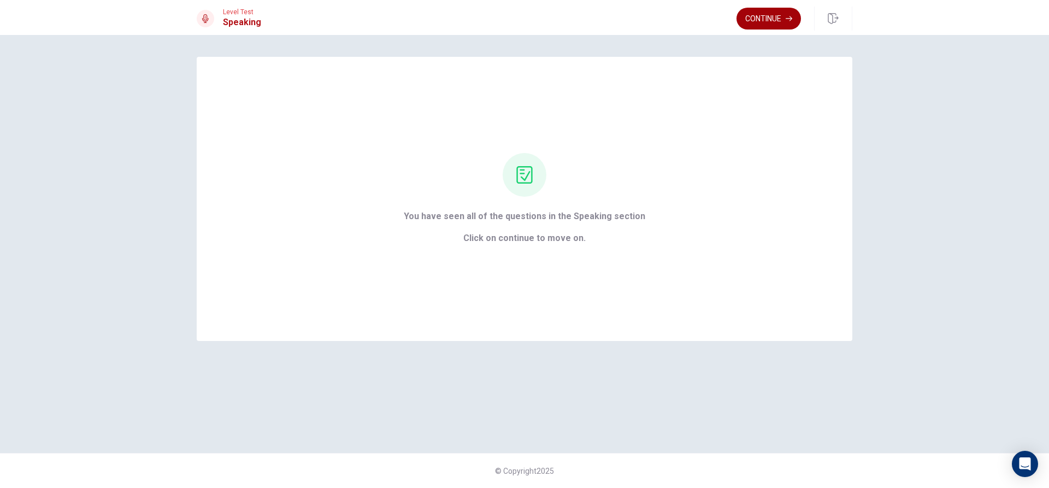
click at [765, 22] on button "Continue" at bounding box center [768, 19] width 64 height 22
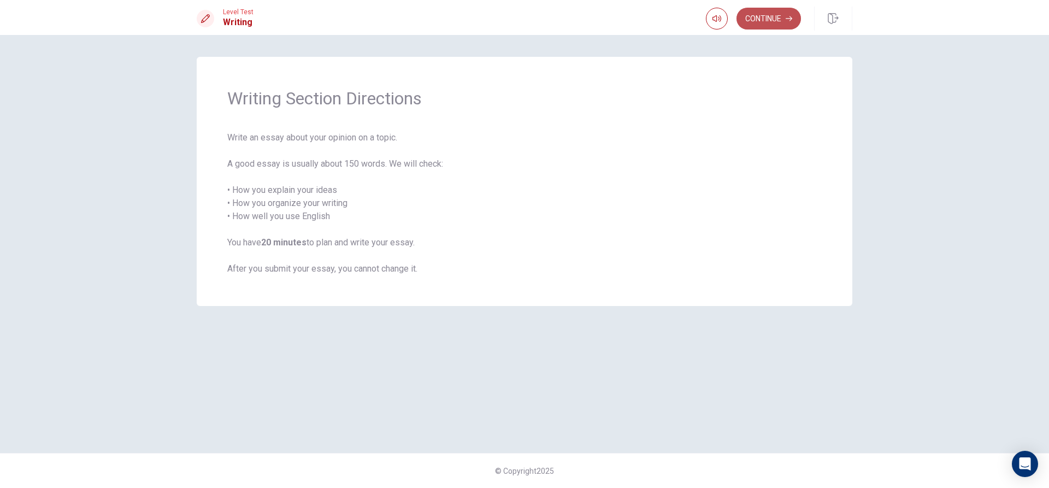
click at [763, 15] on button "Continue" at bounding box center [768, 19] width 64 height 22
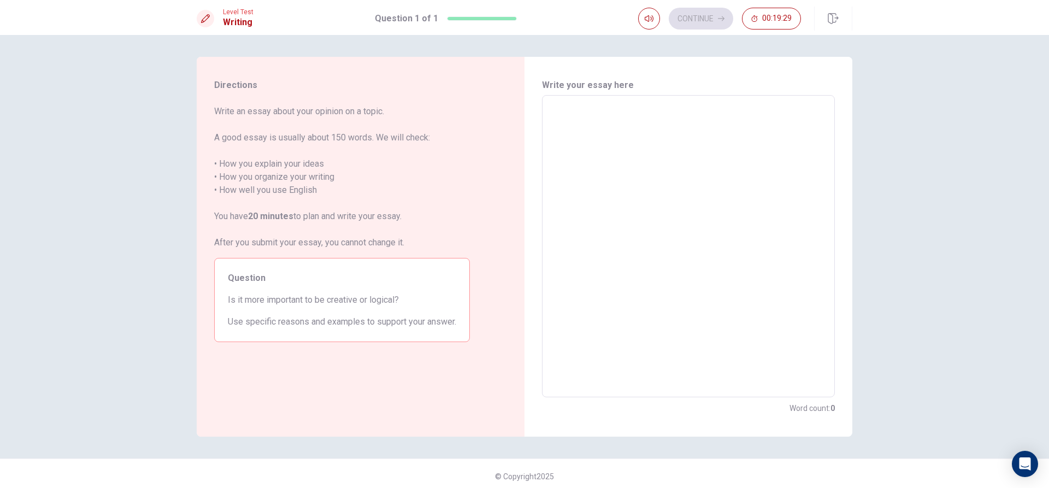
click at [583, 116] on textarea at bounding box center [687, 246] width 277 height 284
type textarea "i"
type textarea "x"
type textarea "I"
type textarea "x"
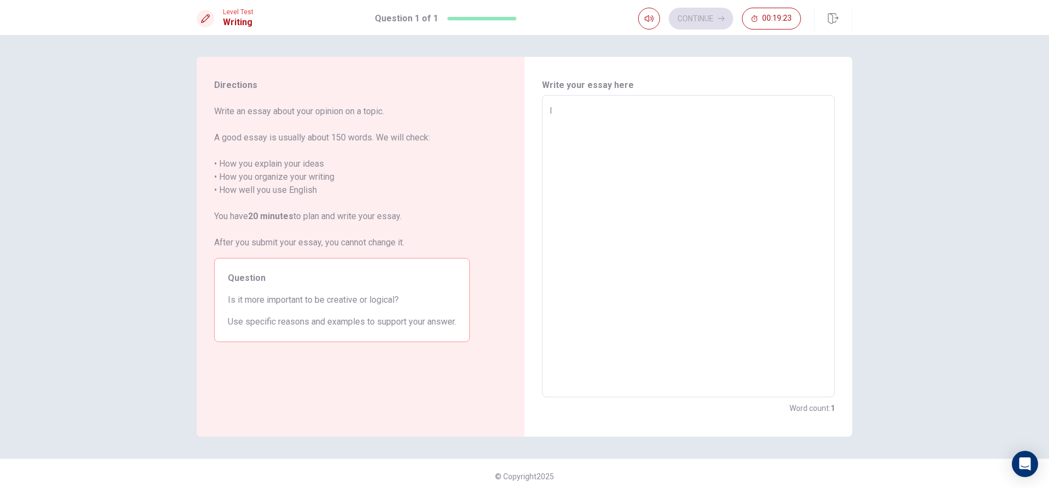
type textarea "It"
type textarea "x"
type textarea "Ith"
type textarea "x"
type textarea "Ithui"
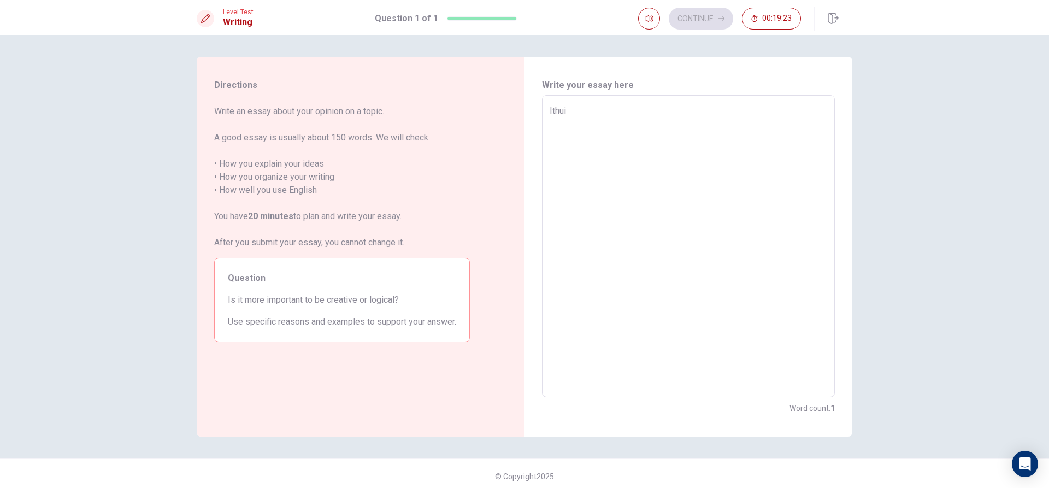
type textarea "x"
type textarea "Ithuik"
type textarea "x"
type textarea "Ithui"
type textarea "x"
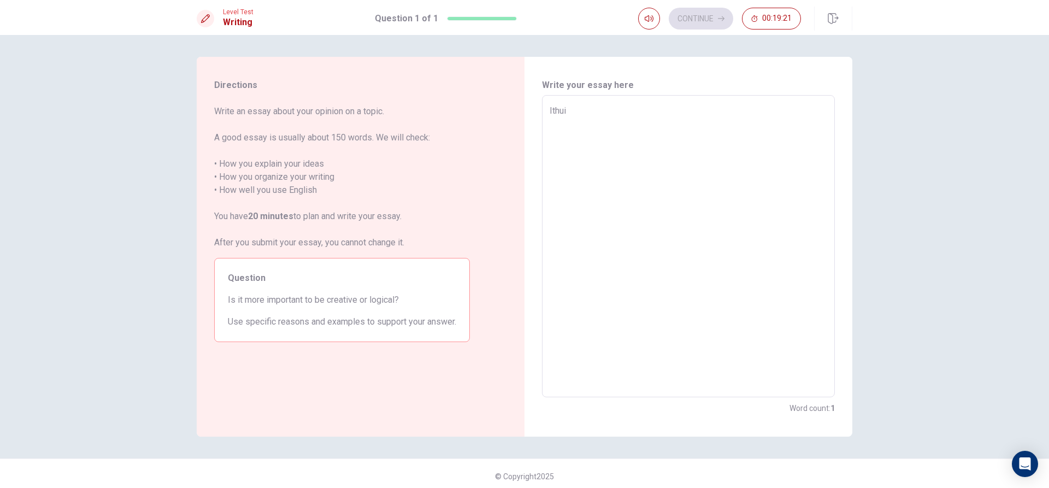
type textarea "Ithu"
type textarea "x"
type textarea "Ith"
type textarea "x"
type textarea "It"
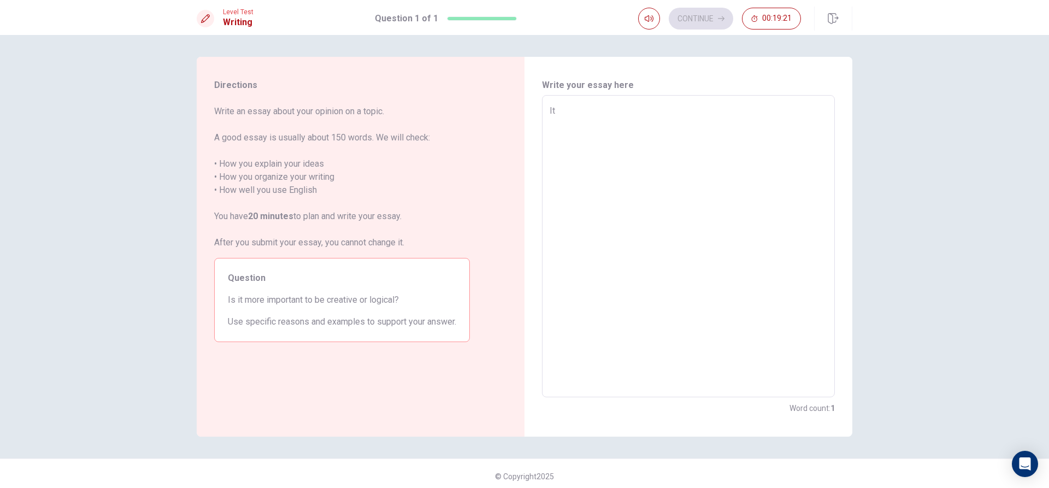
type textarea "x"
type textarea "I"
type textarea "x"
type textarea "I"
type textarea "x"
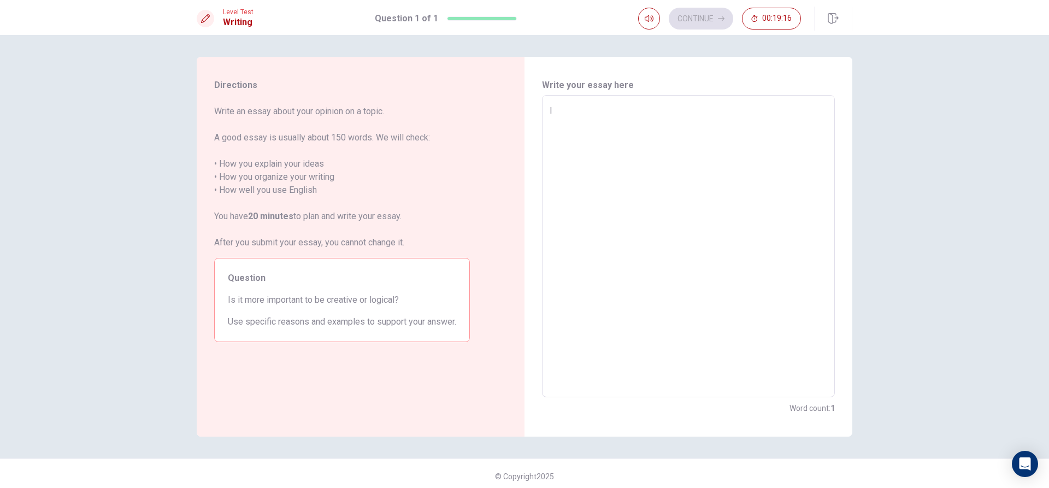
type textarea "I t"
type textarea "x"
type textarea "I th"
type textarea "x"
type textarea "I thi"
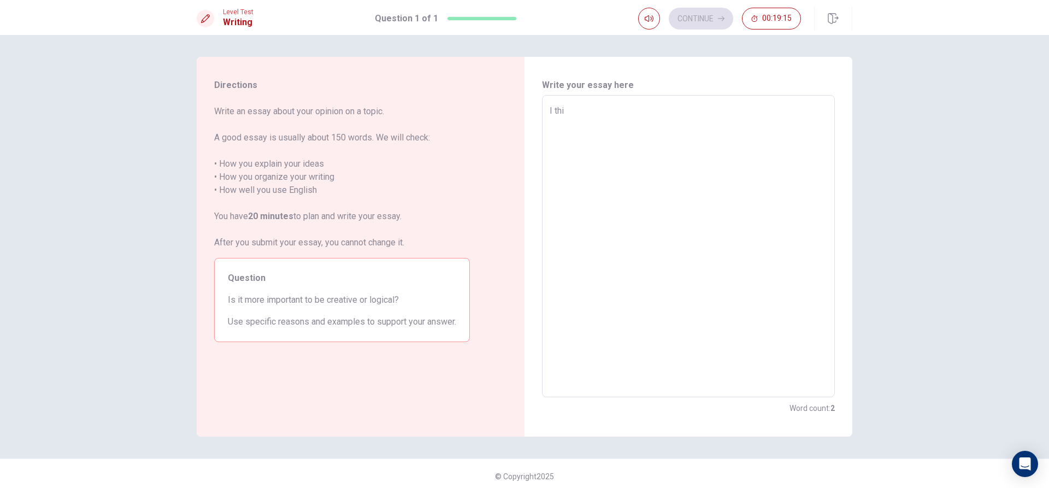
type textarea "x"
type textarea "I thin"
type textarea "x"
type textarea "I think"
type textarea "x"
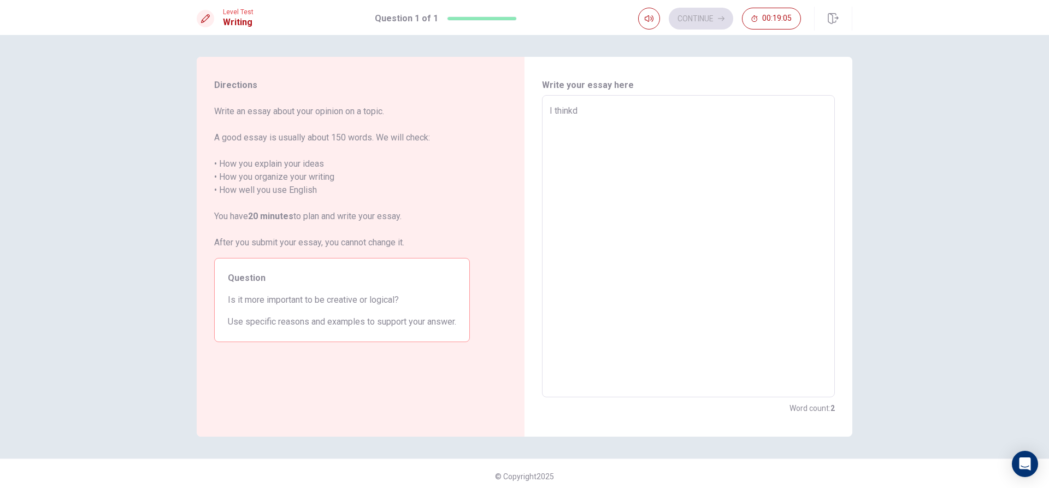
type textarea "I thinkdf"
type textarea "x"
type textarea "I thinkdff"
type textarea "x"
type textarea "I thinkdffrf"
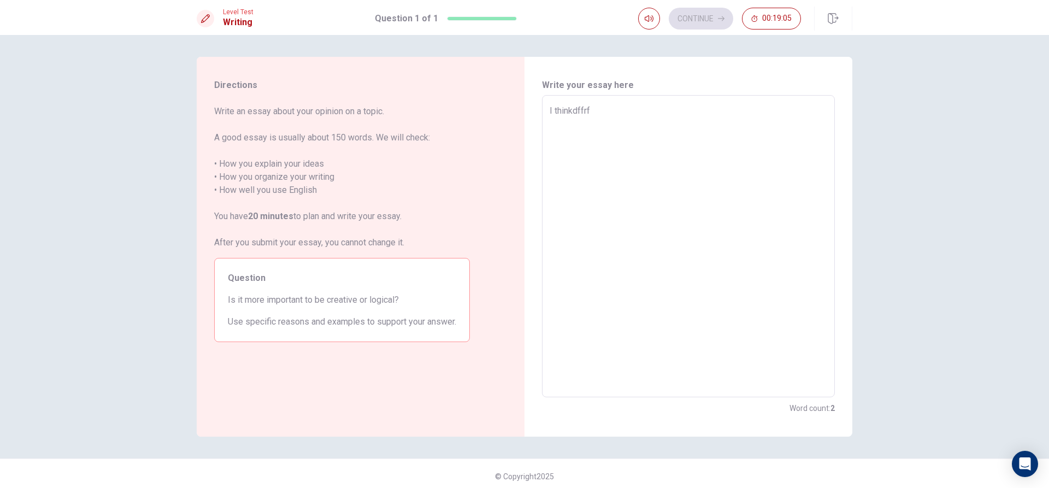
type textarea "x"
type textarea "I thinkdffrfi"
type textarea "x"
type textarea "I thinkdffrfie"
type textarea "x"
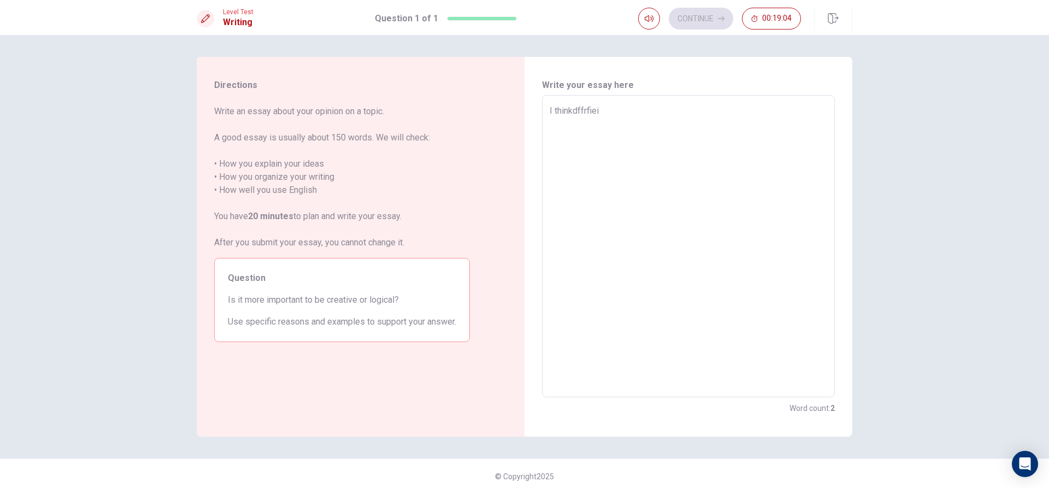
type textarea "I thinkdffrfieio"
type textarea "x"
type textarea "I thinkdffrfieioe"
type textarea "x"
type textarea "I thinkdffrfieioejh"
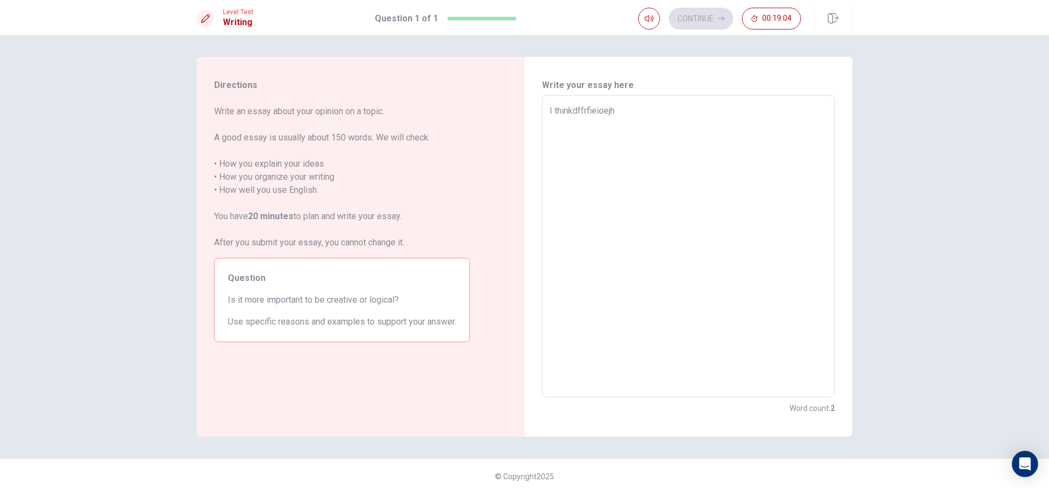
type textarea "x"
type textarea "I thinkdffrfieioejhu"
type textarea "x"
type textarea "I thinkdffrfieioejhuu"
type textarea "x"
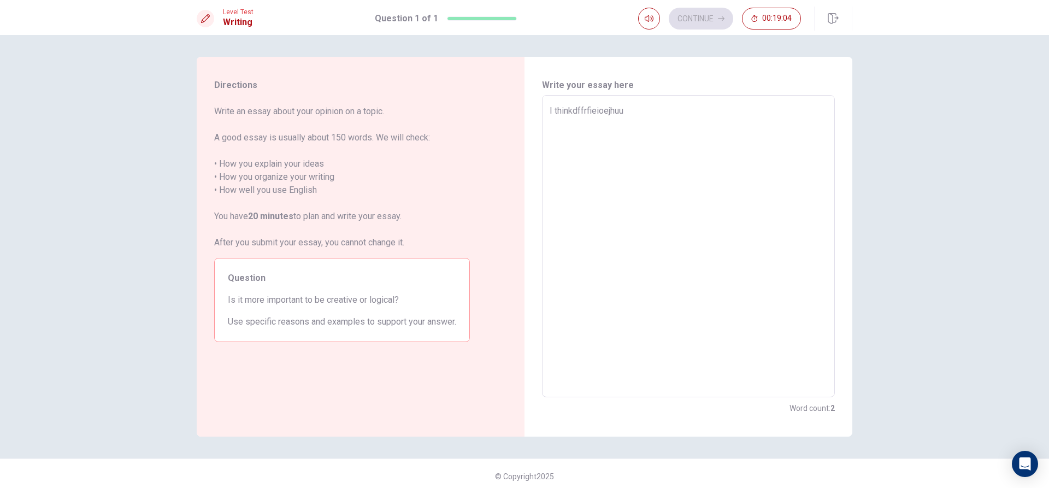
type textarea "I thinkdffrfieioejhuur"
type textarea "x"
type textarea "I thinkdffrfieioejhuurh"
type textarea "x"
type textarea "I thinkdffrfieioejhuurhe"
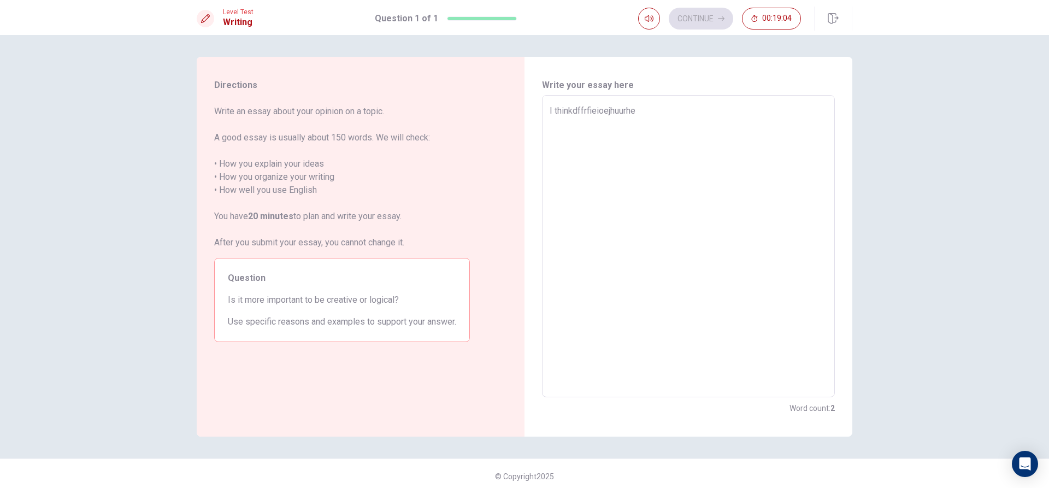
type textarea "x"
type textarea "I thinkdffrfieioejhuurheui"
type textarea "x"
type textarea "I thinkdffrfieioejhuurheuis"
type textarea "x"
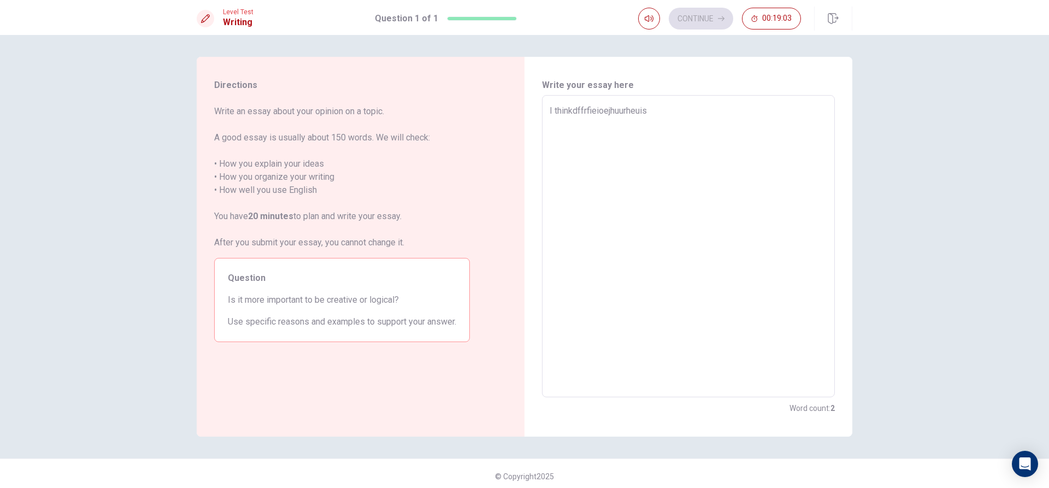
type textarea "I thinkdffrfieioejhuurheuish"
type textarea "x"
type textarea "I thinkdffrfieioejhuurheuishd"
type textarea "x"
type textarea "I thinkdffrfieioejhuurheuishdi"
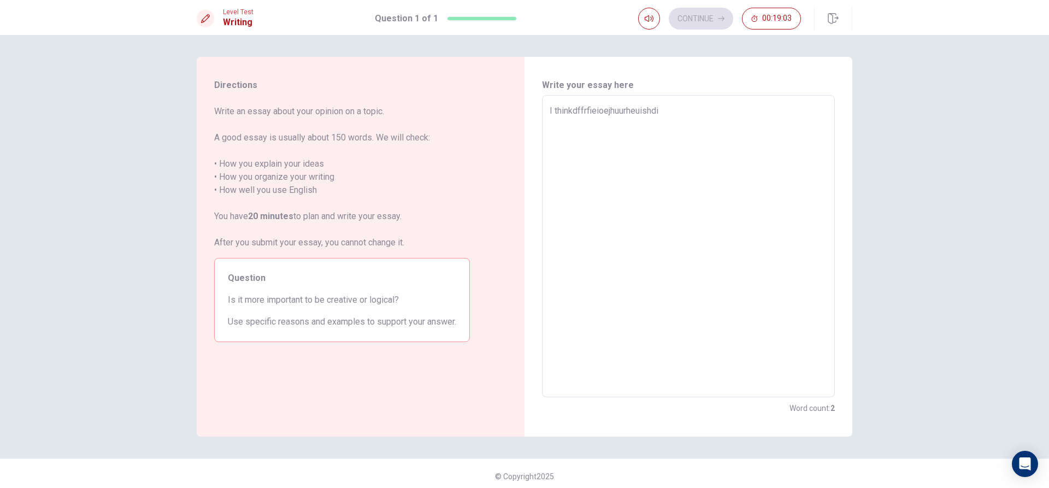
type textarea "x"
type textarea "I thinkdffrfieioejhuurheuishdis"
type textarea "x"
type textarea "I thinkdffrfieioejhuurheuishdisf"
type textarea "x"
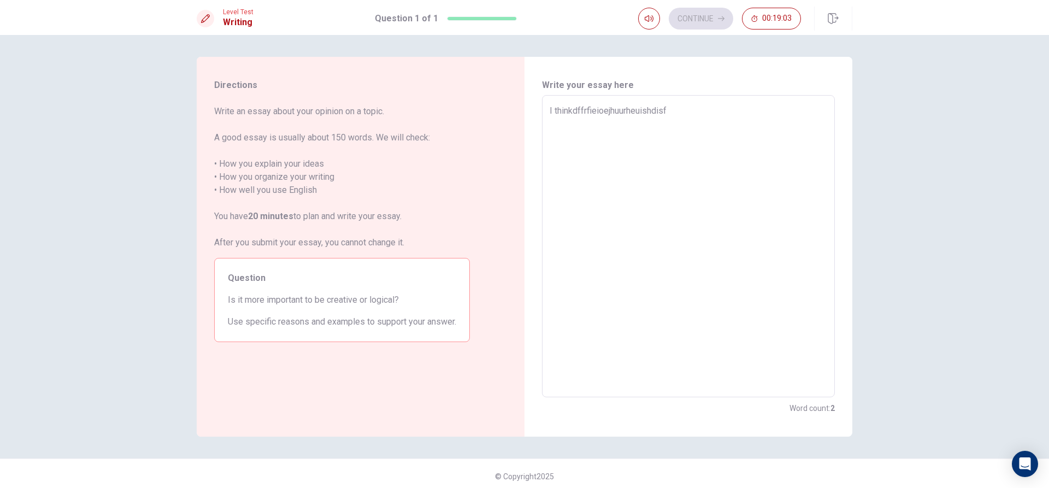
type textarea "I thinkdffrfieioejhuurheuishdisfe"
type textarea "x"
type textarea "I thinkdffrfieioejhuurheuishdisfefgi"
type textarea "x"
type textarea "I thinkdffrfieioejhuurheuishdisfefgier"
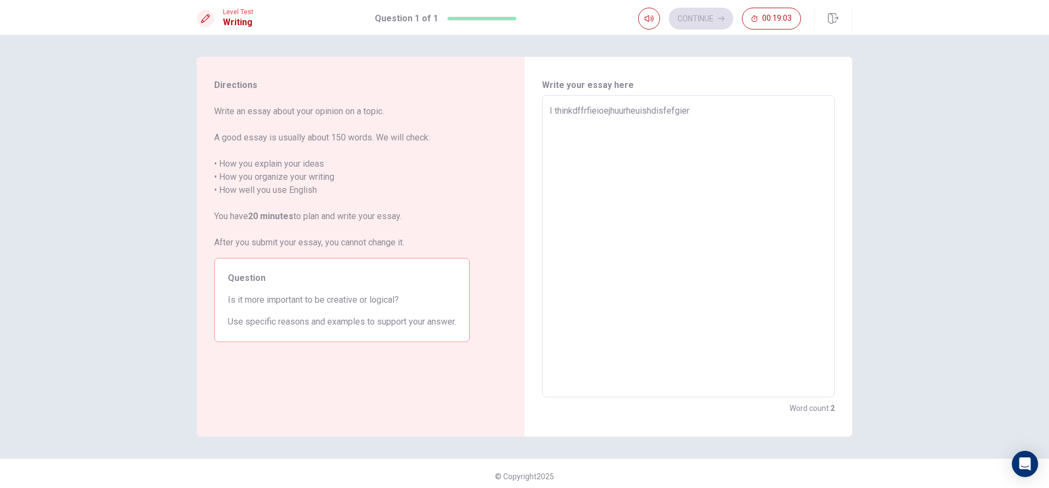
type textarea "x"
type textarea "I thinkdffrfieioejhuurheuishdisfefgiergio"
type textarea "x"
type textarea "I thinkdffrfieioejhuurheuishdisfefgiergioh"
type textarea "x"
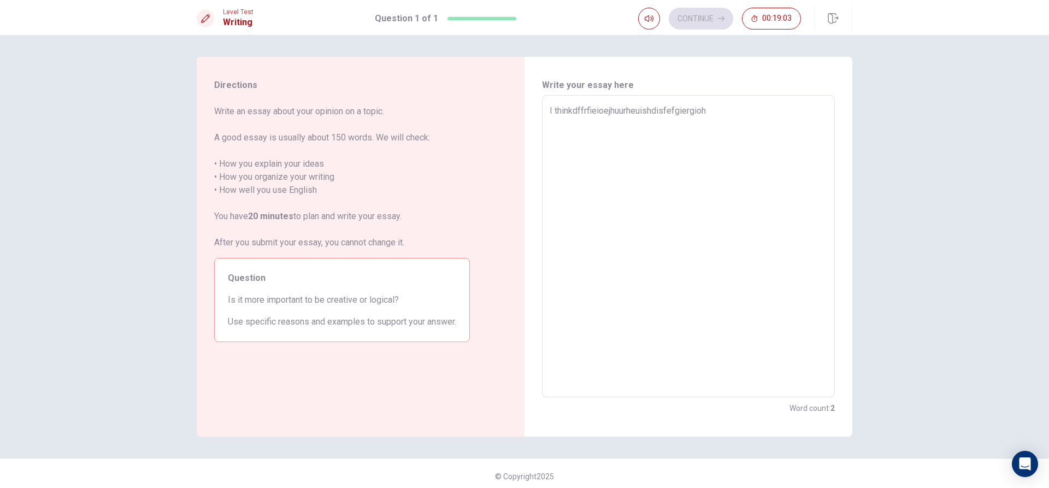
type textarea "I thinkdffrfieioejhuurheuishdisfefgiergiohe"
type textarea "x"
type textarea "I thinkdffrfieioejhuurheuishdisfefgiergioher"
type textarea "x"
type textarea "I thinkdffrfieioejhuurheuishdisfefgiergiohertg"
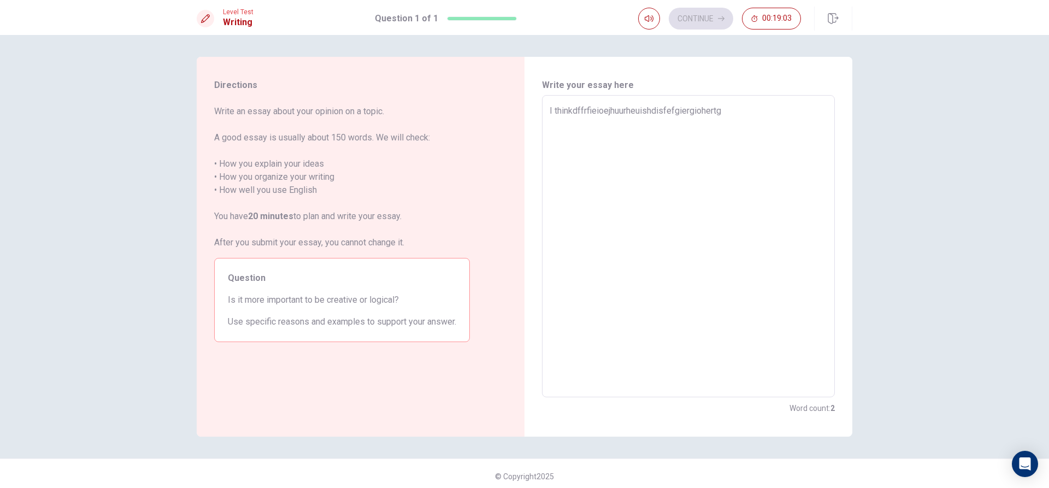
type textarea "x"
type textarea "I thinkdffrfieioejhuurheuishdisfefgiergiohertger"
type textarea "x"
type textarea "I thinkdffrfieioejhuurheuishdisfefgiergiohertgertg"
type textarea "x"
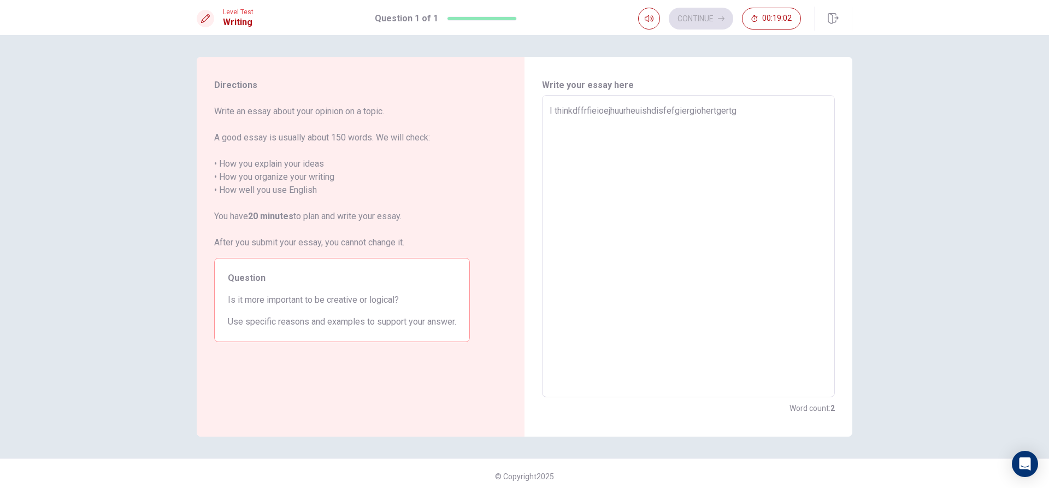
type textarea "I thinkdffrfieioejhuurheuishdisfefgiergiohertgertgj"
type textarea "x"
type textarea "I thinkdffrfieioejhuurheuishdisfefgiergiohertgertgjb"
type textarea "x"
type textarea "I thinkdffrfieioejhuurheuishdisfefgiergiohertgertgjbv"
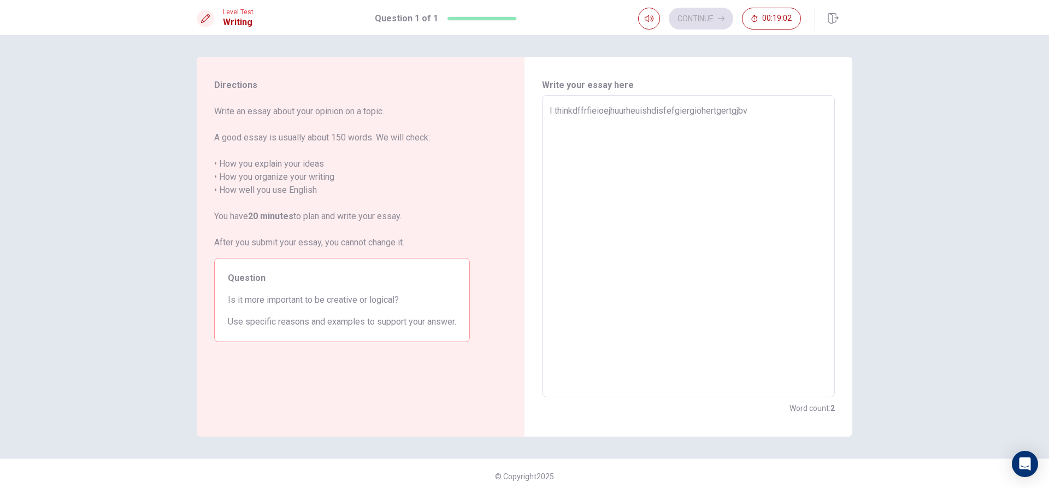
type textarea "x"
type textarea "I thinkdffrfieioejhuurheuishdisfefgiergiohertgertgjbvk"
type textarea "x"
type textarea "I thinkdffrfieioejhuurheuishdisfefgiergiohertgertgjbvkdf"
type textarea "x"
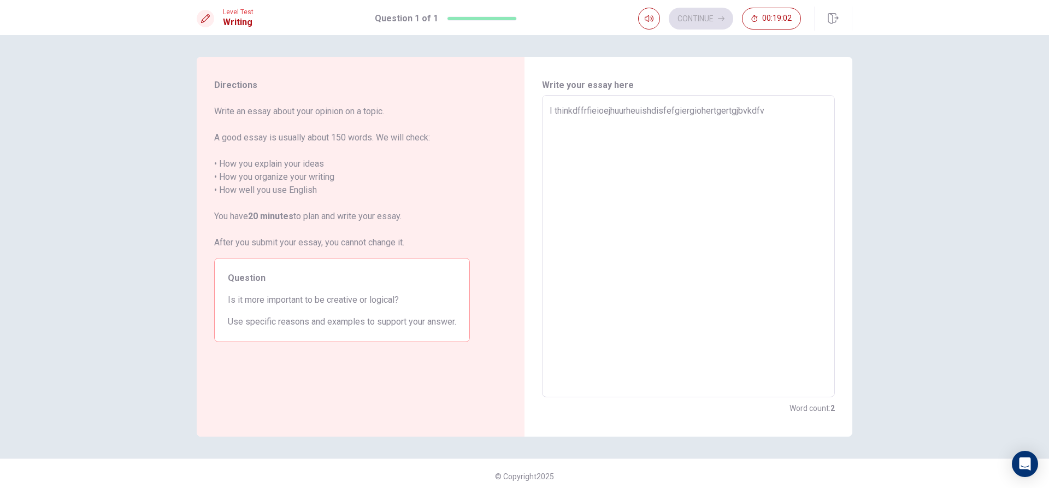
type textarea "I thinkdffrfieioejhuurheuishdisfefgiergiohertgertgjbvkdfvb"
type textarea "x"
type textarea "I thinkdffrfieioejhuurheuishdisfefgiergiohertgertgjbvkdfvber"
type textarea "x"
type textarea "I thinkdffrfieioejhuurheuishdisfefgiergiohertgertgjbvkdfvbern"
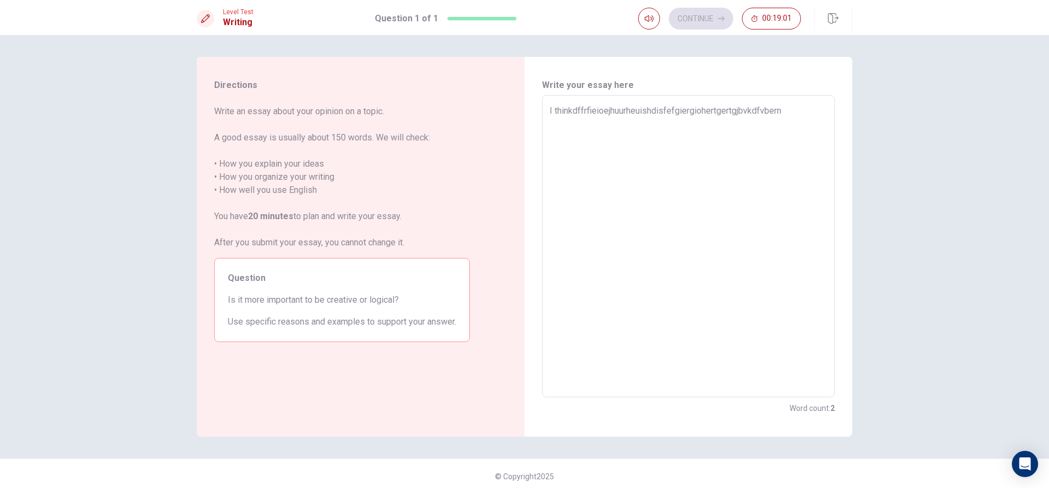
type textarea "x"
type textarea "I thinkdffrfieioejhuurheuishdisfefgiergiohertgertgjbvkdfvbernb"
type textarea "x"
type textarea "I thinkdffrfieioejhuurheuishdisfefgiergiohertgertgjbvkdfvbernbj"
type textarea "x"
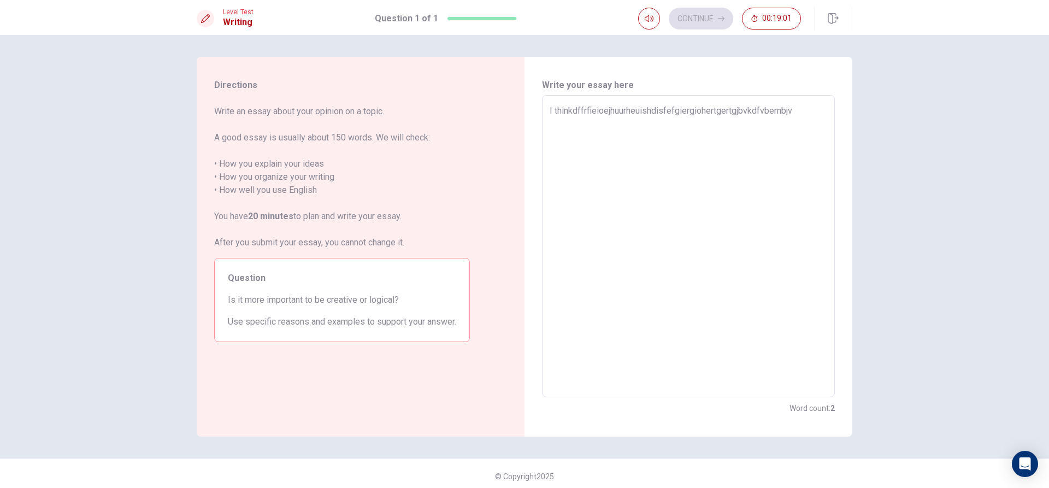
type textarea "I thinkdffrfieioejhuurheuishdisfefgiergiohertgertgjbvkdfvbernbjvb"
type textarea "x"
type textarea "I thinkdffrfieioejhuurheuishdisfefgiergiohertgertgjbvkdfvbernbjvbdb"
type textarea "x"
type textarea "I thinkdffrfieioejhuurheuishdisfefgiergiohertgertgjbvkdfvbernbjvbdbv"
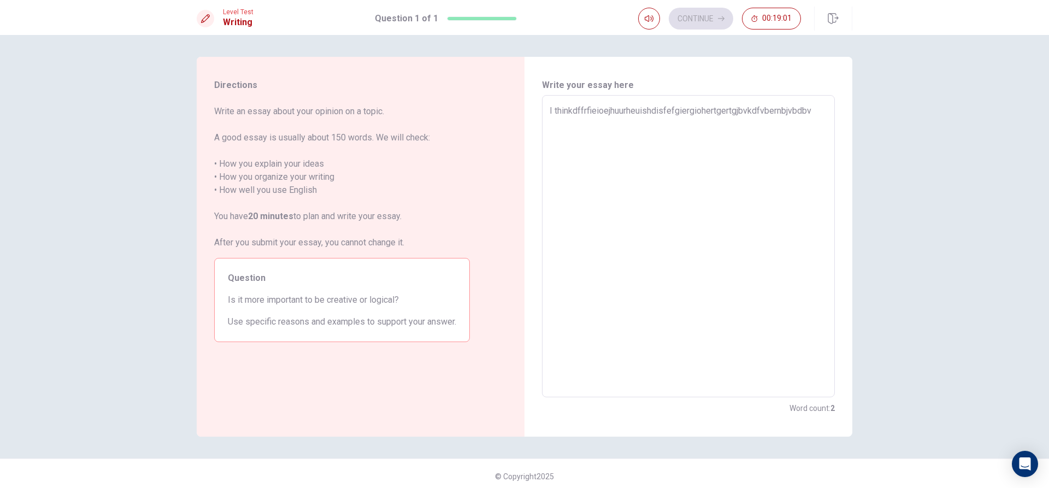
type textarea "x"
type textarea "I thinkdffrfieioejhuurheuishdisfefgiergiohertgertgjbvkdfvbernbjvbdbvjk"
type textarea "x"
type textarea "I thinkdffrfieioejhuurheuishdisfefgiergiohertgertgjbvkdfvbernbjvbdbvj"
type textarea "x"
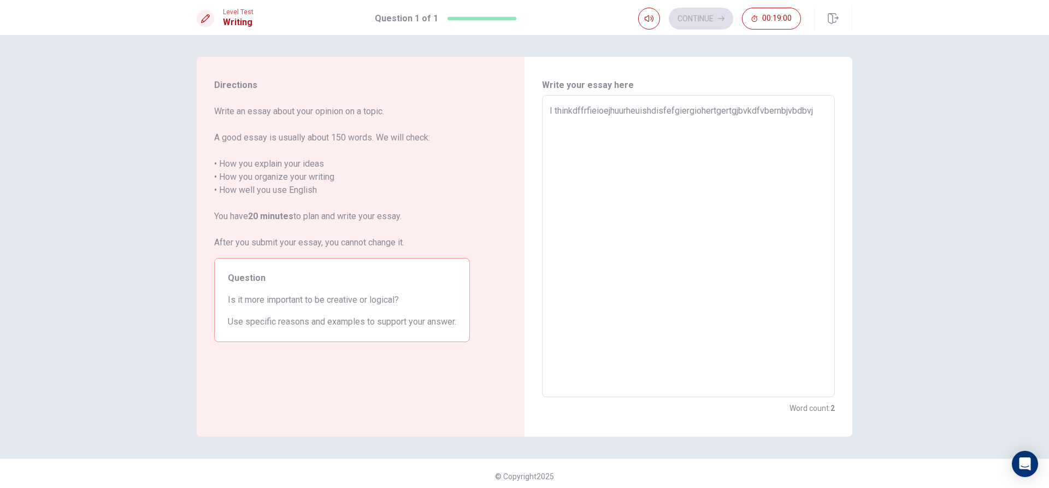
type textarea "I thinkdffrfieioejhuurheuishdisfefgiergiohertgertgjbvkdfvbernbjvbdbv"
type textarea "x"
type textarea "I thinkdffrfieioejhuurheuishdisfefgiergiohertgertgjbvkdfvbernbjvbdb"
type textarea "x"
type textarea "I thinkdffrfieioejhuurheuishdisfefgiergiohertgertgjbvkdfvbernbjvbd"
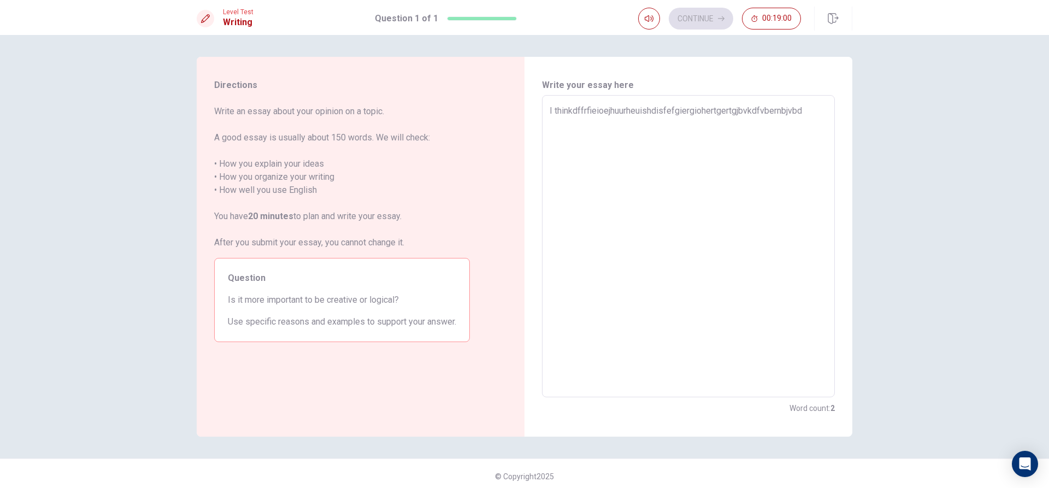
type textarea "x"
type textarea "I thinkdffrfieioejhuurheuishdisfefgiergiohertgertgjbvkdfvbernbjvb"
type textarea "x"
type textarea "I thinkdffrfieioejhuurheuishdisfefgiergiohertgertgjbvkdfvbernbjv"
type textarea "x"
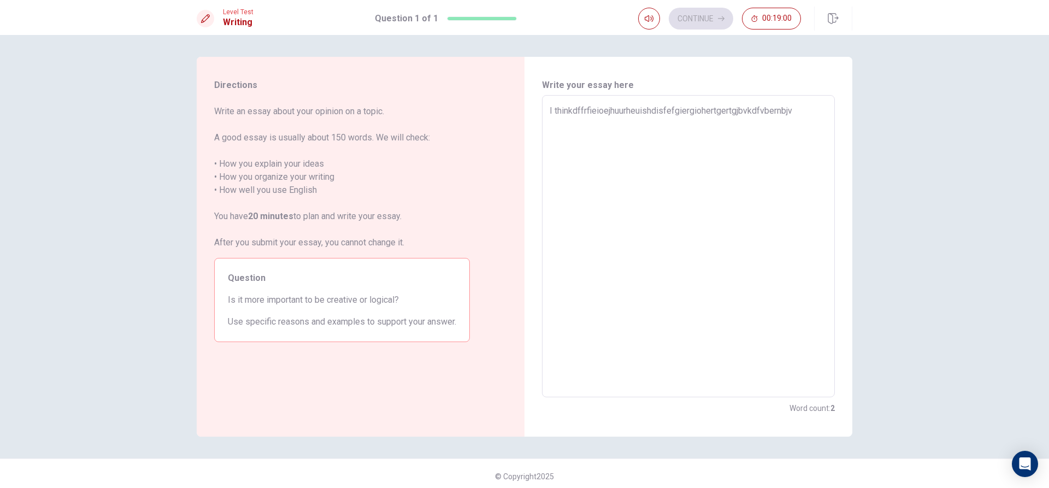
type textarea "I thinkdffrfieioejhuurheuishdisfefgiergiohertgertgjbvkdfvbernbj"
type textarea "x"
type textarea "I thinkdffrfieioejhuurheuishdisfefgiergiohertgertgjbvkdfvbernb"
type textarea "x"
type textarea "I thinkdffrfieioejhuurheuishdisfefgiergiohertgertgjbvkdfvbern"
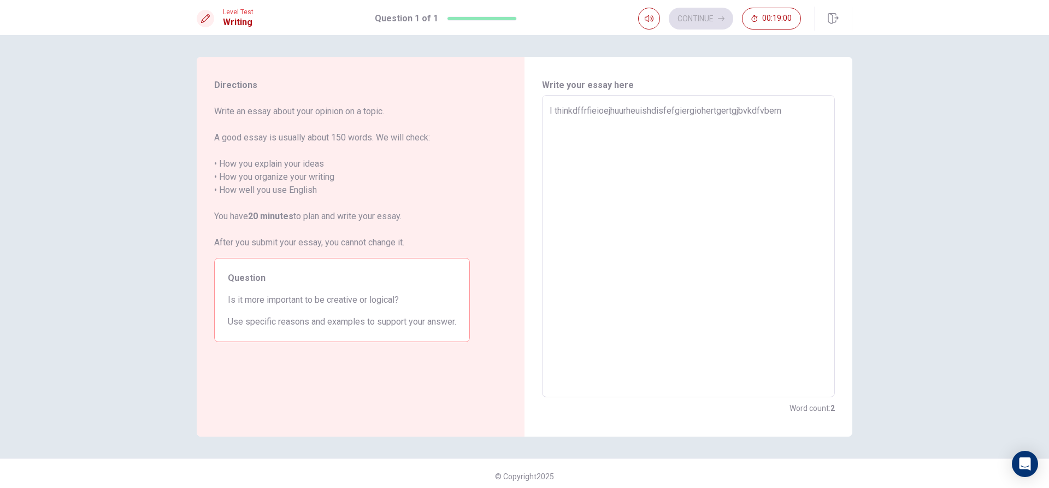
type textarea "x"
type textarea "I thinkdffrfieioejhuurheuishdisfefgiergiohertgertgjbvkdfvber"
type textarea "x"
type textarea "I thinkdffrfieioejhuurheuishdisfefgiergiohertgertgjbvkdfvbe"
type textarea "x"
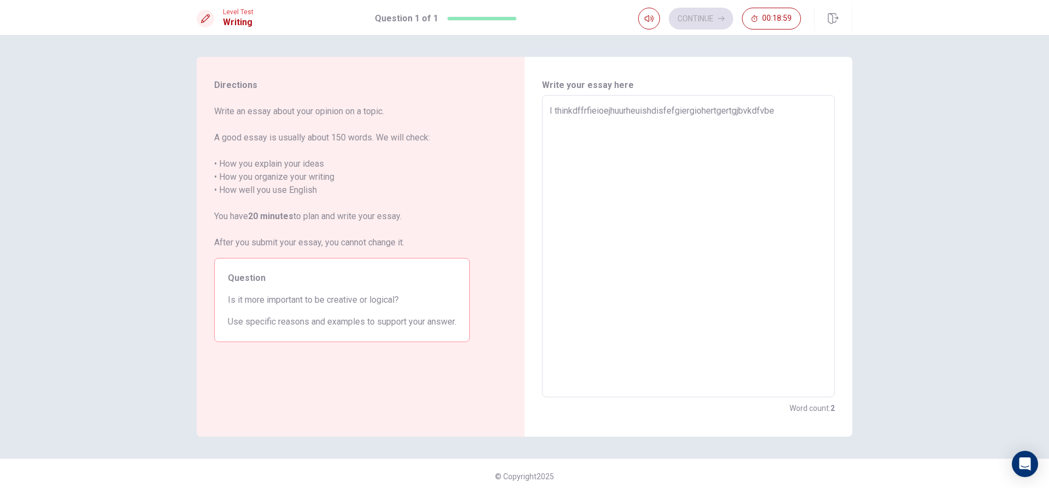
type textarea "I thinkdffrfieioejhuurheuishdisfefgiergiohertgertgjbvkdfvb"
type textarea "x"
type textarea "I thinkdffrfieioejhuurheuishdisfefgiergiohertgertgjbvkdfv"
type textarea "x"
type textarea "I thinkdffrfieioejhuurheuishdisfefgiergiohertgertgjbvkdf"
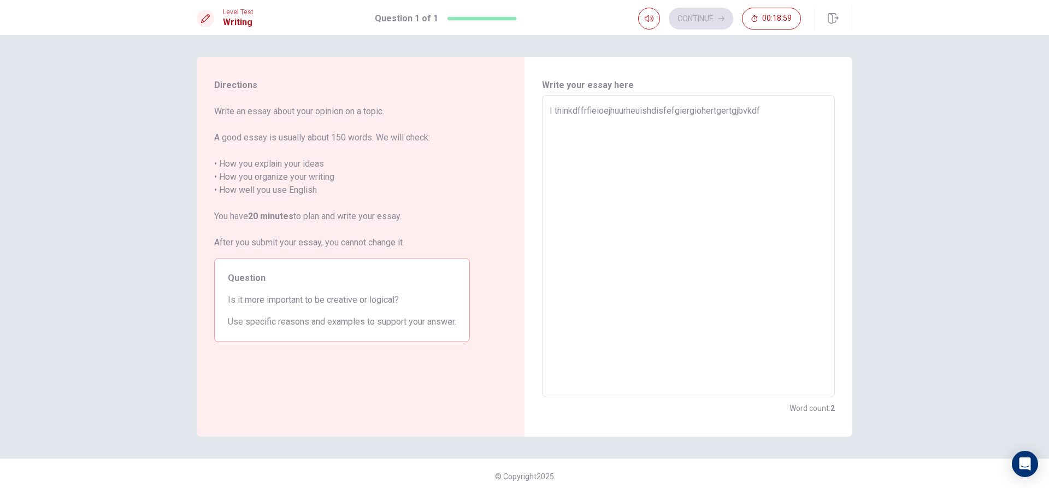
type textarea "x"
type textarea "I thinkdffrfieioejhuurheuishdisfefgiergiohertgertgjbvkd"
type textarea "x"
type textarea "I thinkdffrfieioejhuurheuishdisfefgiergiohertgertgjbvk"
type textarea "x"
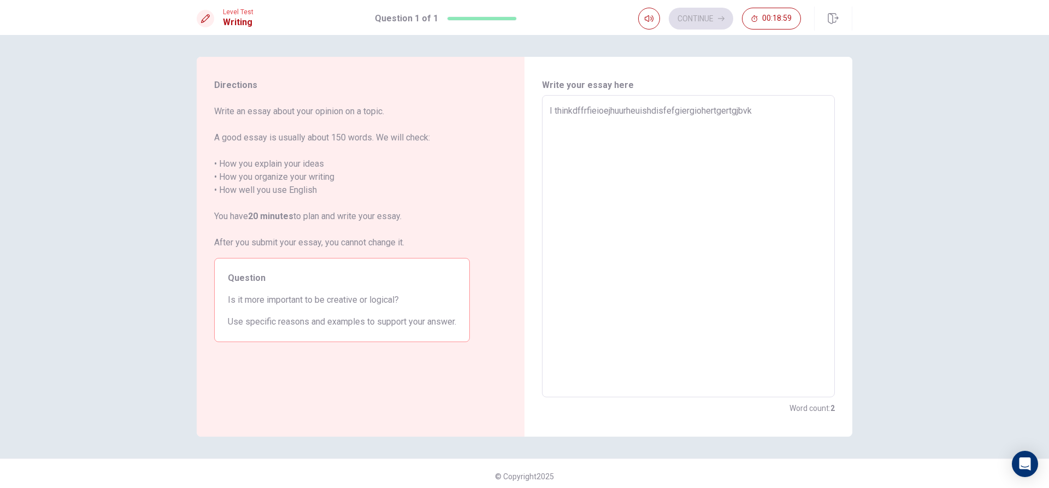
type textarea "I thinkdffrfieioejhuurheuishdisfefgiergiohertgertgjbv"
type textarea "x"
type textarea "I thinkdffrfieioejhuurheuishdisfefgiergiohertgertgjb"
type textarea "x"
type textarea "I thinkdffrfieioejhuurheuishdisfefgiergiohertgertgj"
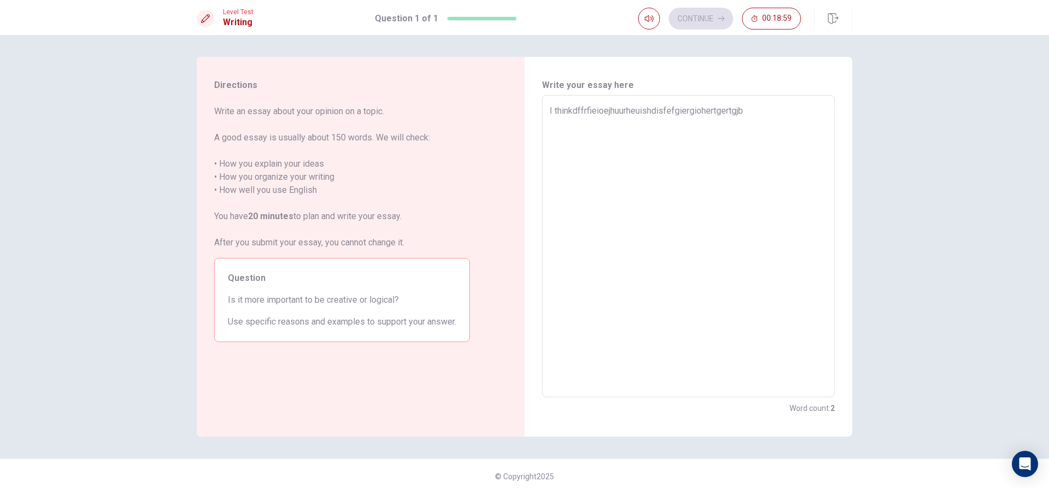
type textarea "x"
type textarea "I thinkdffrfieioejhuurheuishdisfefgiergiohertgertg"
type textarea "x"
type textarea "I thinkdffrfieioejhuurheuishdisfefgiergiohertgert"
type textarea "x"
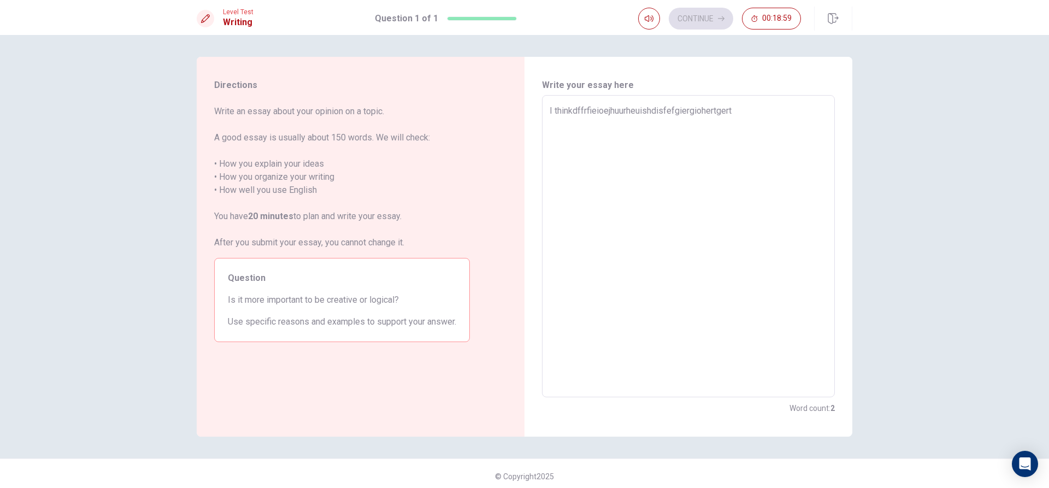
type textarea "I thinkdffrfieioejhuurheuishdisfefgiergiohertger"
type textarea "x"
type textarea "I thinkdffrfieioejhuurheuishdisfefgiergiohertge"
type textarea "x"
type textarea "I thinkdffrfieioejhuurheuishdisfefgiergiohertg"
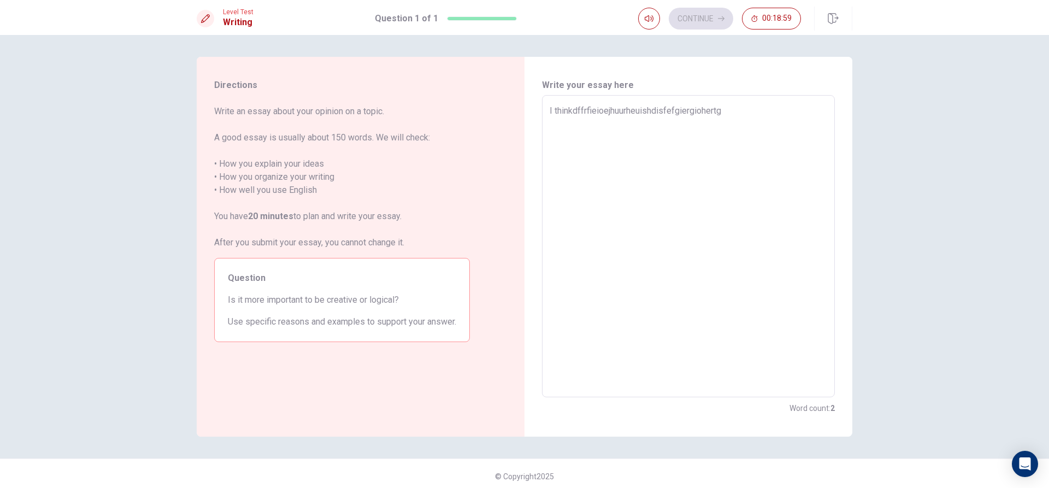
type textarea "x"
type textarea "I thinkdffrfieioejhuurheuishdisfefgiergiohert"
type textarea "x"
type textarea "I thinkdffrfieioejhuurheuishdisfefgiergioher"
type textarea "x"
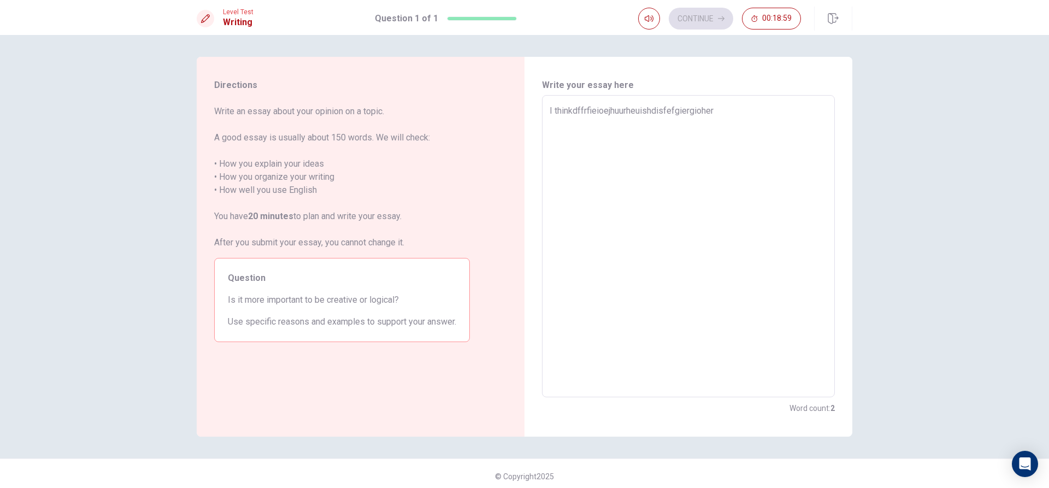
type textarea "I thinkdffrfieioejhuurheuishdisfefgiergiohe"
type textarea "x"
type textarea "I thinkdffrfieioejhuurheuishdisfefgiergioh"
type textarea "x"
type textarea "I thinkdffrfieioejhuurheuishdisfefgiergio"
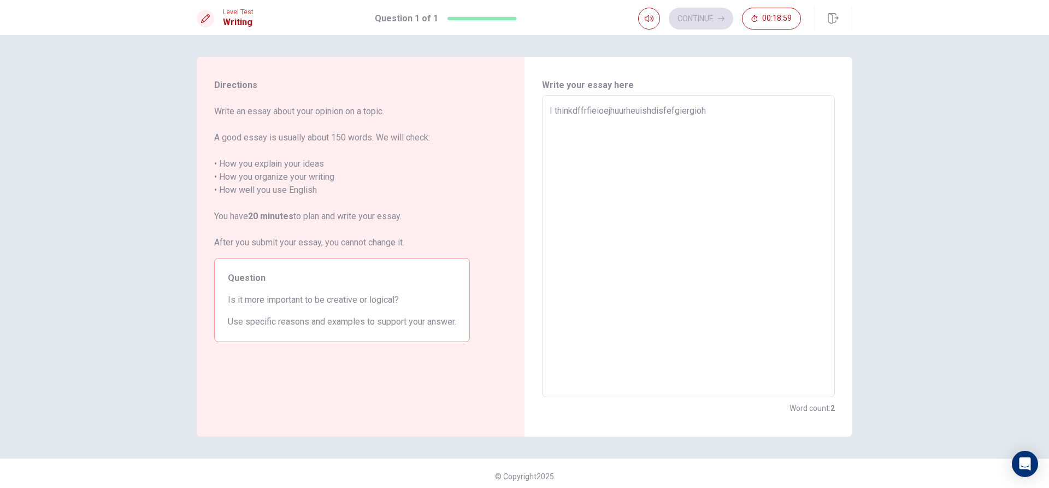
type textarea "x"
type textarea "I thinkdffrfieioejhuurheuishdisfefgiergi"
type textarea "x"
type textarea "I thinkdffrfieioejhuurheuishdisfefgierg"
type textarea "x"
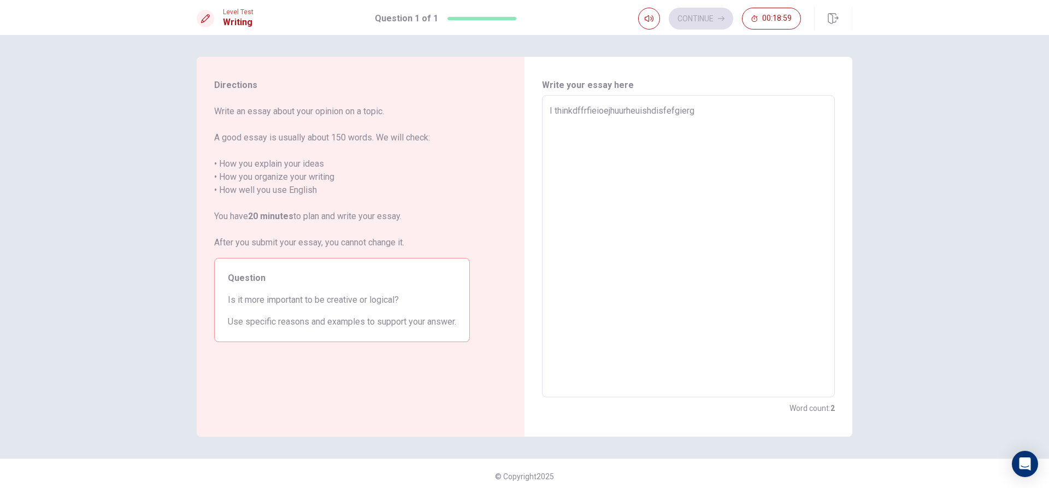
type textarea "I thinkdffrfieioejhuurheuishdisfefgier"
type textarea "x"
type textarea "I thinkdffrfieioejhuurheuishdisfefgie"
type textarea "x"
type textarea "I thinkdffrfieioejhuurheuishdisfefgi"
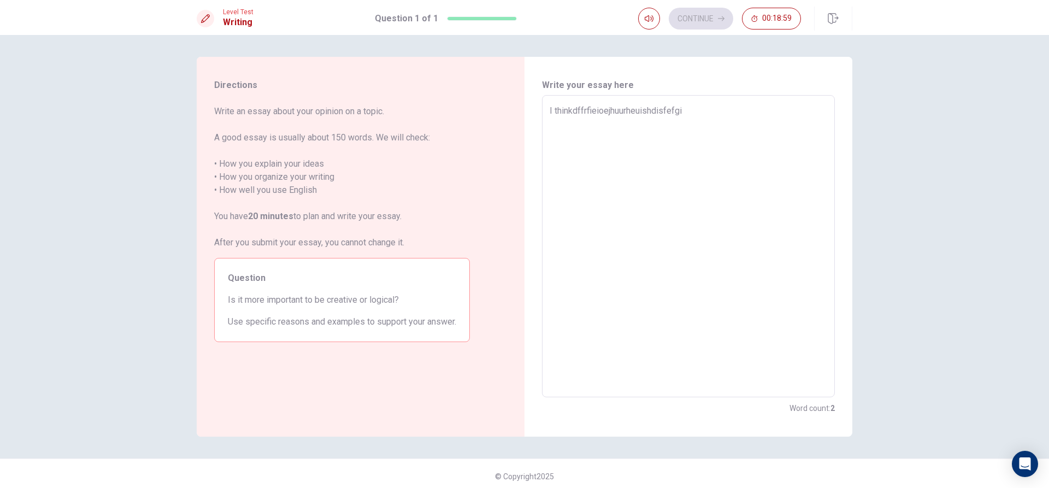
type textarea "x"
type textarea "I thinkdffrfieioejhuurheuishdisfefg"
type textarea "x"
type textarea "I thinkdffrfieioejhuurheuishdisfef"
type textarea "x"
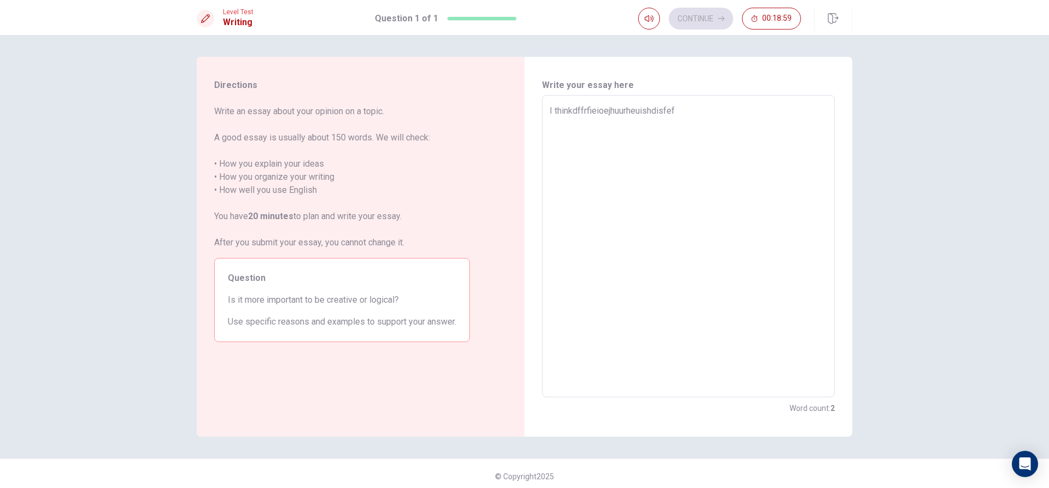
type textarea "I thinkdffrfieioejhuurheuishdisfe"
type textarea "x"
type textarea "I thinkdffrfieioejhuurheuishdisf"
type textarea "x"
type textarea "I thinkdffrfieioejhuurheuishdis"
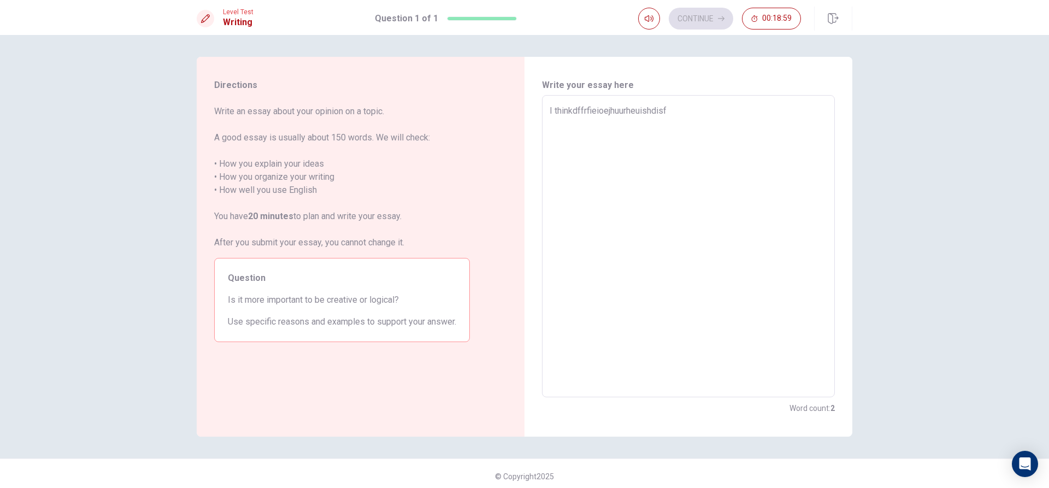
type textarea "x"
drag, startPoint x: 703, startPoint y: 111, endPoint x: 676, endPoint y: 110, distance: 27.3
click at [676, 110] on textarea "I think it really importonant to be creative and to be logical because if we are" at bounding box center [687, 246] width 277 height 284
click at [584, 123] on textarea "I think it really importonant to be creative and to be logical because if we are" at bounding box center [687, 246] width 277 height 284
drag, startPoint x: 703, startPoint y: 111, endPoint x: 674, endPoint y: 111, distance: 28.9
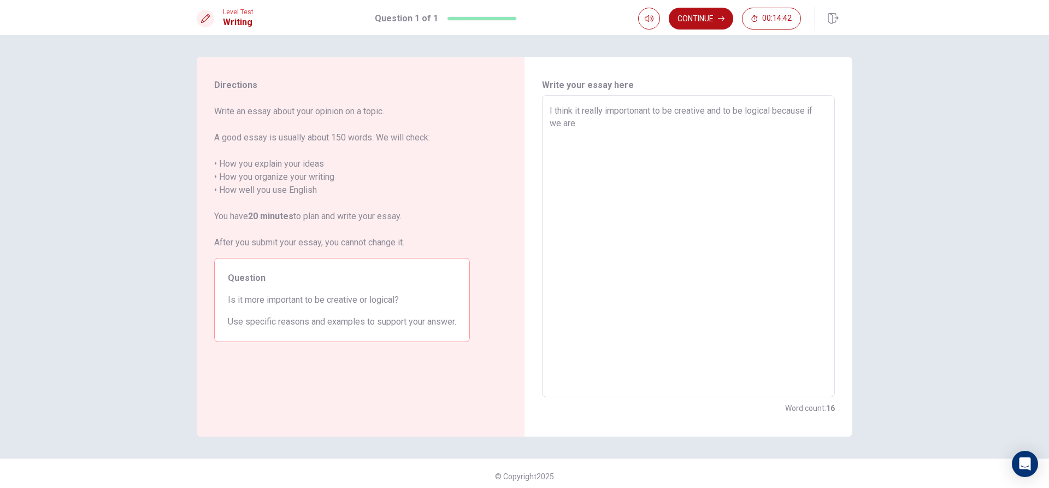
click at [674, 111] on textarea "I think it really importonant to be creative and to be logical because if we are" at bounding box center [687, 246] width 277 height 284
drag, startPoint x: 676, startPoint y: 152, endPoint x: 614, endPoint y: 144, distance: 62.3
click at [671, 153] on textarea "I think it really importonant to be creative and to be logical because if we are" at bounding box center [687, 246] width 277 height 284
click at [655, 144] on textarea "I think it really importonant to be creative and to be logical because if we are" at bounding box center [687, 246] width 277 height 284
click at [602, 200] on textarea "I think it really importonant to be creative and to be logical because if we are" at bounding box center [687, 246] width 277 height 284
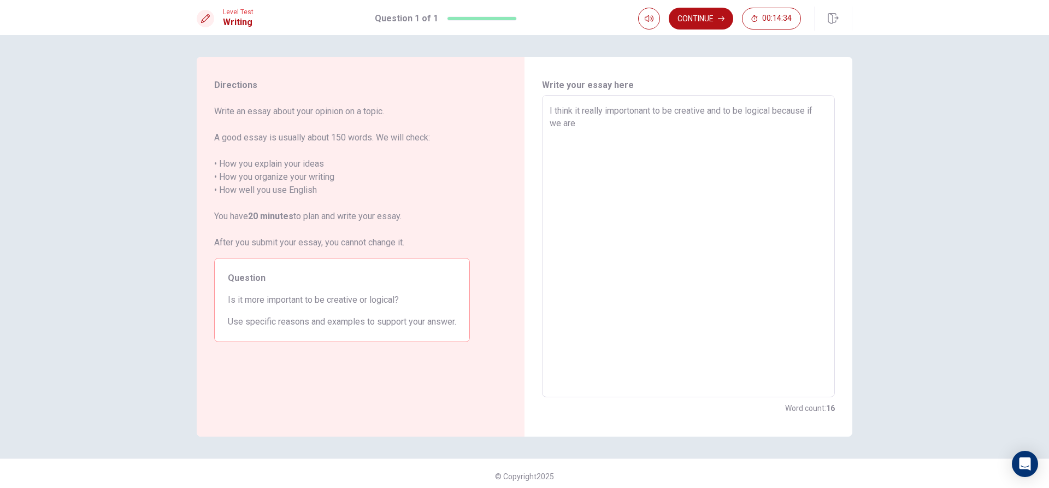
click at [602, 201] on textarea "I think it really importonant to be creative and to be logical because if we are" at bounding box center [687, 246] width 277 height 284
click at [600, 203] on textarea "I think it really importonant to be creative and to be logical because if we are" at bounding box center [687, 246] width 277 height 284
click at [592, 171] on textarea "I think it really importonant to be creative and to be logical because if we are" at bounding box center [687, 246] width 277 height 284
click at [812, 109] on textarea "I think it really importonant to be creative and to be logical because if we ar…" at bounding box center [687, 246] width 277 height 284
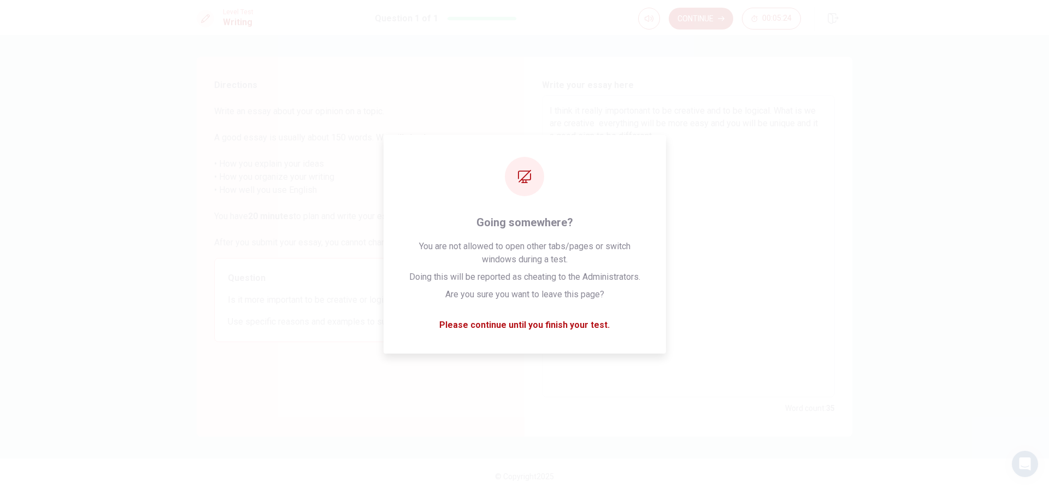
drag, startPoint x: 986, startPoint y: 203, endPoint x: 806, endPoint y: 232, distance: 182.5
click at [806, 232] on textarea "I think it really importonant to be creative and to be logical. What is we are …" at bounding box center [687, 246] width 277 height 284
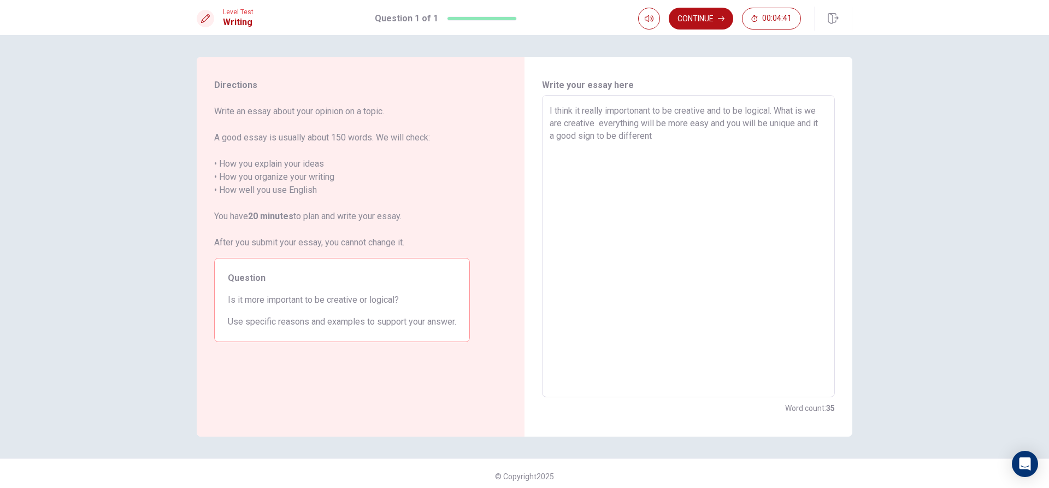
click at [805, 96] on div "I think it really importonant to be creative and to be logical. What is we are …" at bounding box center [688, 246] width 293 height 302
click at [807, 109] on textarea "I think it really importonant to be creative and to be logical. What is we are …" at bounding box center [687, 246] width 277 height 284
click at [694, 135] on textarea "I think it really importonant to be creative and to be logical because if we ar…" at bounding box center [687, 246] width 277 height 284
click at [792, 136] on textarea "I think it really importonant to be creative and to be logical because if we ar…" at bounding box center [687, 246] width 277 height 284
click at [598, 156] on textarea "I think it really importonant to be creative and to be logical because if we ar…" at bounding box center [687, 246] width 277 height 284
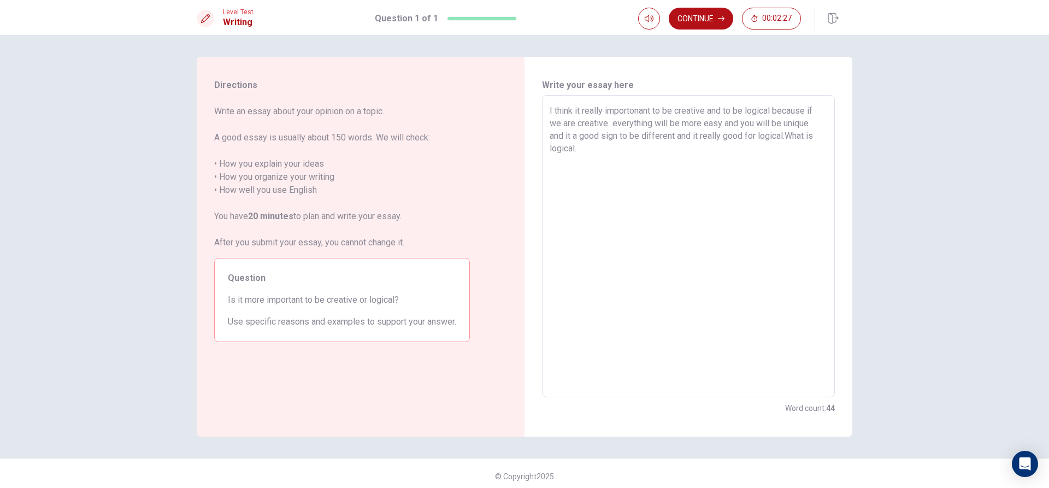
click at [600, 145] on textarea "I think it really importonant to be creative and to be logical because if we ar…" at bounding box center [687, 246] width 277 height 284
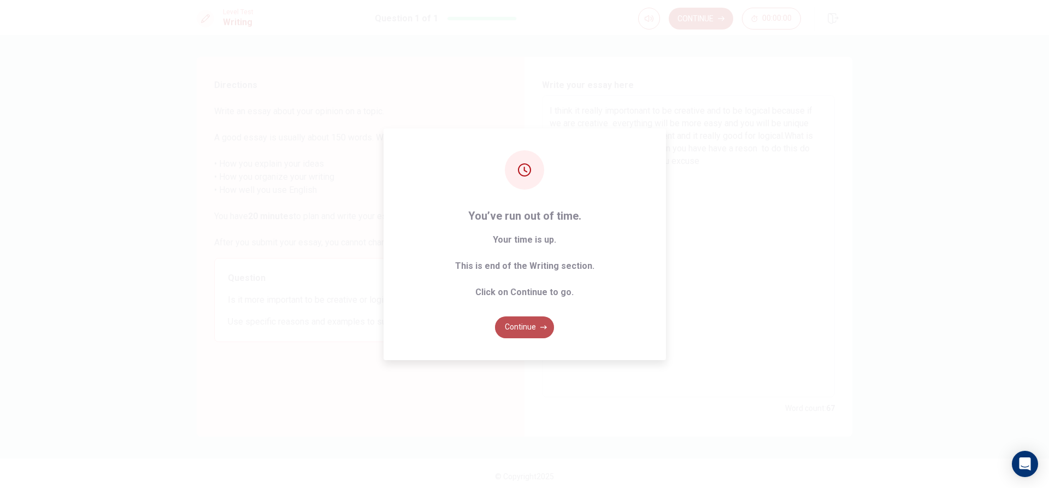
click at [522, 326] on button "Continue" at bounding box center [524, 327] width 59 height 22
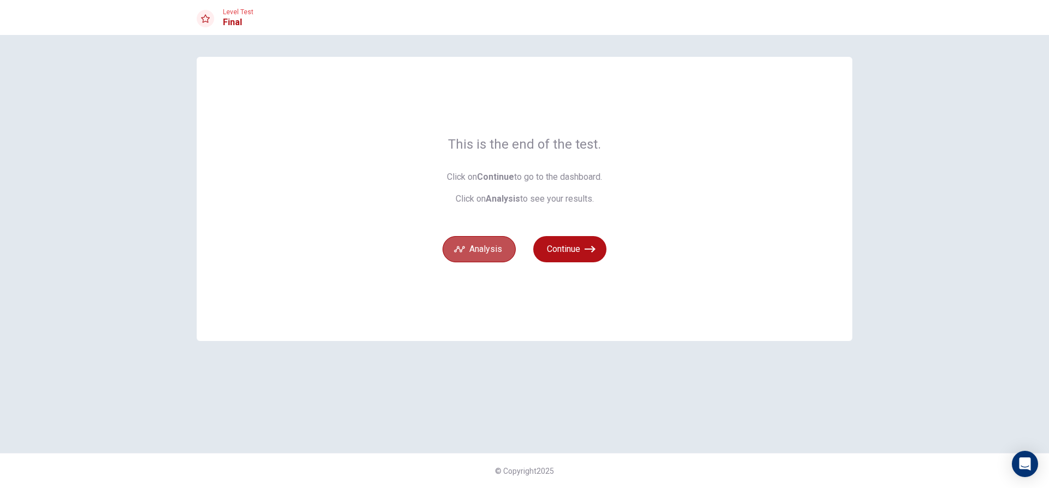
click at [470, 247] on button "Analysis" at bounding box center [478, 249] width 73 height 26
